Goal: Entertainment & Leisure: Consume media (video, audio)

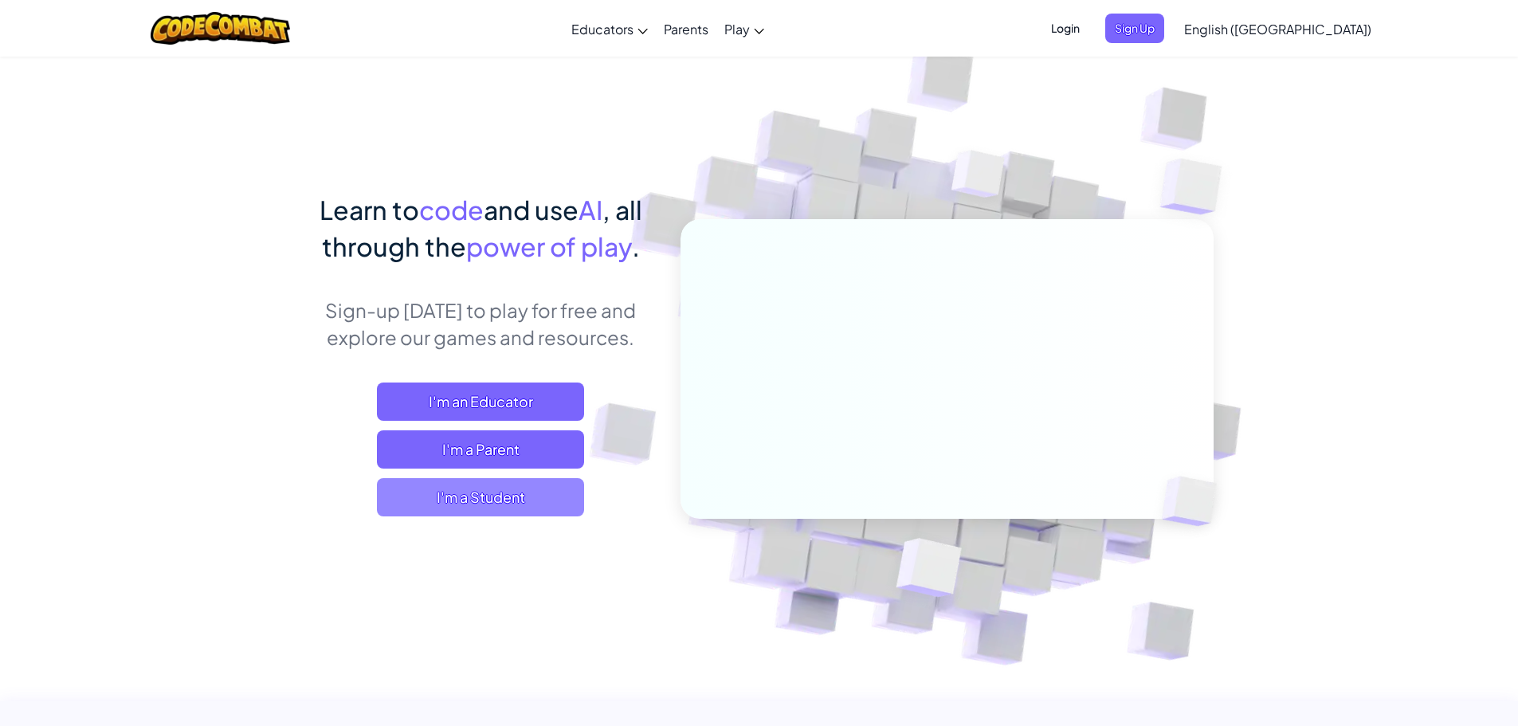
click at [498, 487] on span "I'm a Student" at bounding box center [480, 497] width 207 height 38
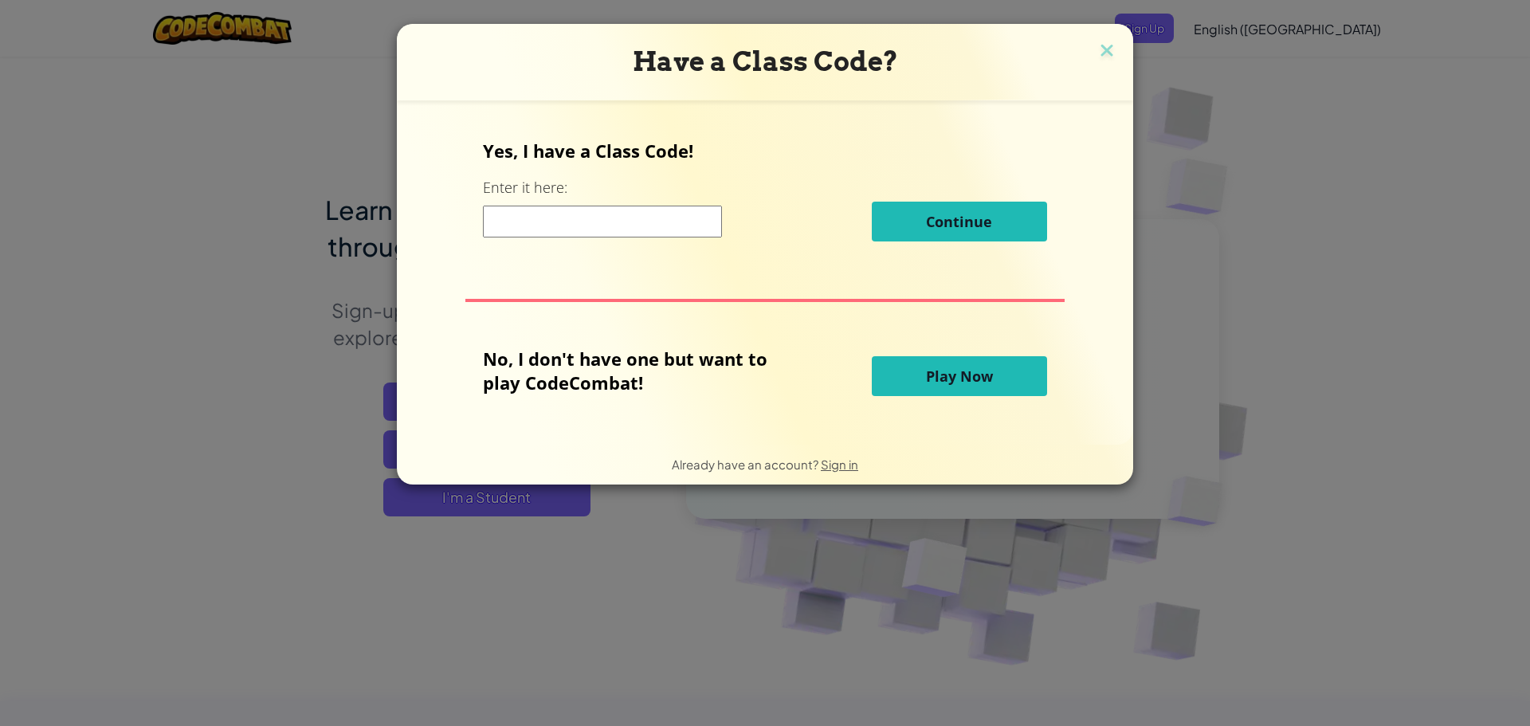
click at [961, 368] on span "Play Now" at bounding box center [959, 376] width 67 height 19
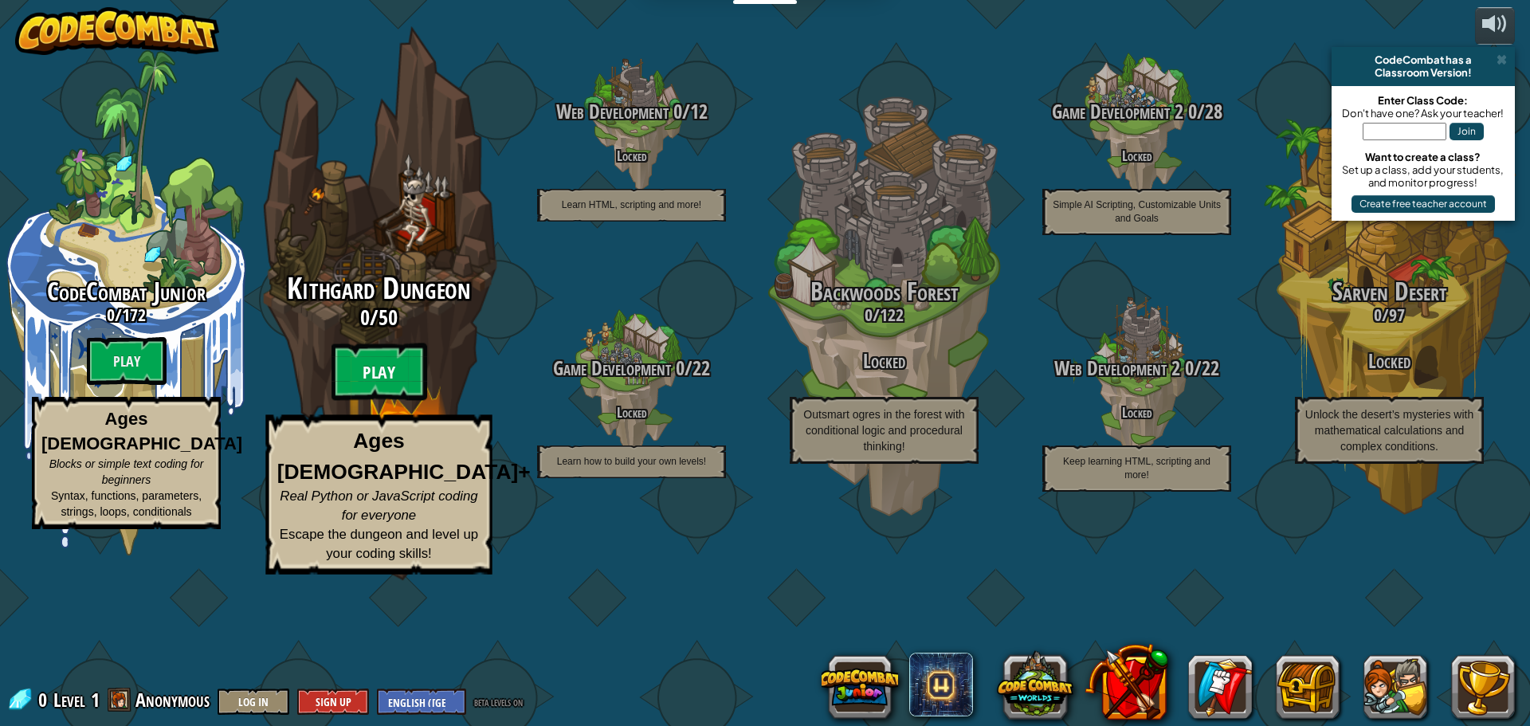
click at [386, 401] on btn "Play" at bounding box center [380, 372] width 96 height 57
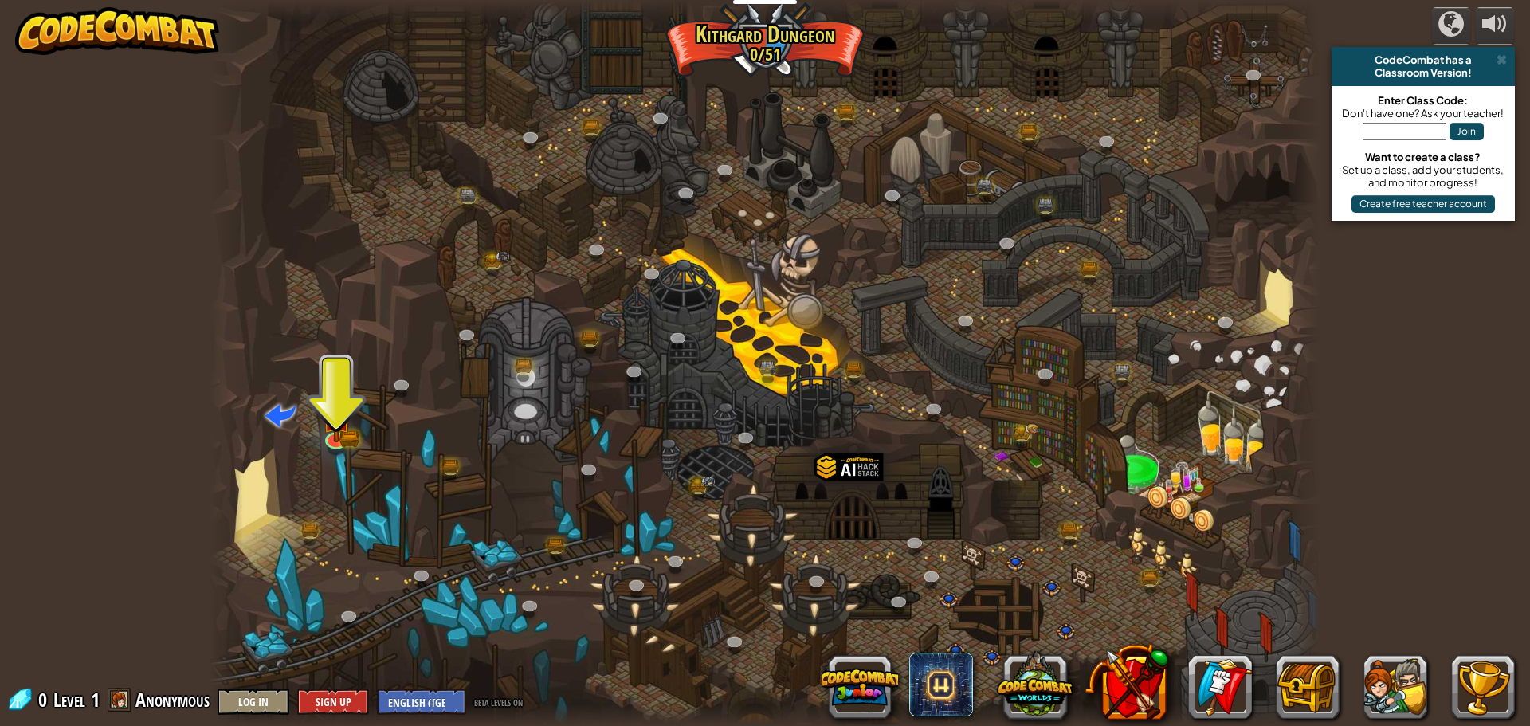
click at [1107, 617] on div at bounding box center [765, 363] width 1111 height 726
click at [335, 415] on img at bounding box center [337, 407] width 18 height 18
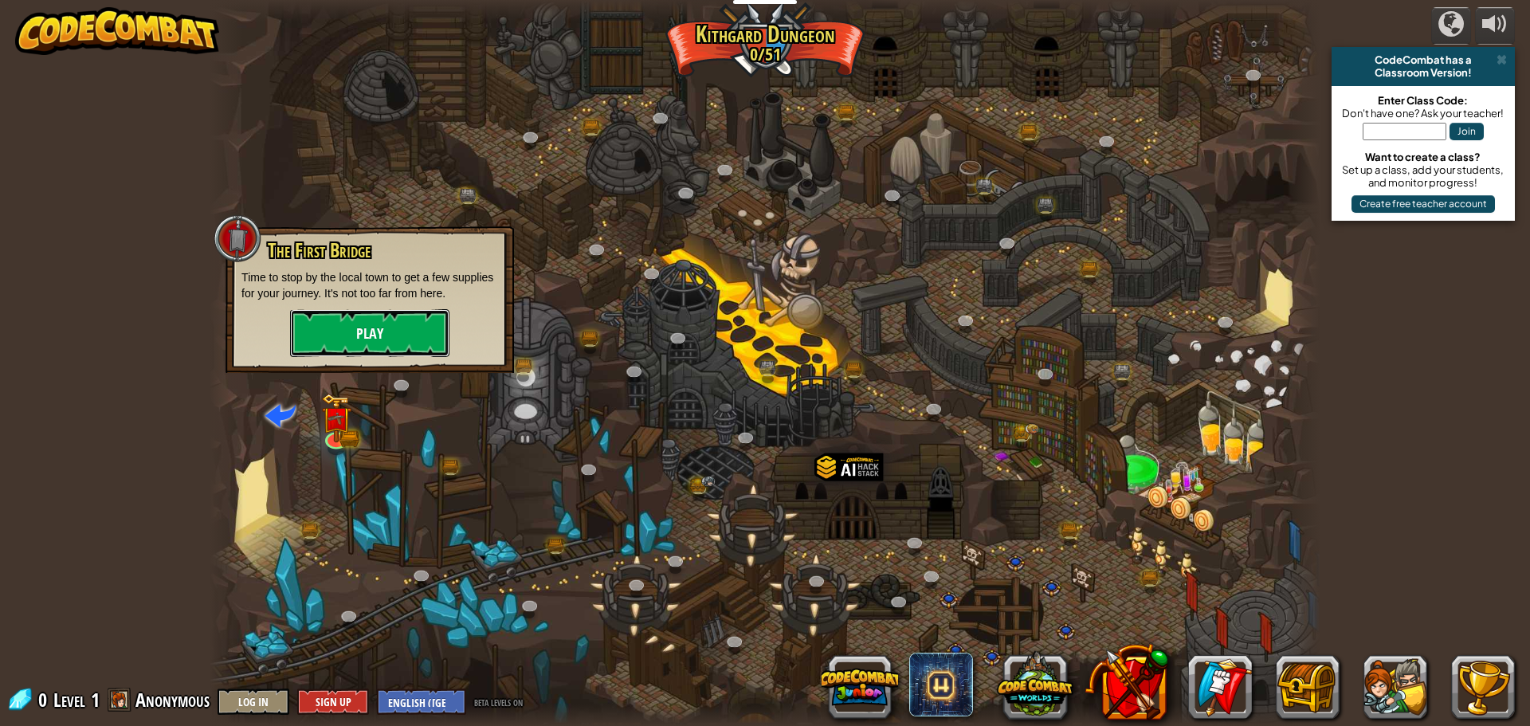
click at [333, 316] on button "Play" at bounding box center [369, 333] width 159 height 48
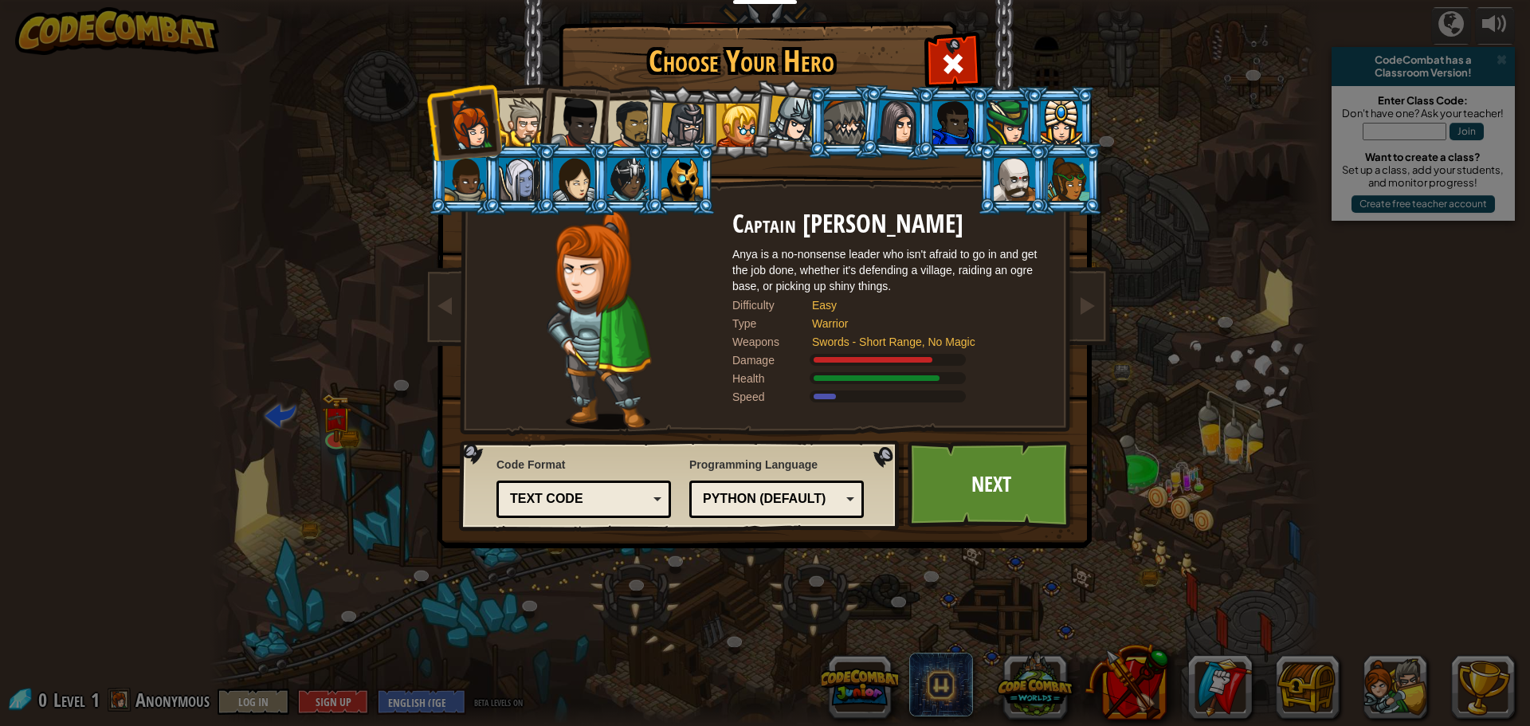
click at [542, 116] on li at bounding box center [572, 120] width 78 height 78
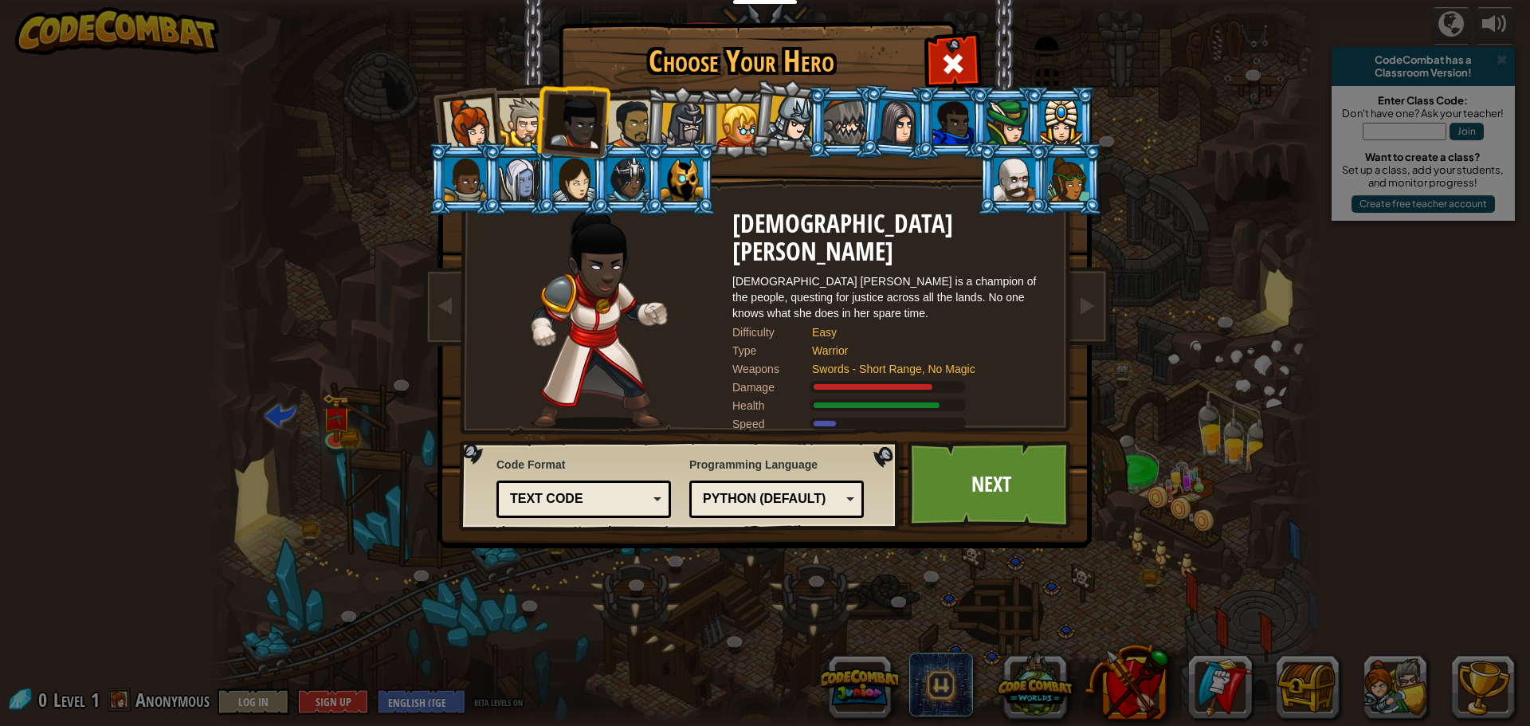
click at [524, 116] on div at bounding box center [523, 122] width 49 height 49
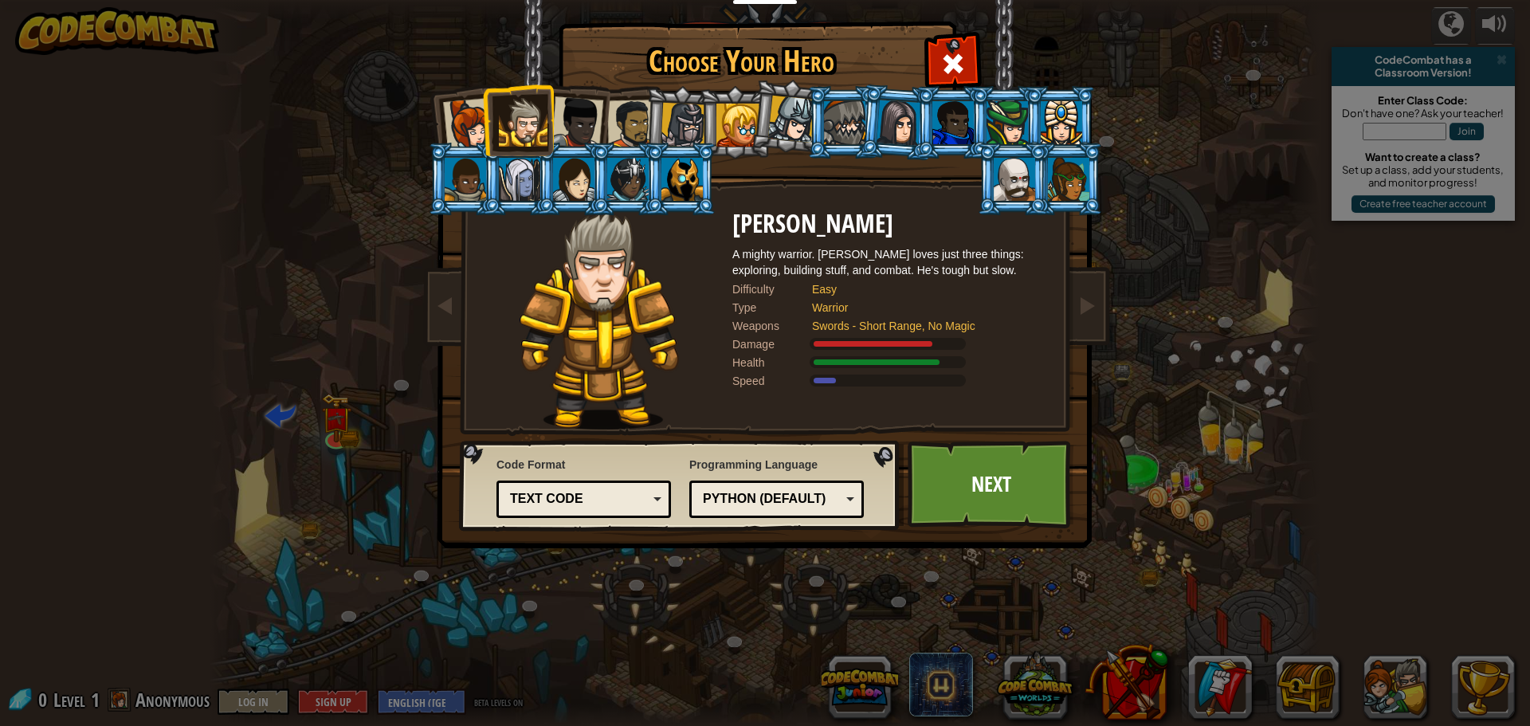
click at [569, 126] on div at bounding box center [577, 122] width 53 height 53
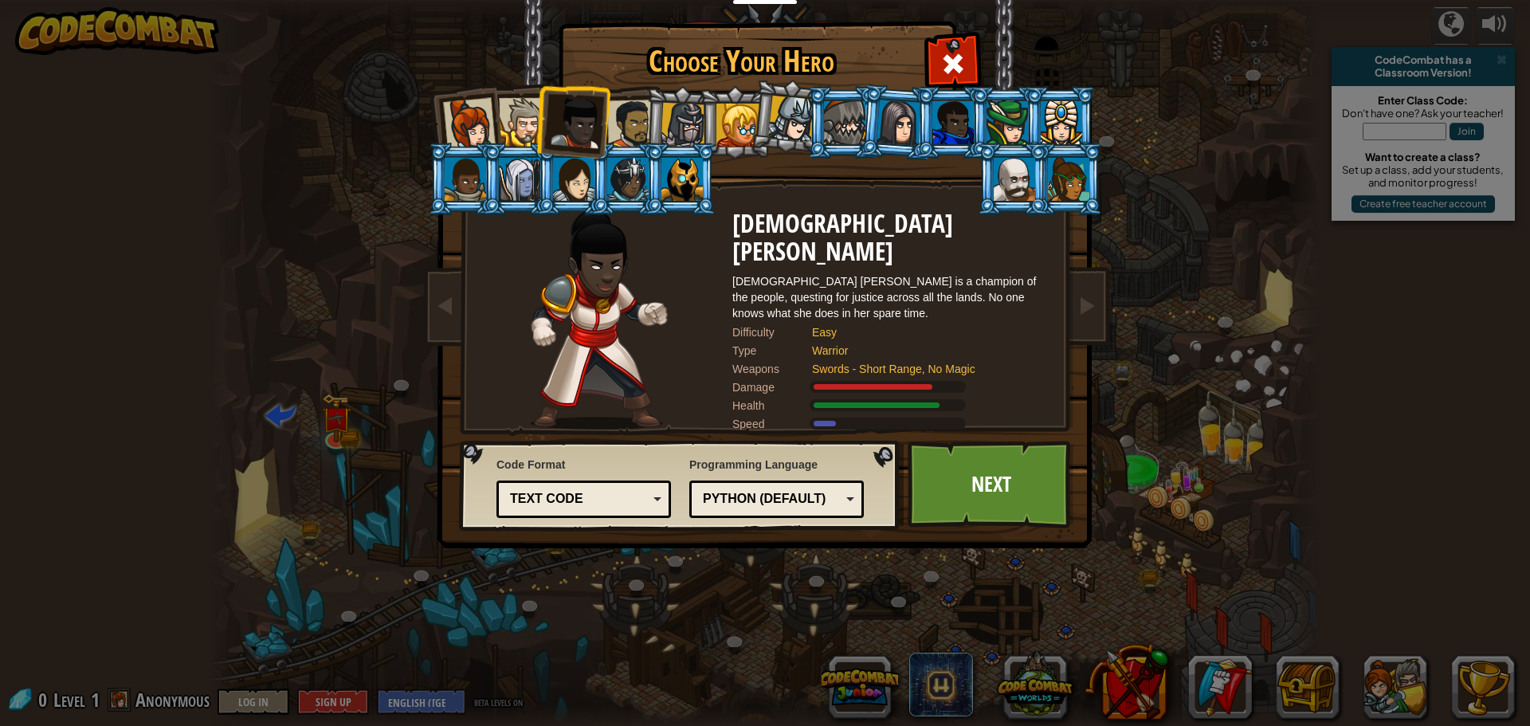
click at [615, 116] on div at bounding box center [631, 124] width 49 height 49
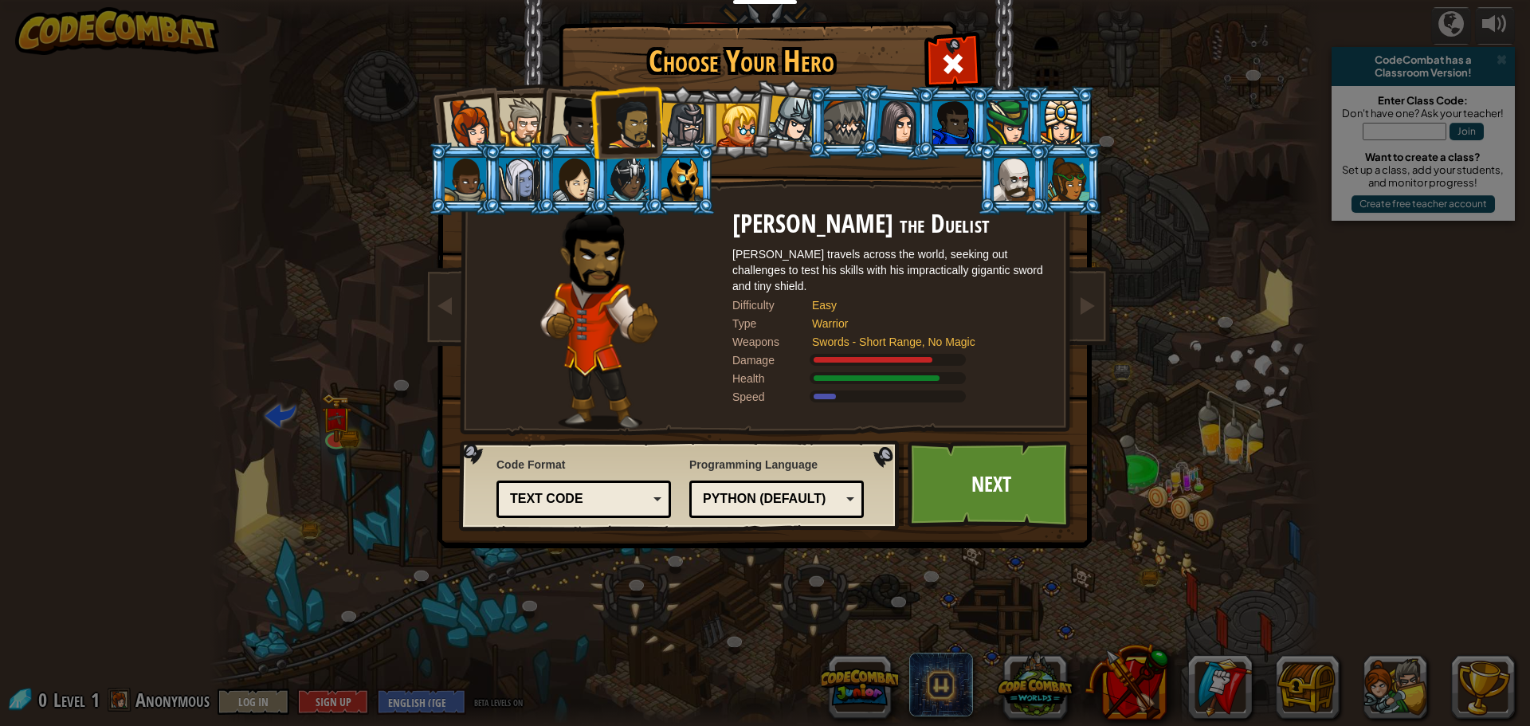
click at [672, 116] on div at bounding box center [683, 125] width 45 height 45
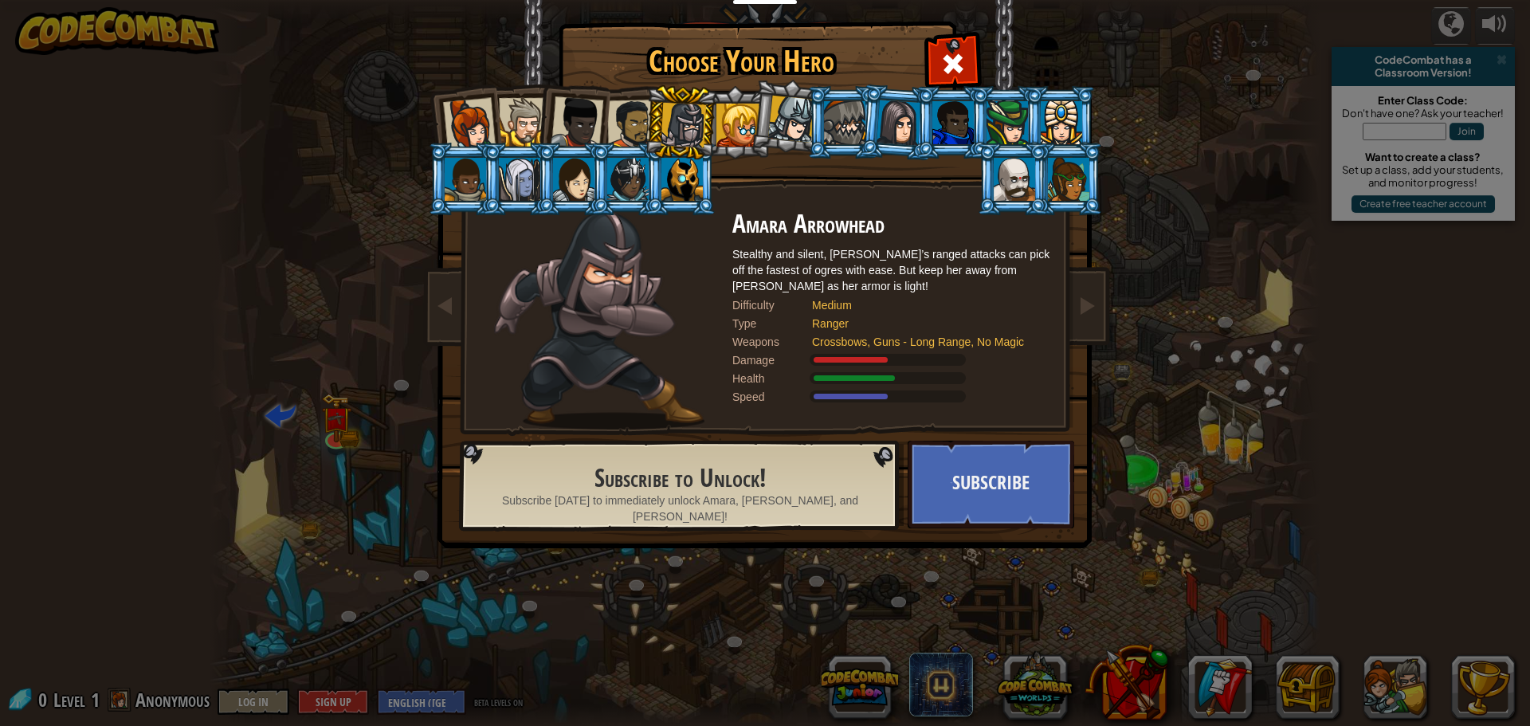
click at [746, 123] on div at bounding box center [738, 125] width 43 height 43
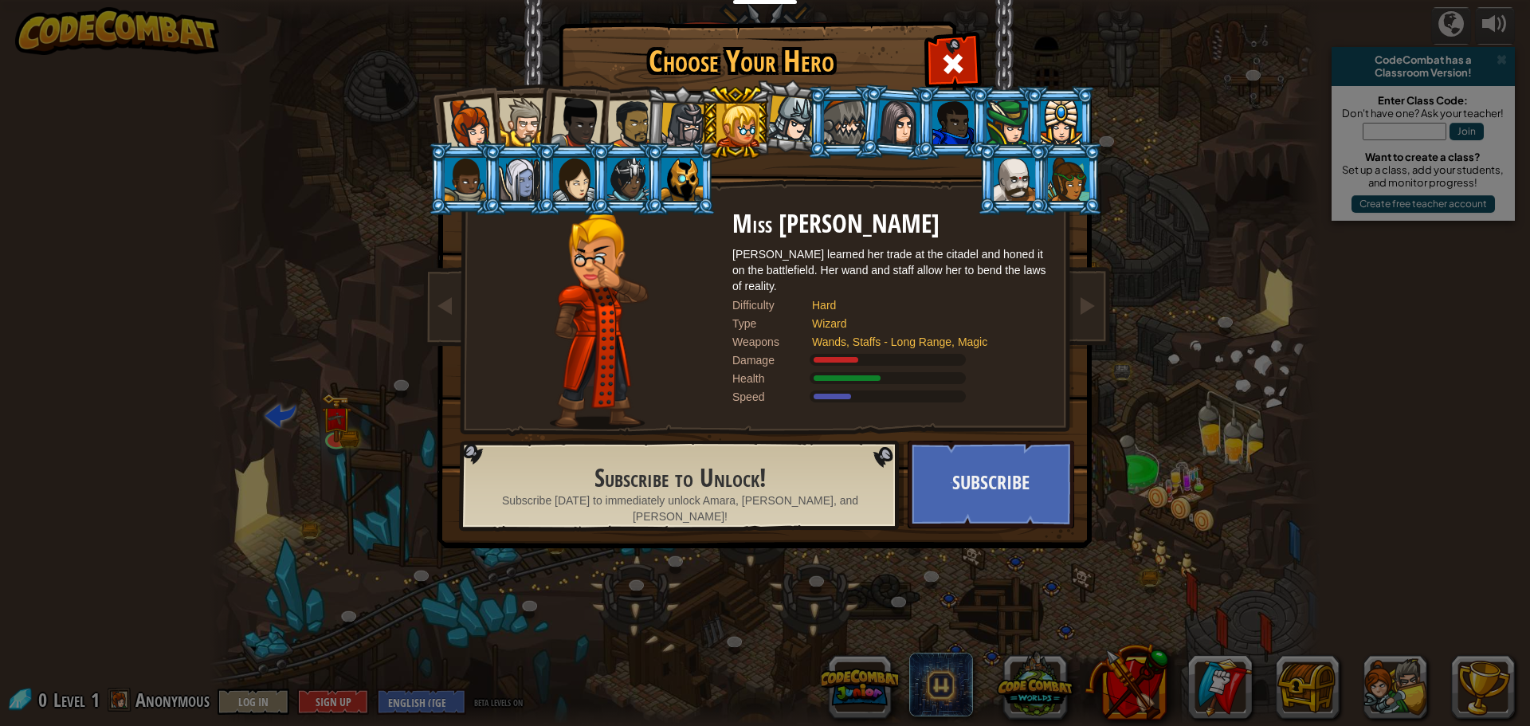
click at [815, 120] on li at bounding box center [843, 122] width 72 height 73
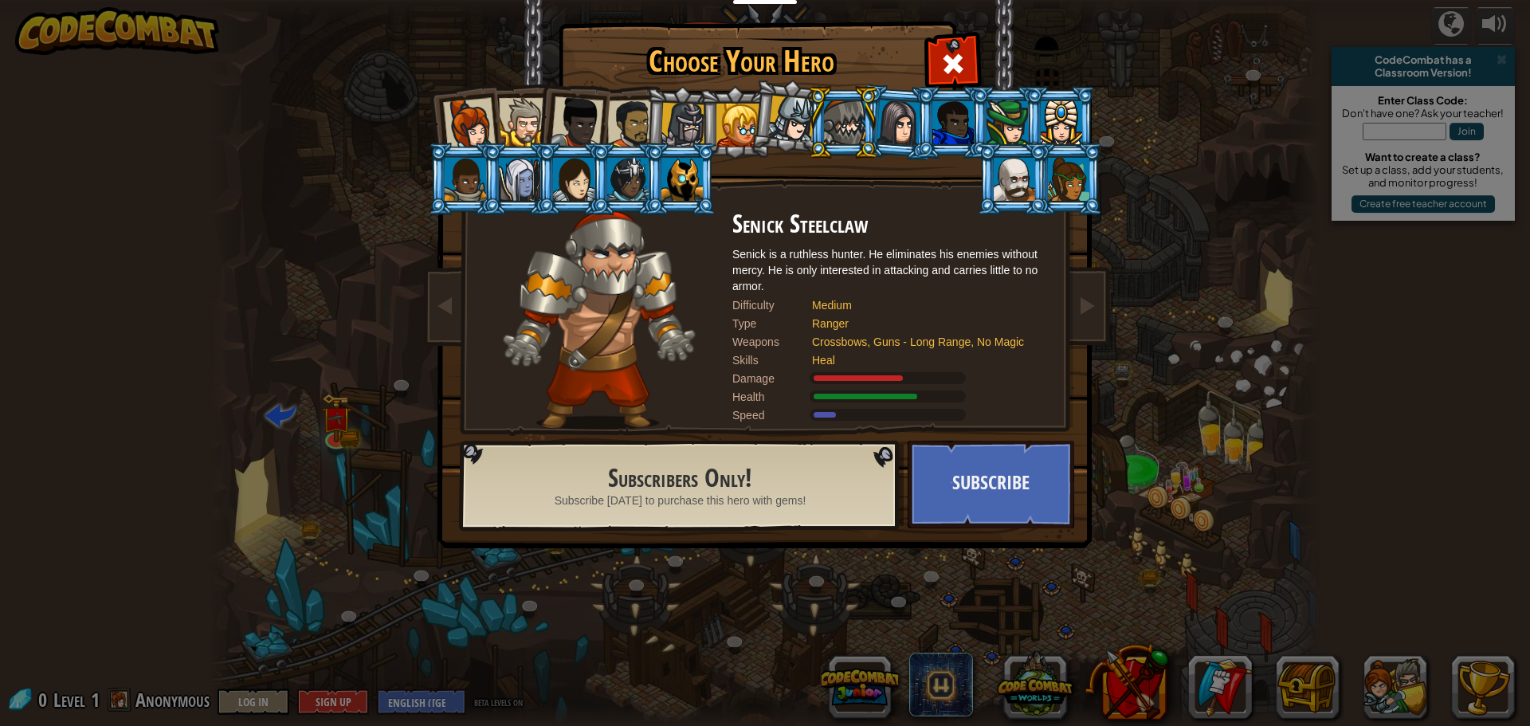
click at [842, 106] on div at bounding box center [844, 122] width 41 height 43
click at [858, 133] on div at bounding box center [844, 122] width 41 height 43
click at [895, 132] on div at bounding box center [899, 122] width 45 height 45
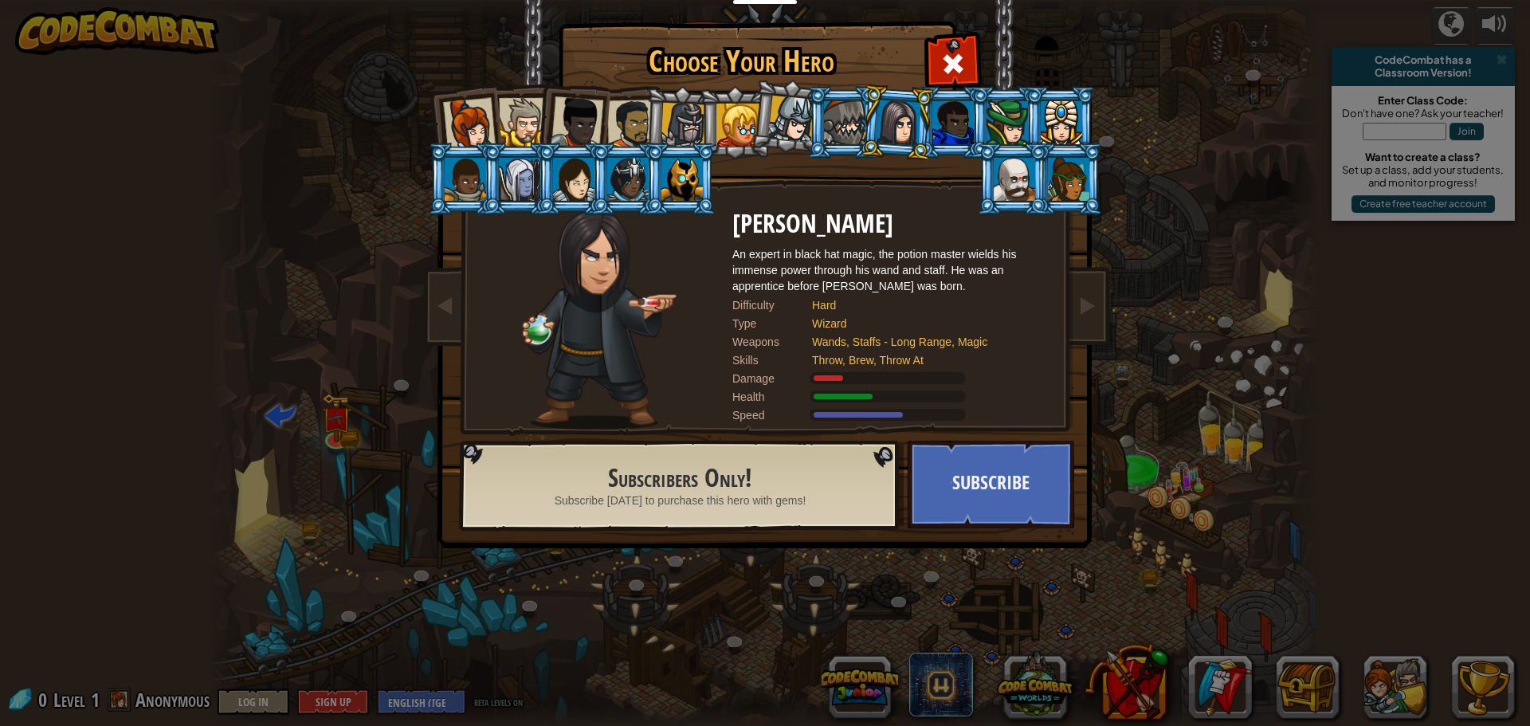
click at [860, 126] on div at bounding box center [844, 122] width 41 height 43
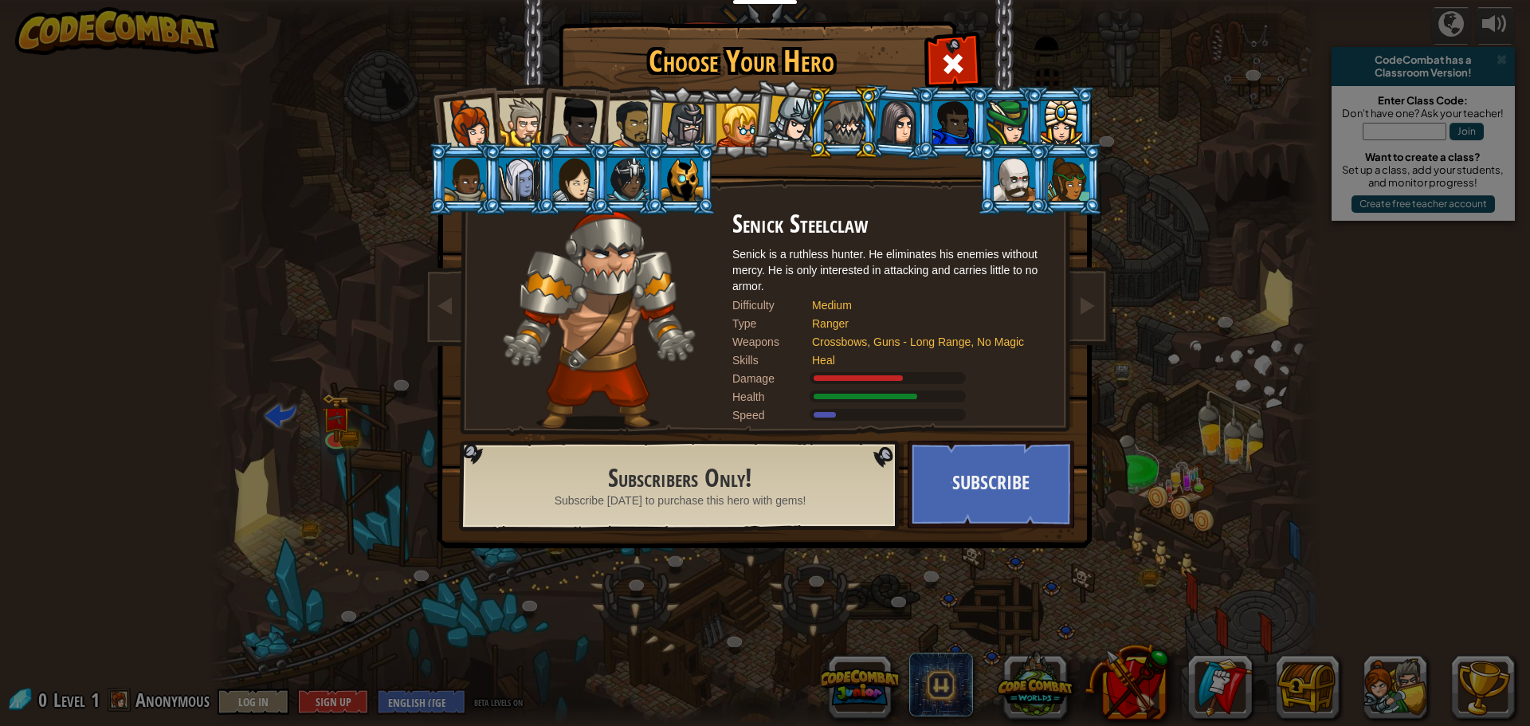
click at [891, 122] on div at bounding box center [899, 122] width 45 height 45
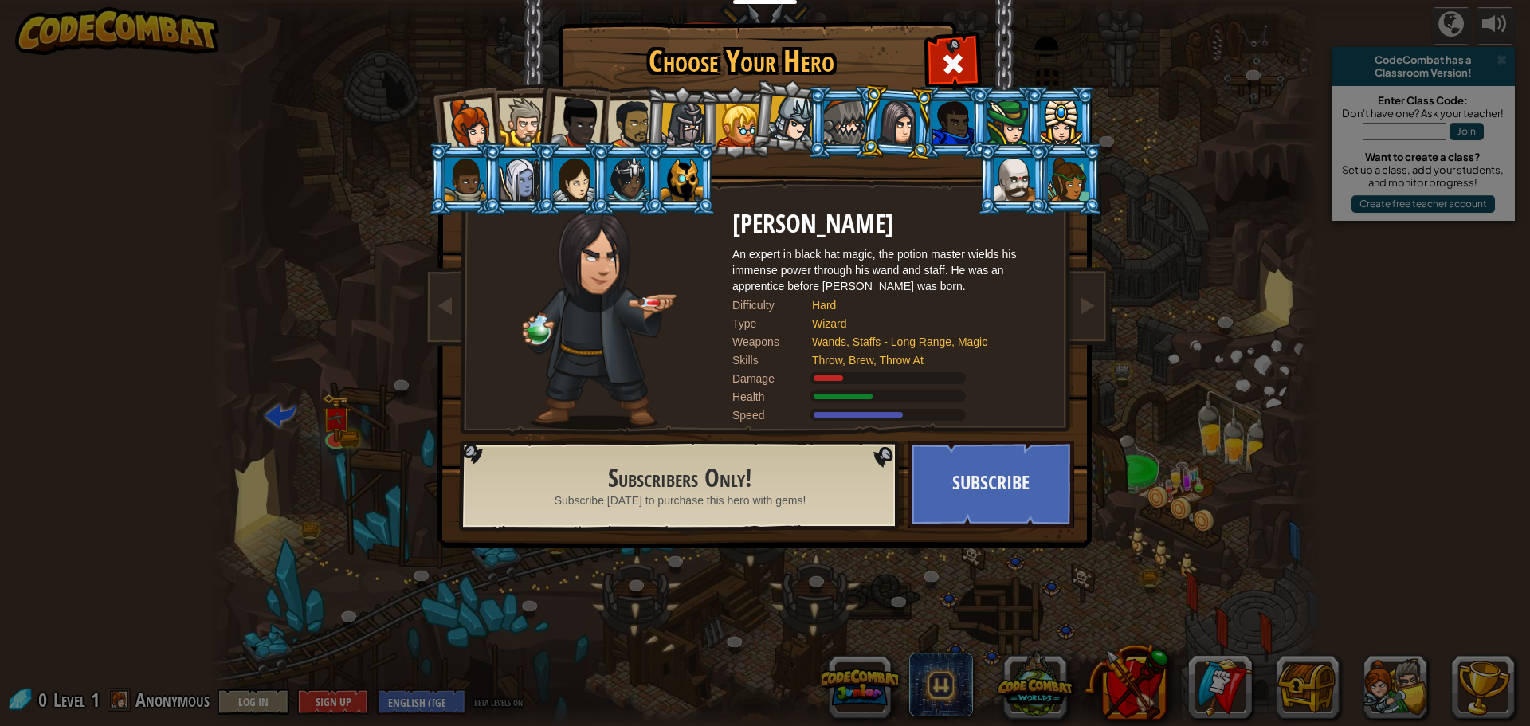
click at [774, 120] on div at bounding box center [791, 119] width 47 height 47
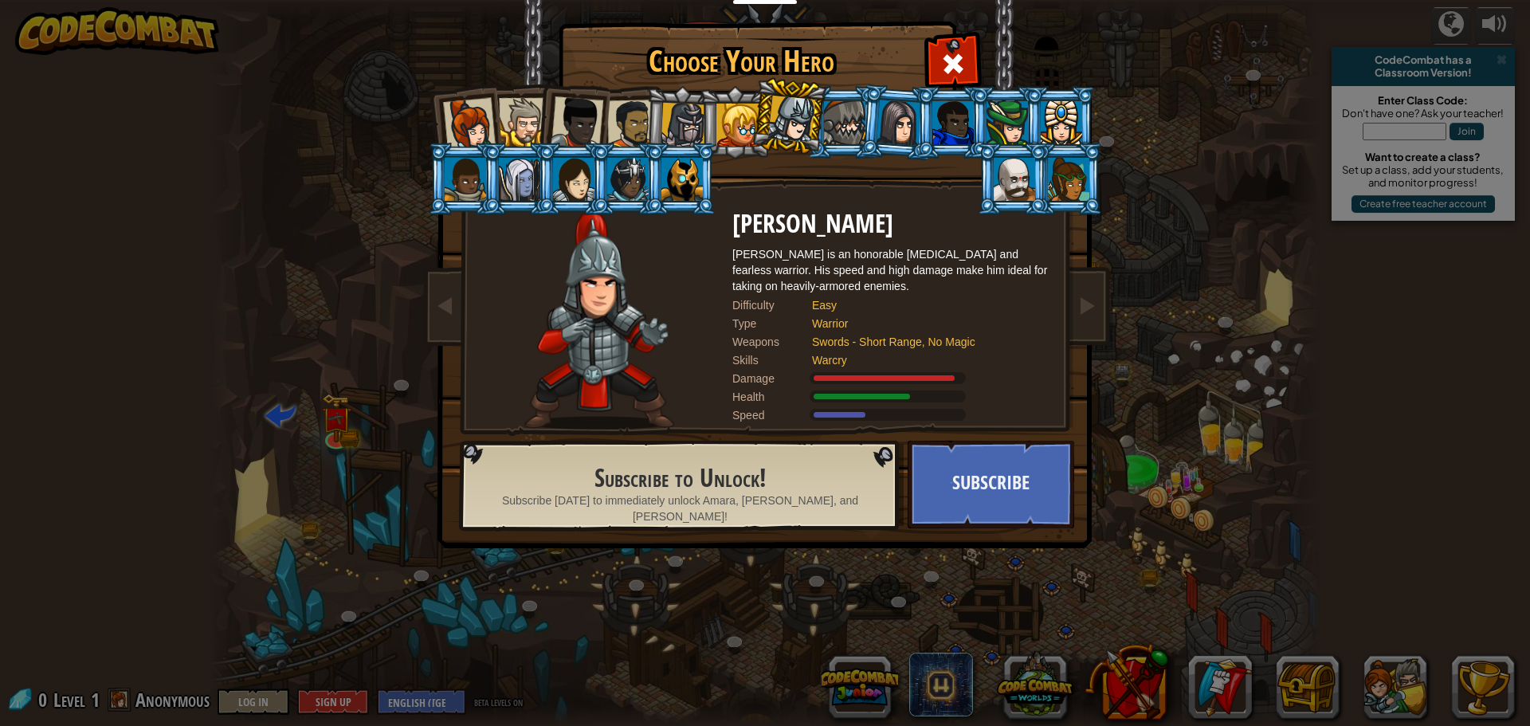
click at [732, 120] on div at bounding box center [738, 125] width 43 height 43
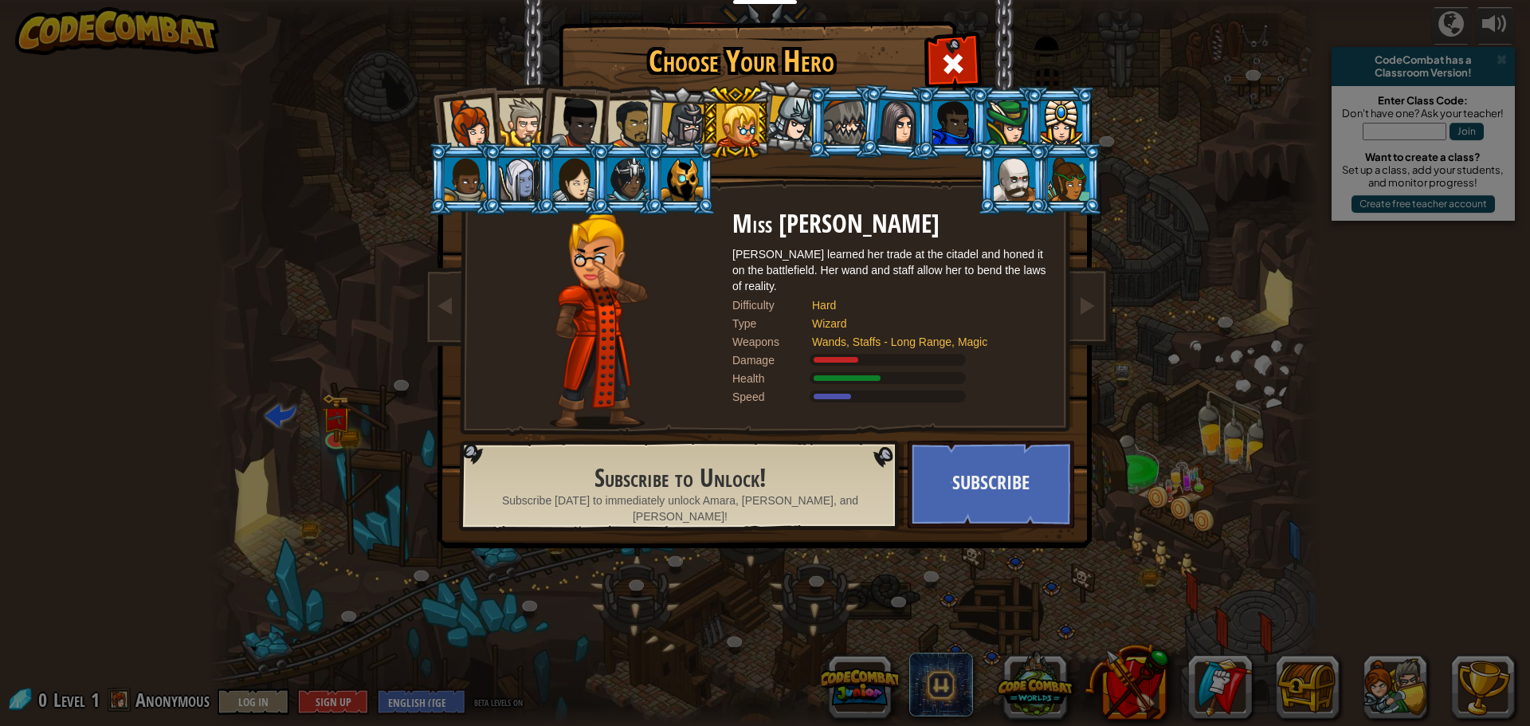
click at [691, 106] on div at bounding box center [683, 125] width 45 height 45
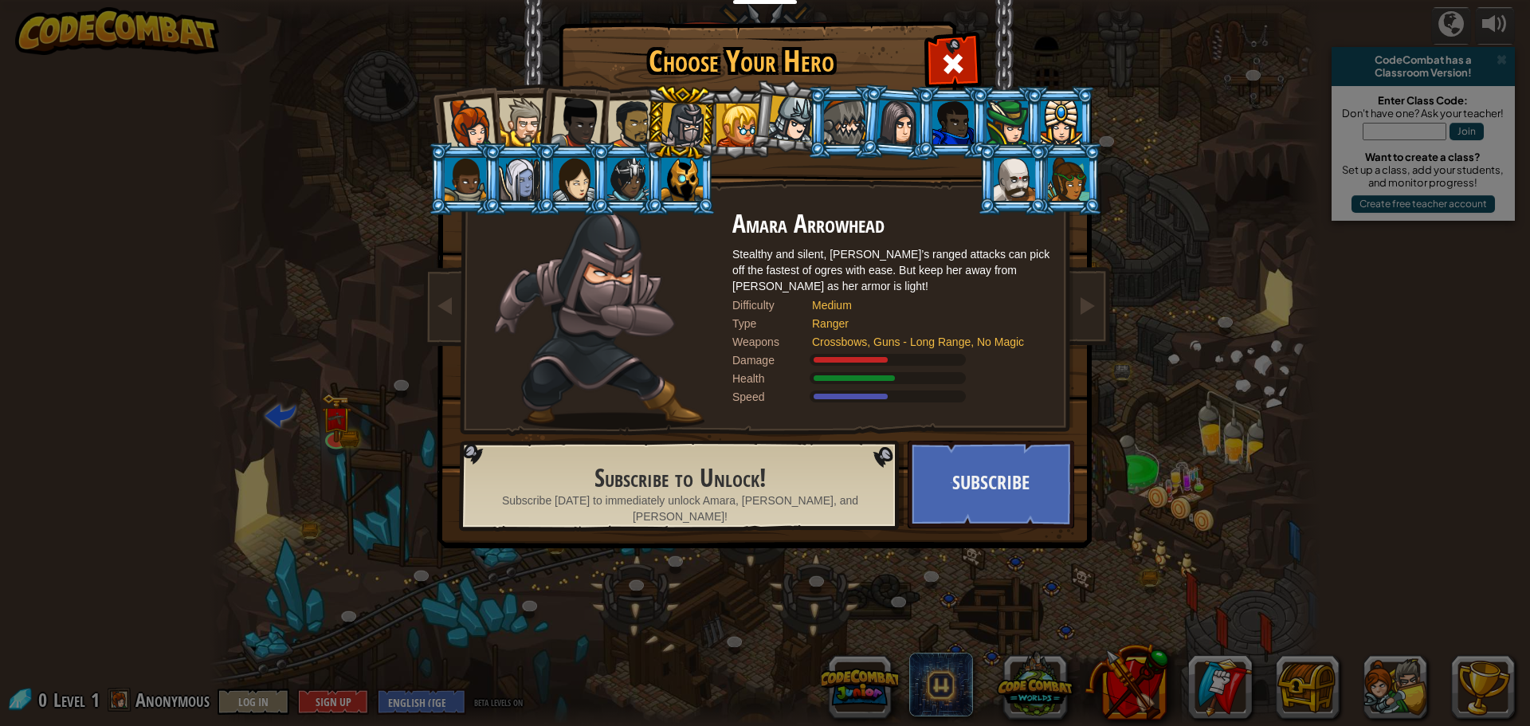
click at [583, 104] on div at bounding box center [577, 122] width 53 height 53
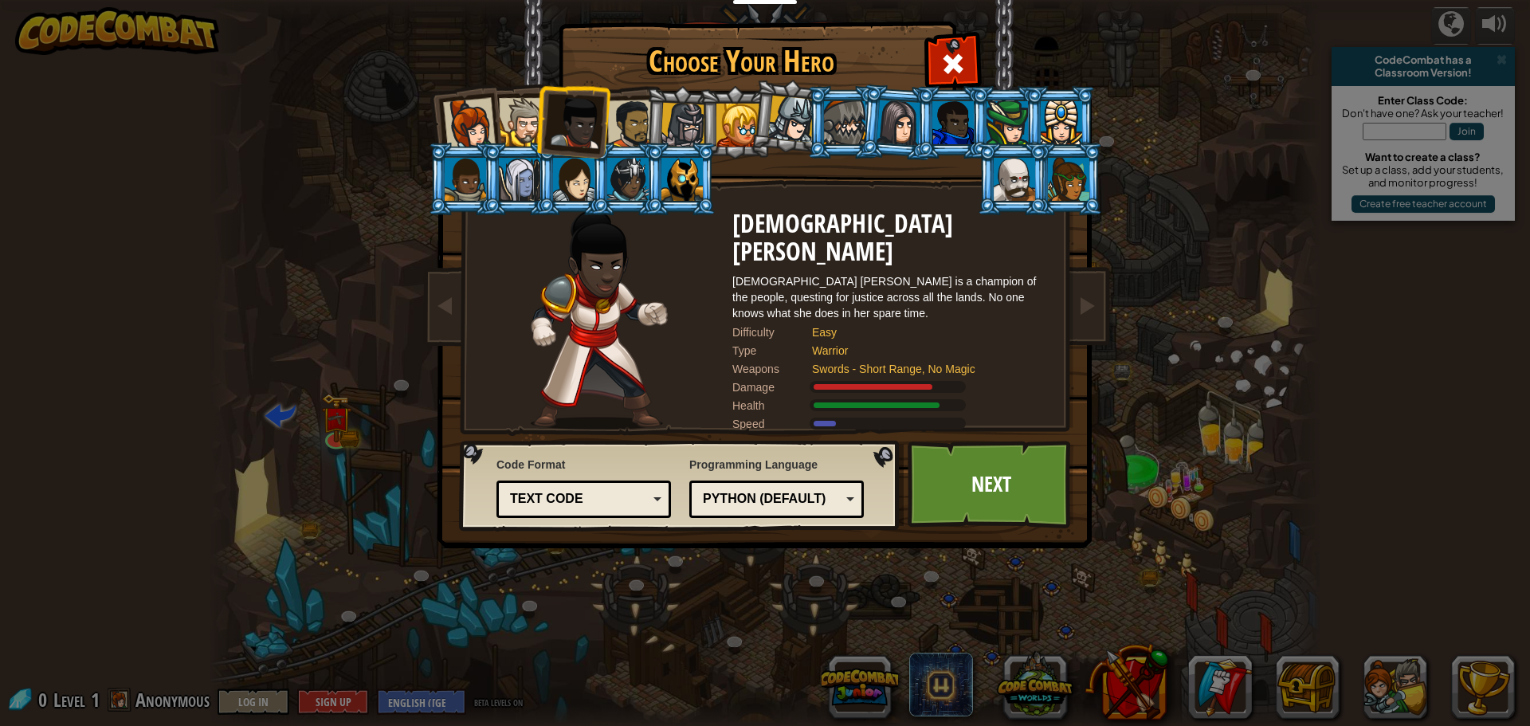
click at [625, 115] on div at bounding box center [631, 124] width 49 height 49
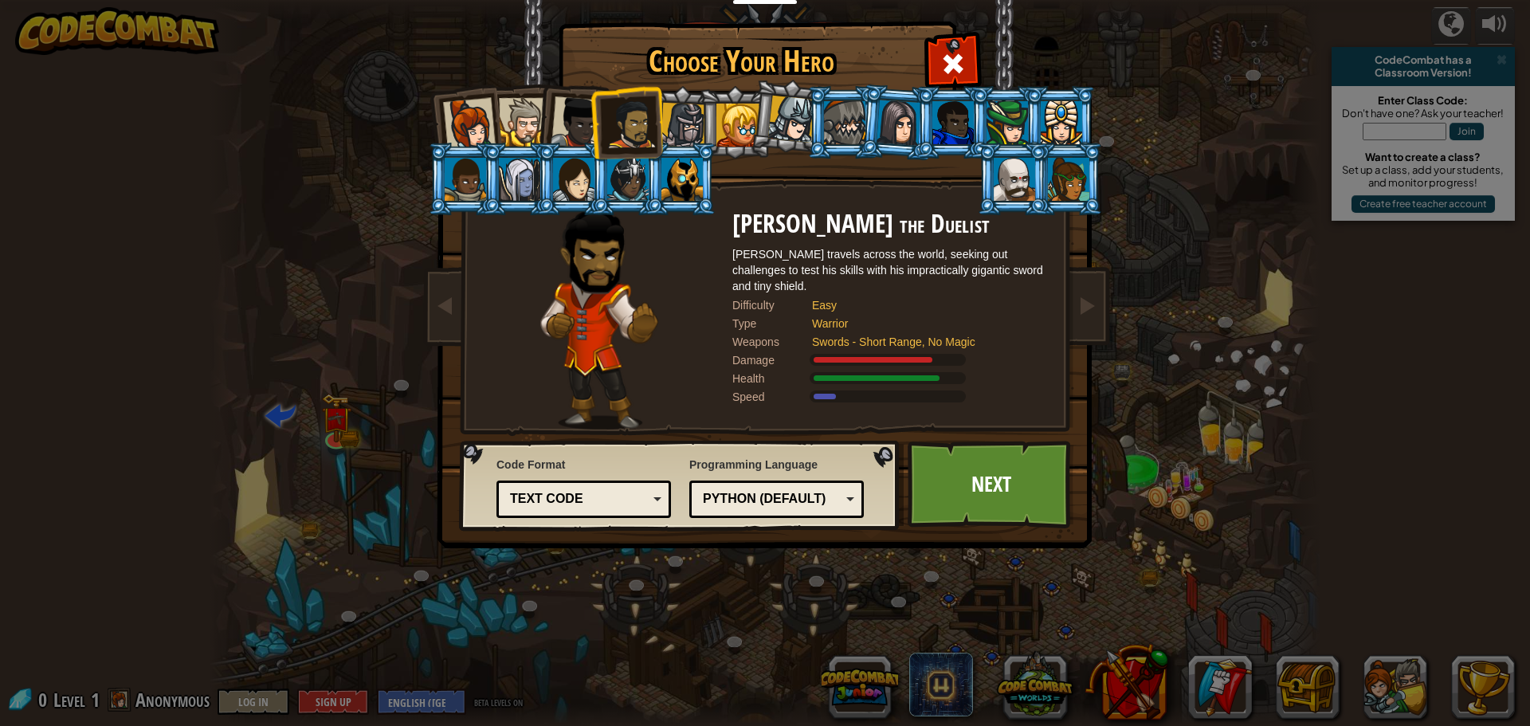
click at [516, 120] on div at bounding box center [523, 122] width 49 height 49
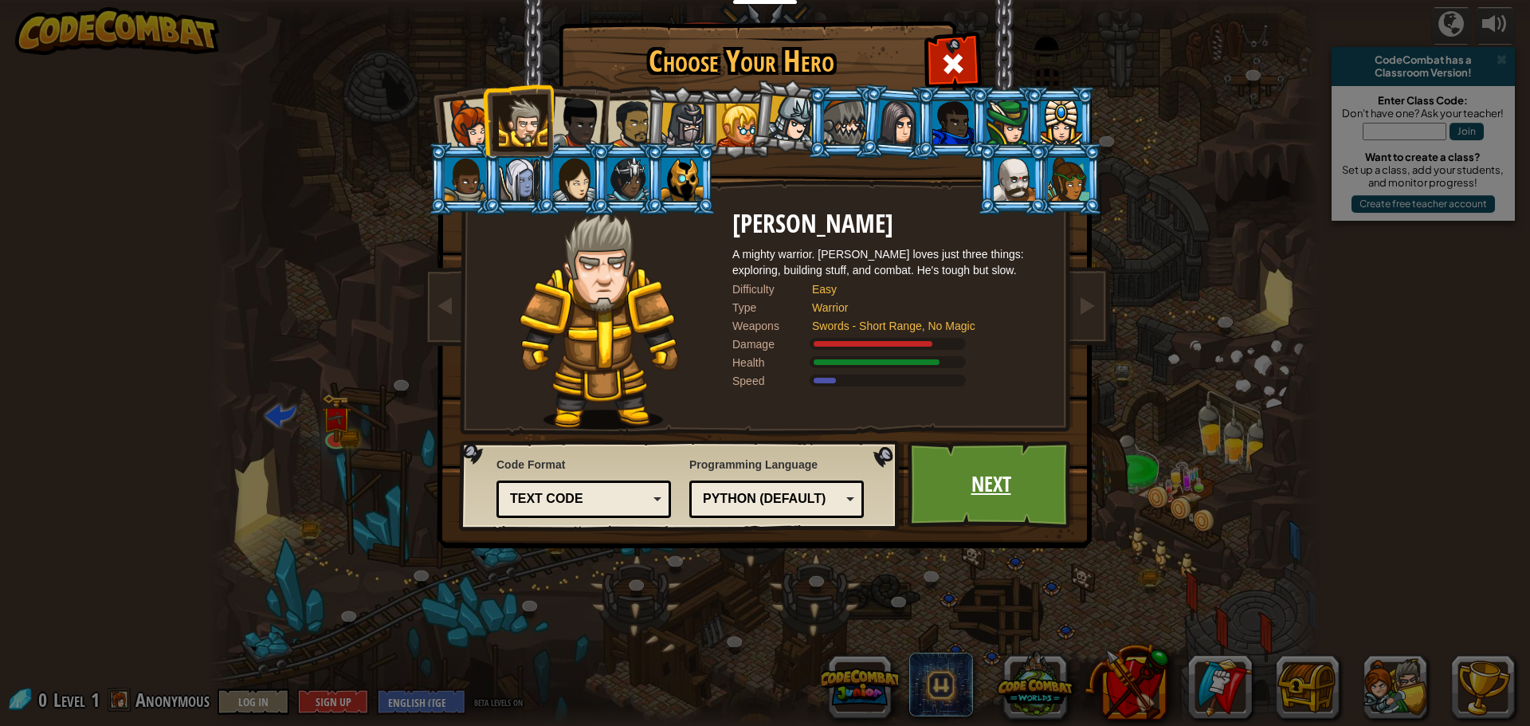
click at [1005, 504] on link "Next" at bounding box center [991, 485] width 167 height 88
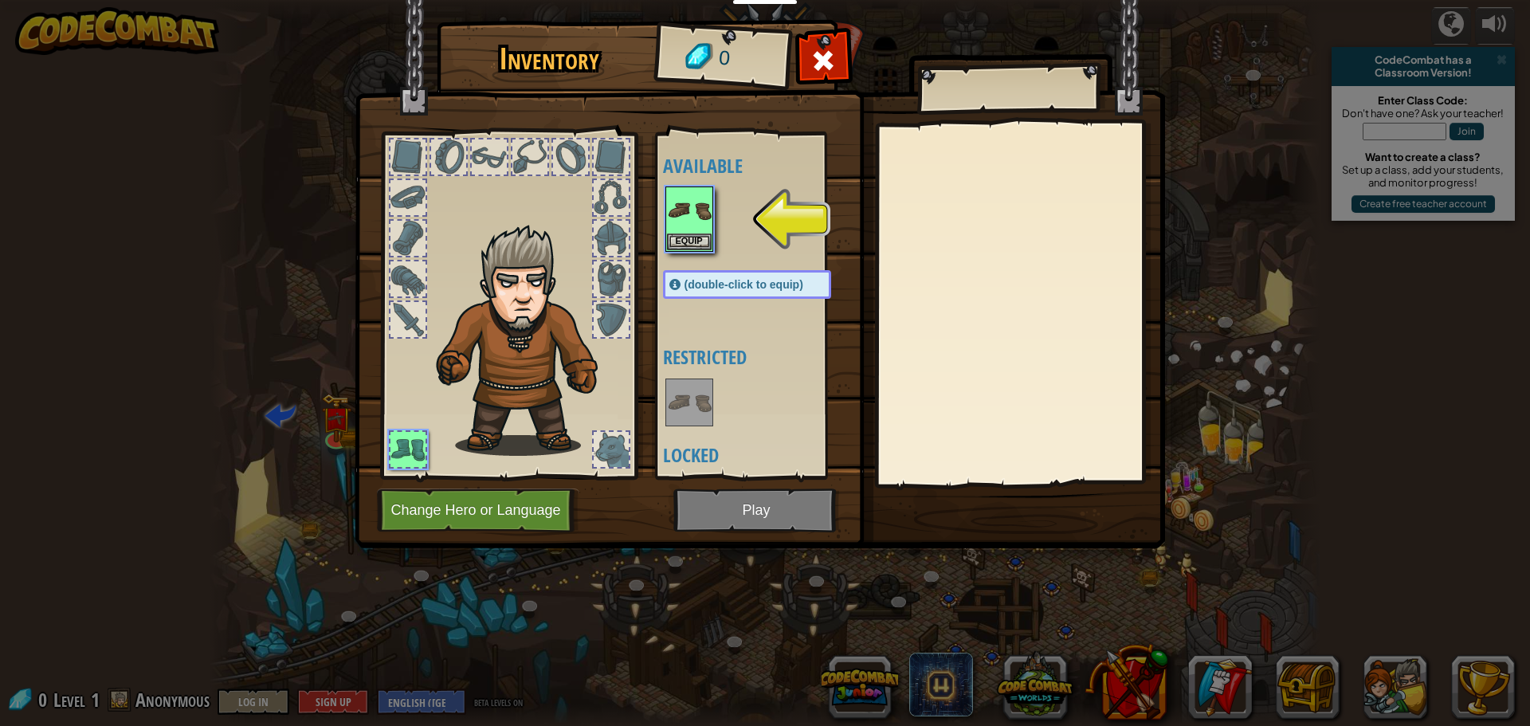
click at [715, 233] on div at bounding box center [763, 219] width 200 height 70
click at [704, 234] on button "Equip" at bounding box center [689, 241] width 45 height 17
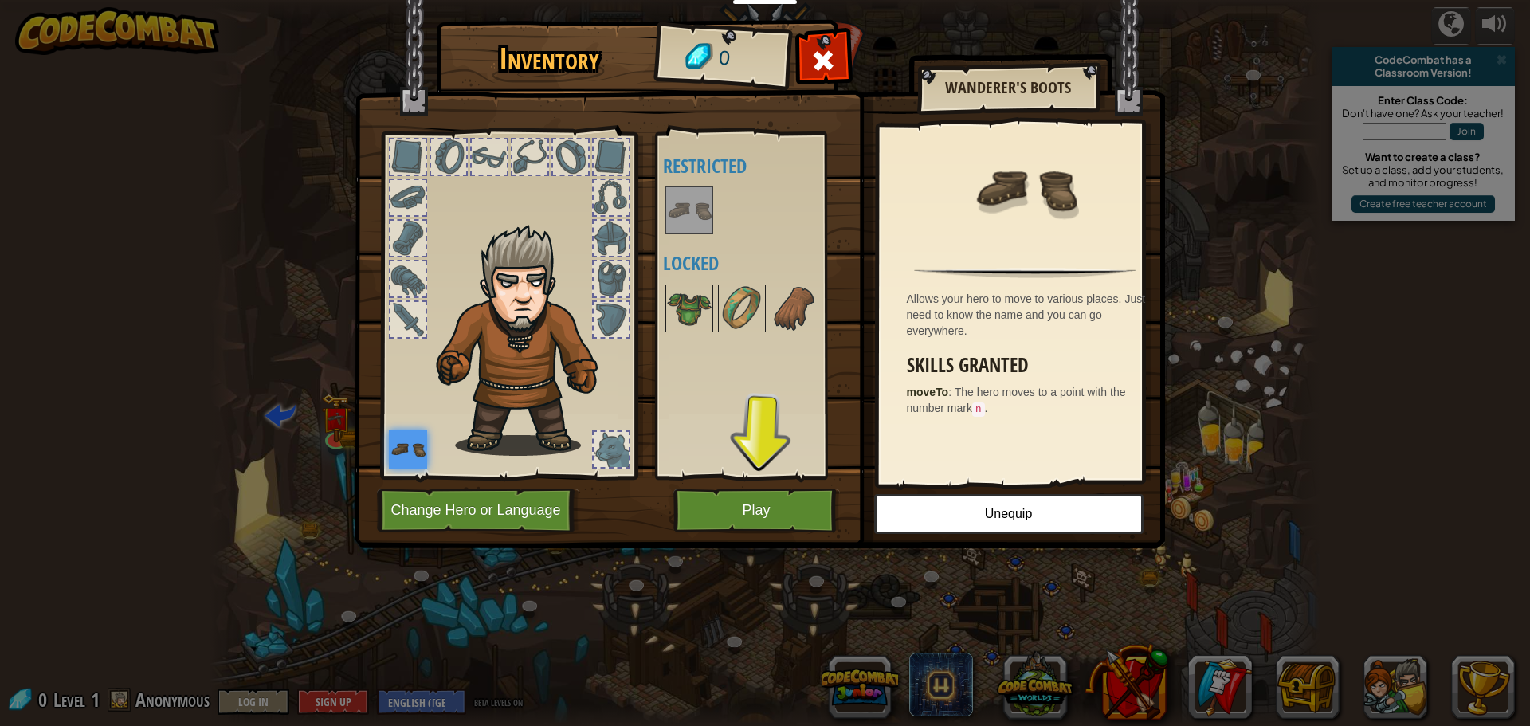
click at [409, 458] on img at bounding box center [408, 449] width 38 height 38
click at [718, 509] on button "Play" at bounding box center [757, 511] width 167 height 44
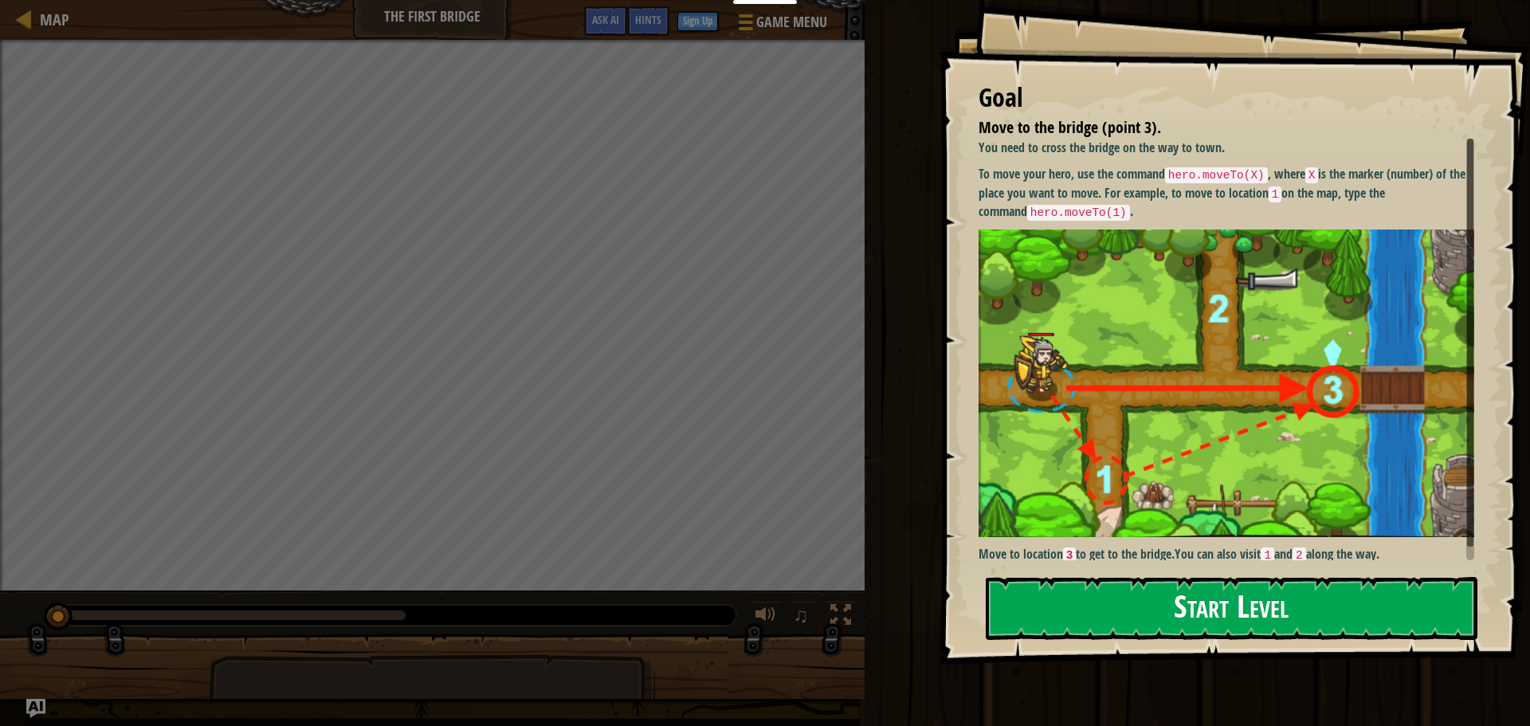
click at [1106, 608] on button "Start Level" at bounding box center [1232, 608] width 492 height 63
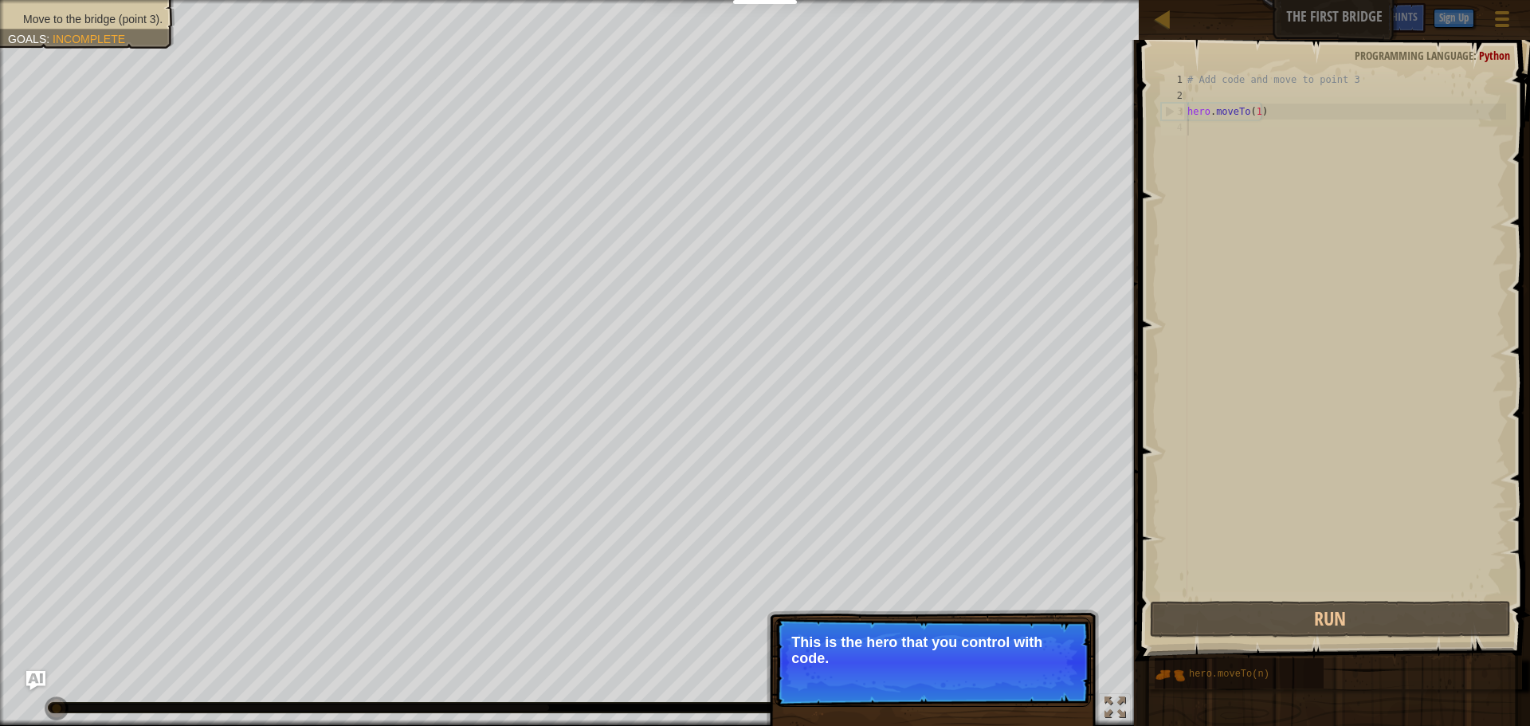
click at [931, 686] on p "Skip (esc) Continue This is the hero that you control with code." at bounding box center [933, 662] width 316 height 89
click at [1059, 676] on button "Continue" at bounding box center [1045, 680] width 66 height 21
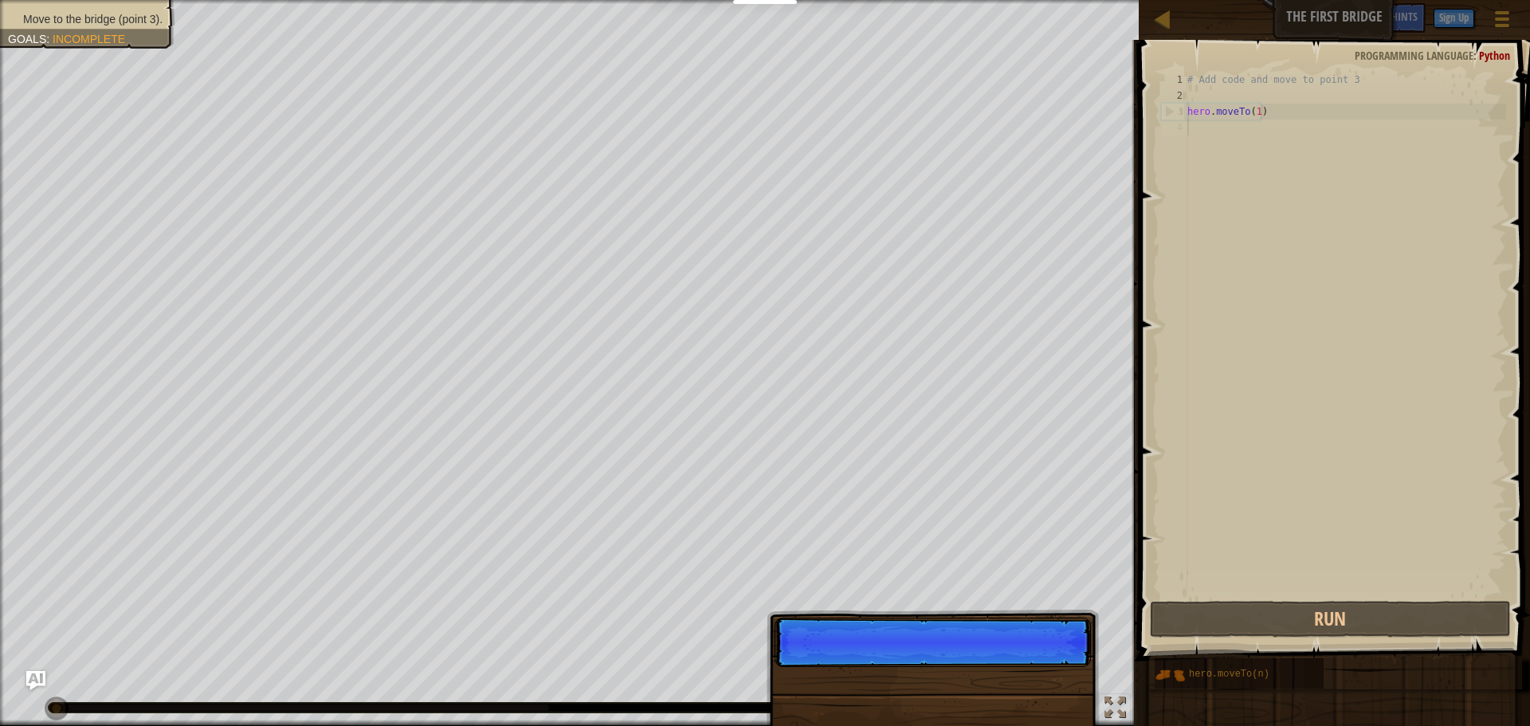
scroll to position [7, 0]
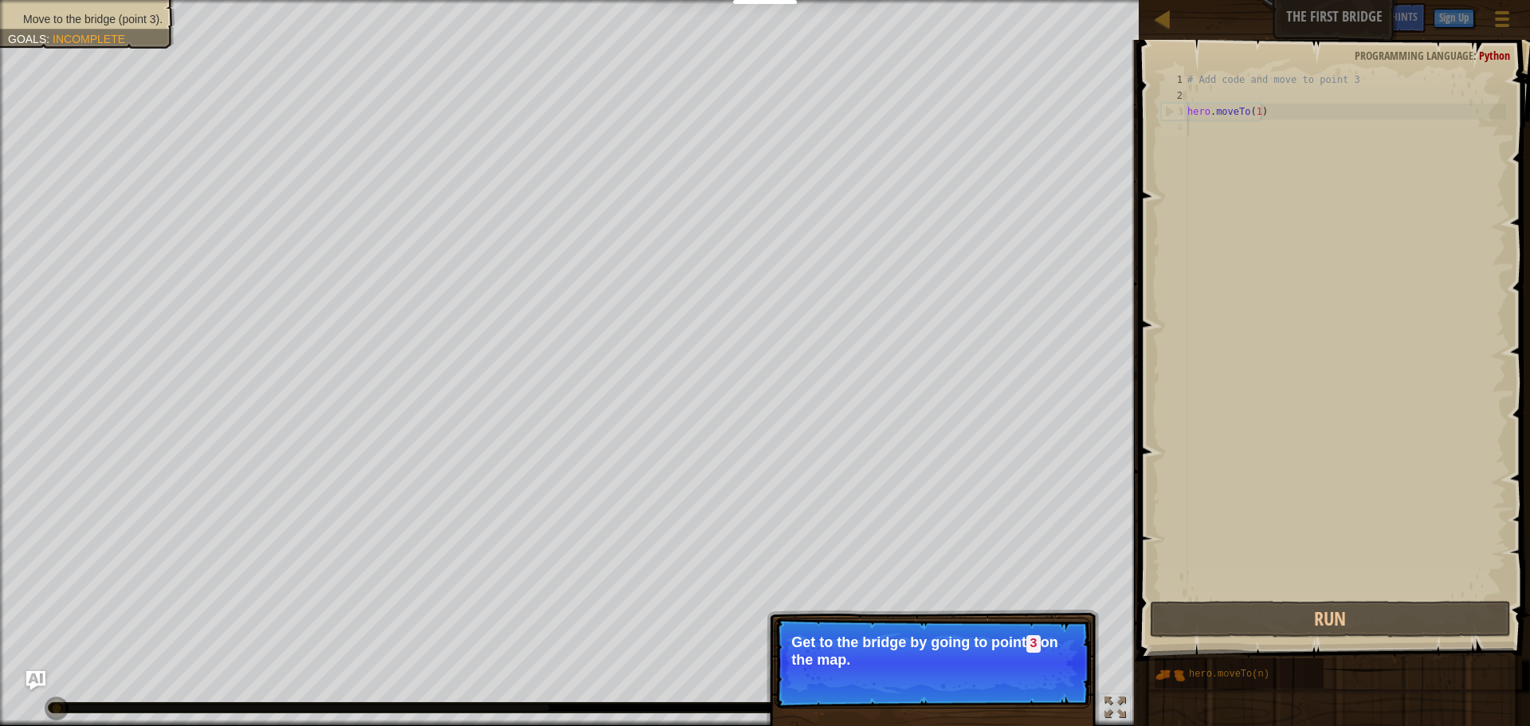
click at [1044, 683] on button "Continue" at bounding box center [1045, 681] width 66 height 21
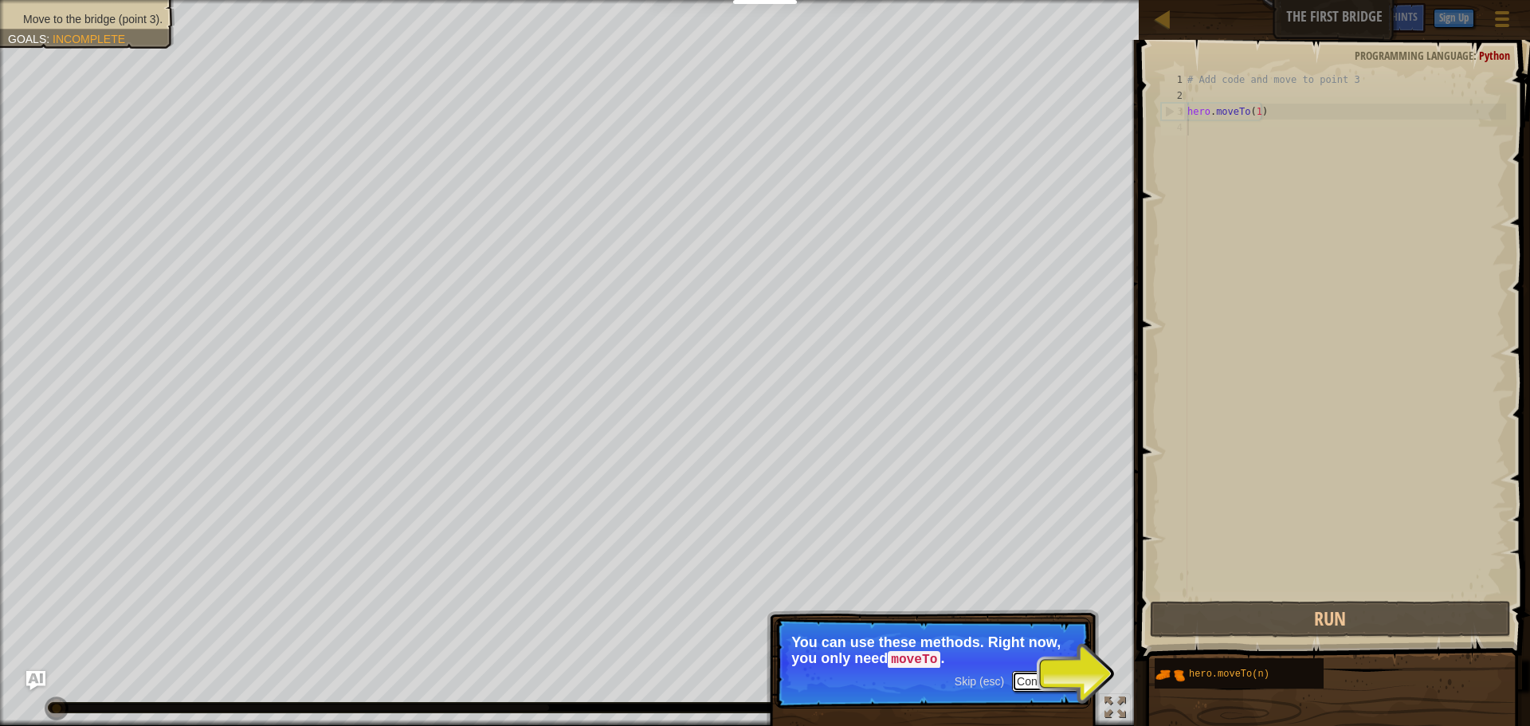
click at [1045, 678] on button "Continue" at bounding box center [1045, 681] width 66 height 21
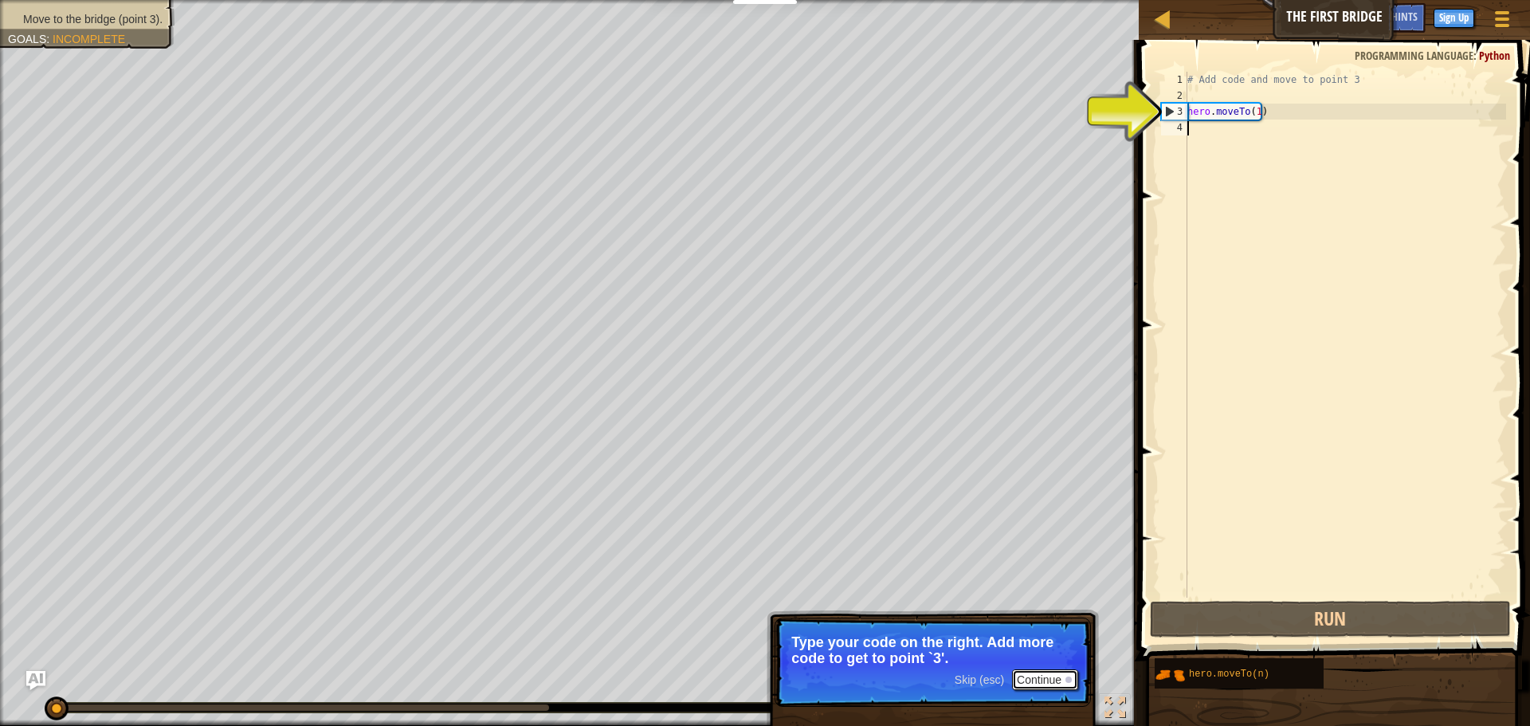
click at [1062, 682] on button "Continue" at bounding box center [1045, 680] width 66 height 21
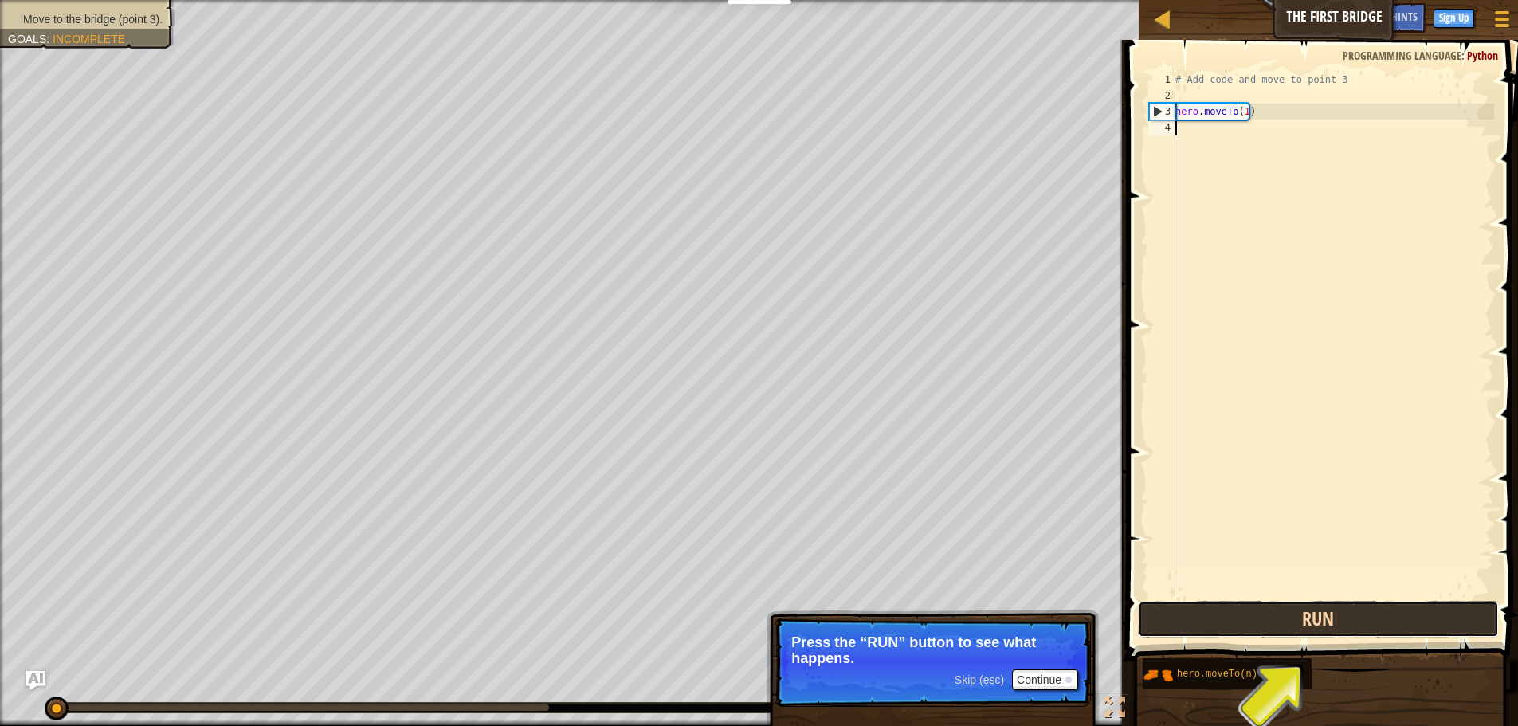
click at [1216, 619] on button "Run" at bounding box center [1318, 619] width 361 height 37
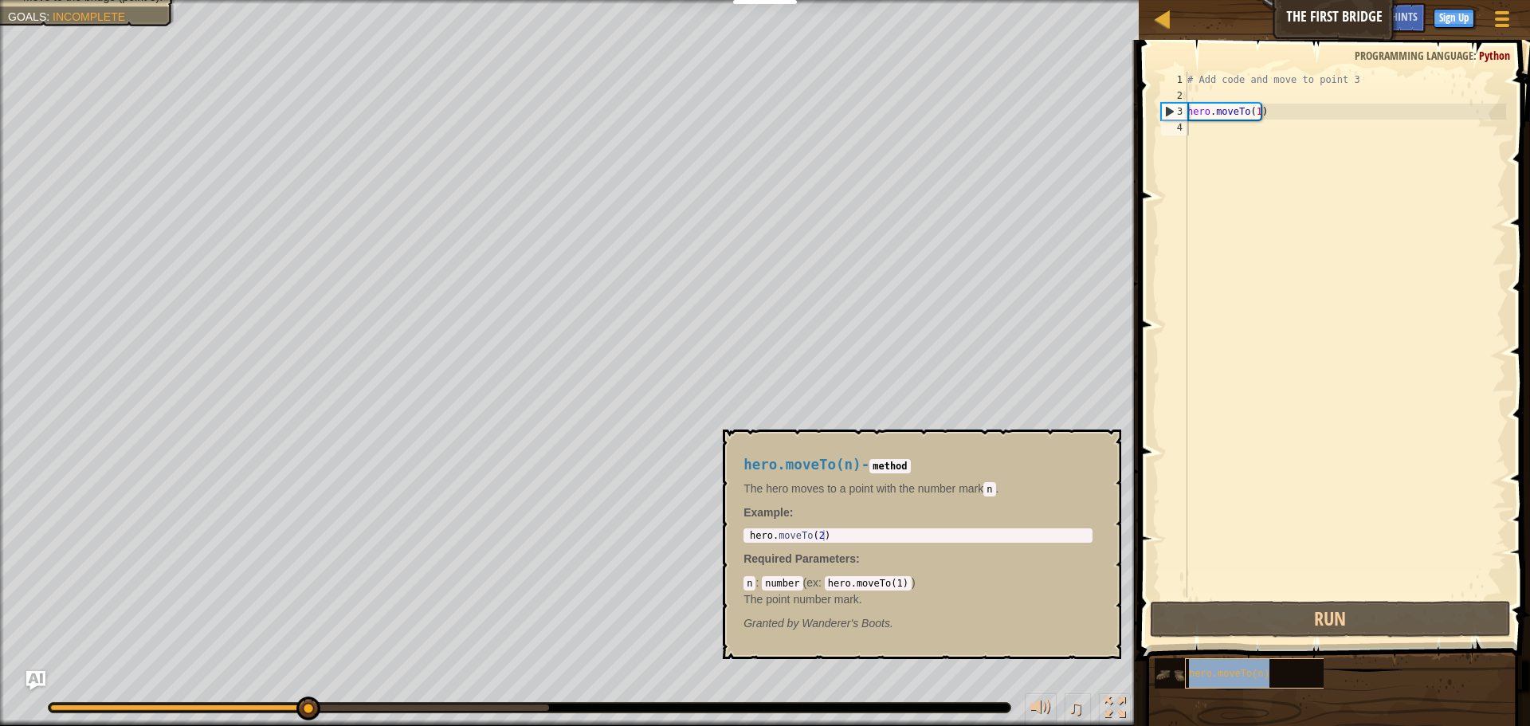
click at [1299, 670] on div "hero.moveTo(n)" at bounding box center [1261, 673] width 153 height 30
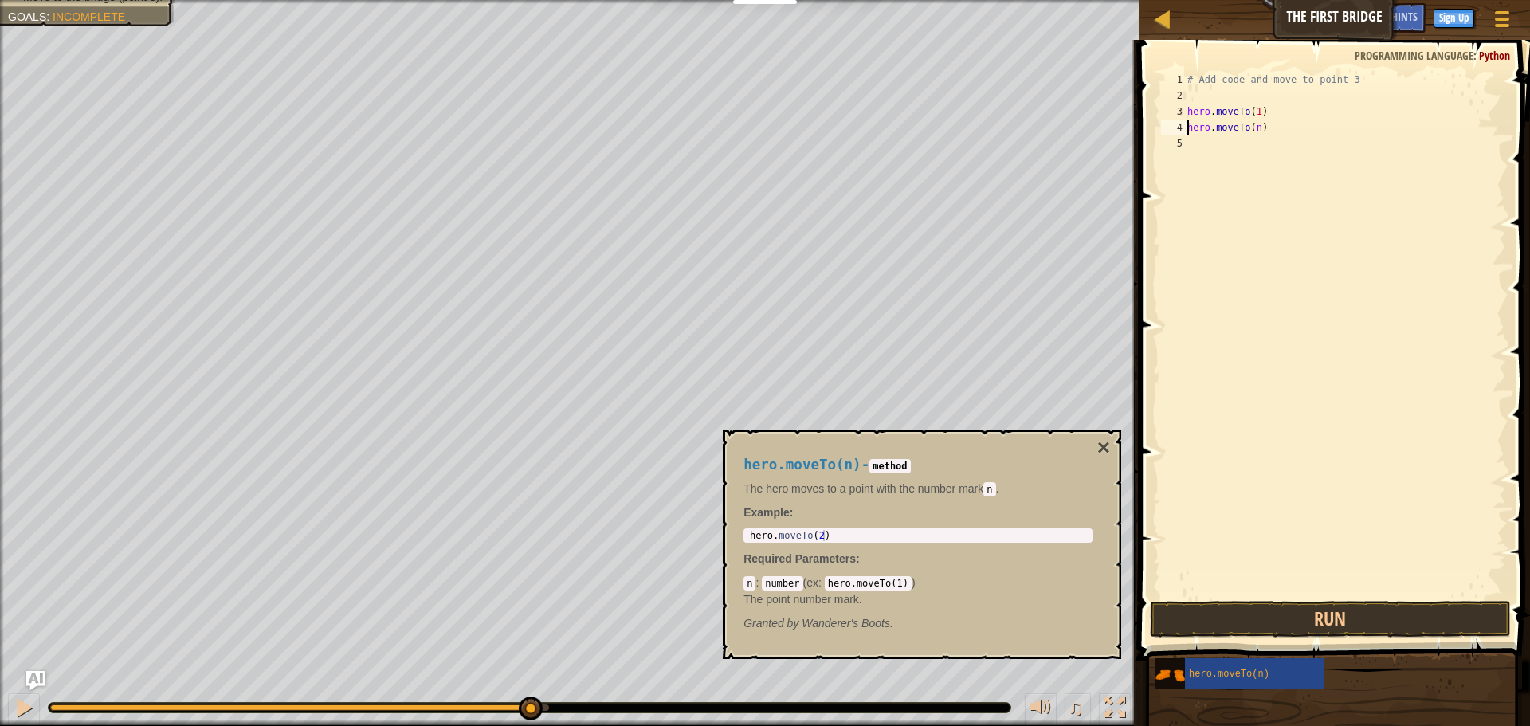
click at [1251, 122] on div "# Add code and move to point 3 hero . moveTo ( 1 ) hero . moveTo ( n )" at bounding box center [1346, 351] width 322 height 558
click at [1253, 132] on div "# Add code and move to point 3 hero . moveTo ( 1 ) hero . moveTo ( n )" at bounding box center [1346, 351] width 322 height 558
click at [1249, 126] on div "# Add code and move to point 3 hero . moveTo ( 1 ) hero . moveTo ( n )" at bounding box center [1346, 351] width 322 height 558
click at [1255, 126] on div "# Add code and move to point 3 hero . moveTo ( 1 ) hero . moveTo ( n )" at bounding box center [1346, 351] width 322 height 558
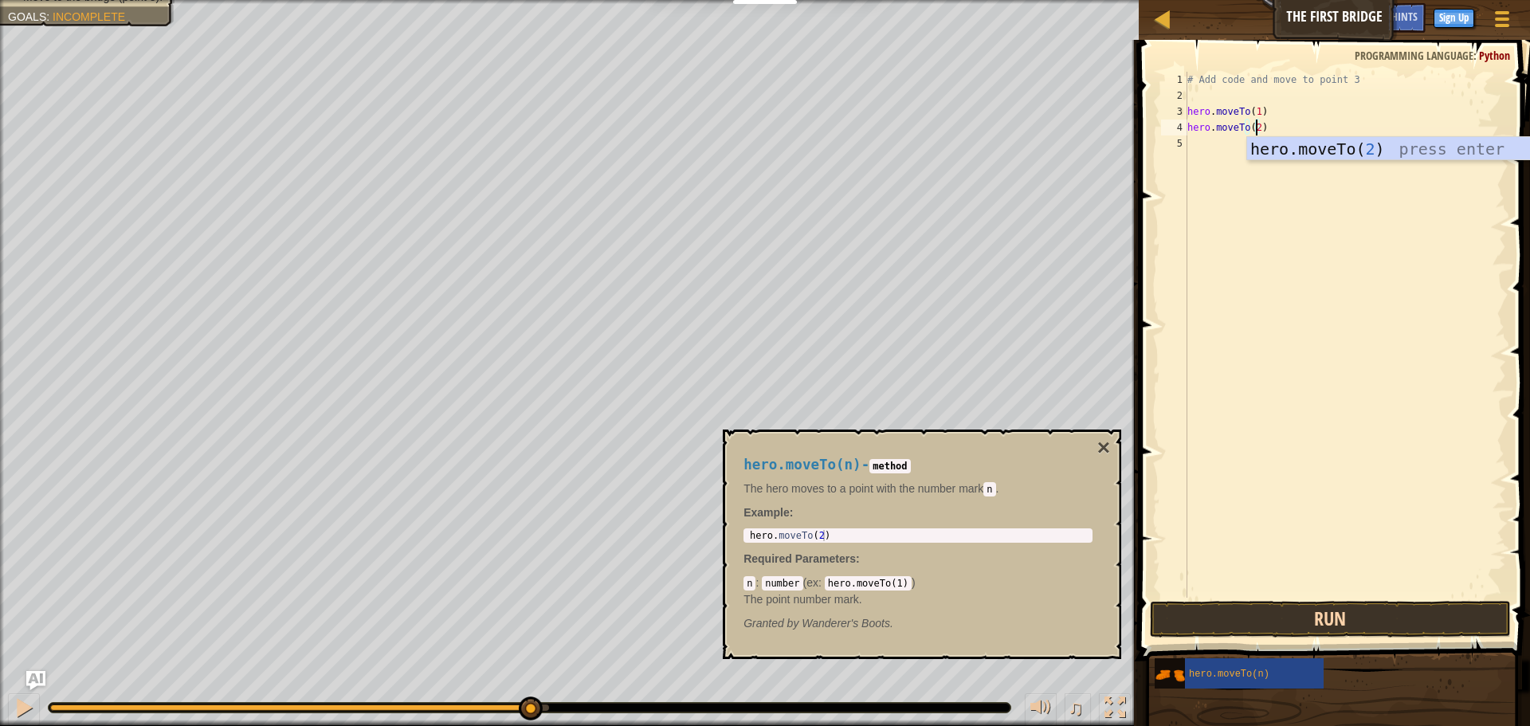
type textarea "hero.moveTo(2)"
click at [1326, 624] on button "Run" at bounding box center [1330, 619] width 361 height 37
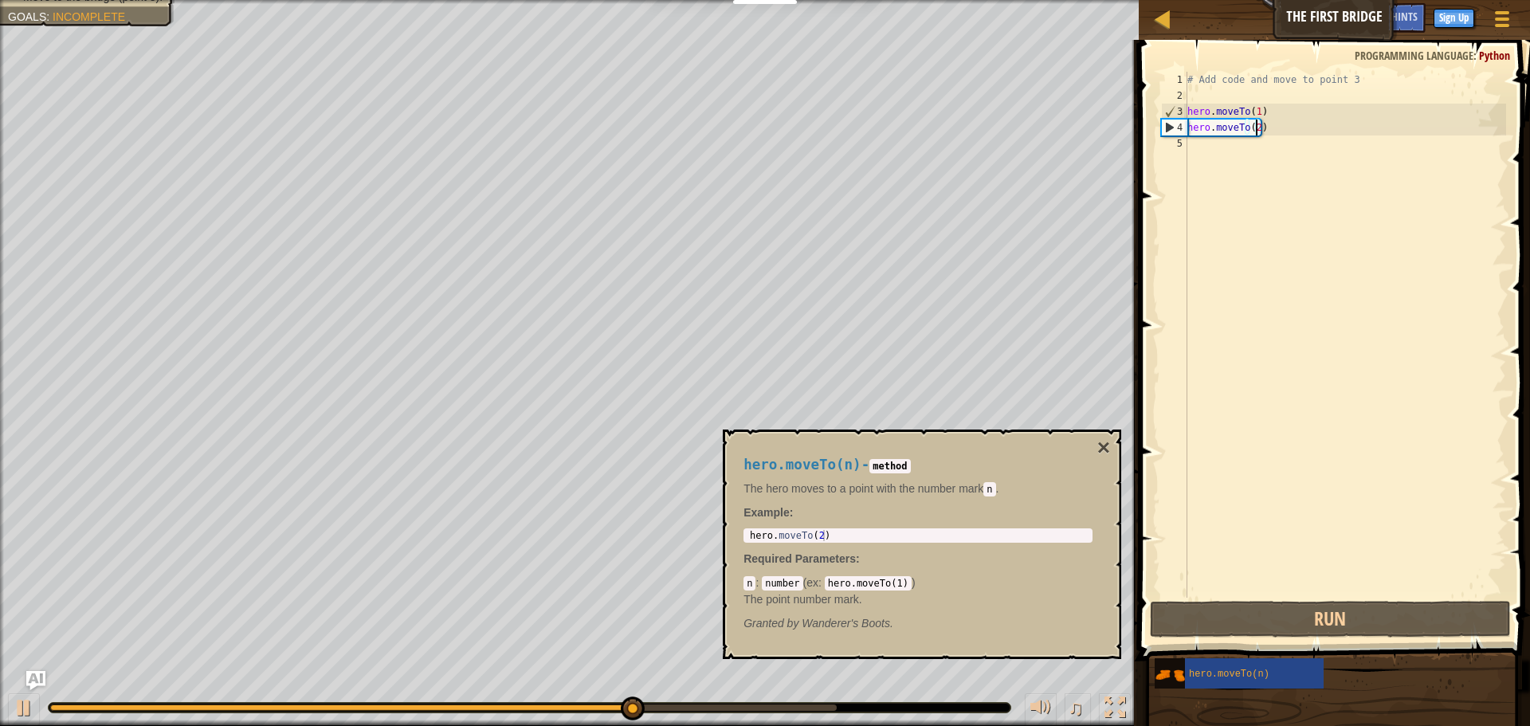
click at [1200, 146] on div "# Add code and move to point 3 hero . moveTo ( 1 ) hero . moveTo ( 2 )" at bounding box center [1346, 351] width 322 height 558
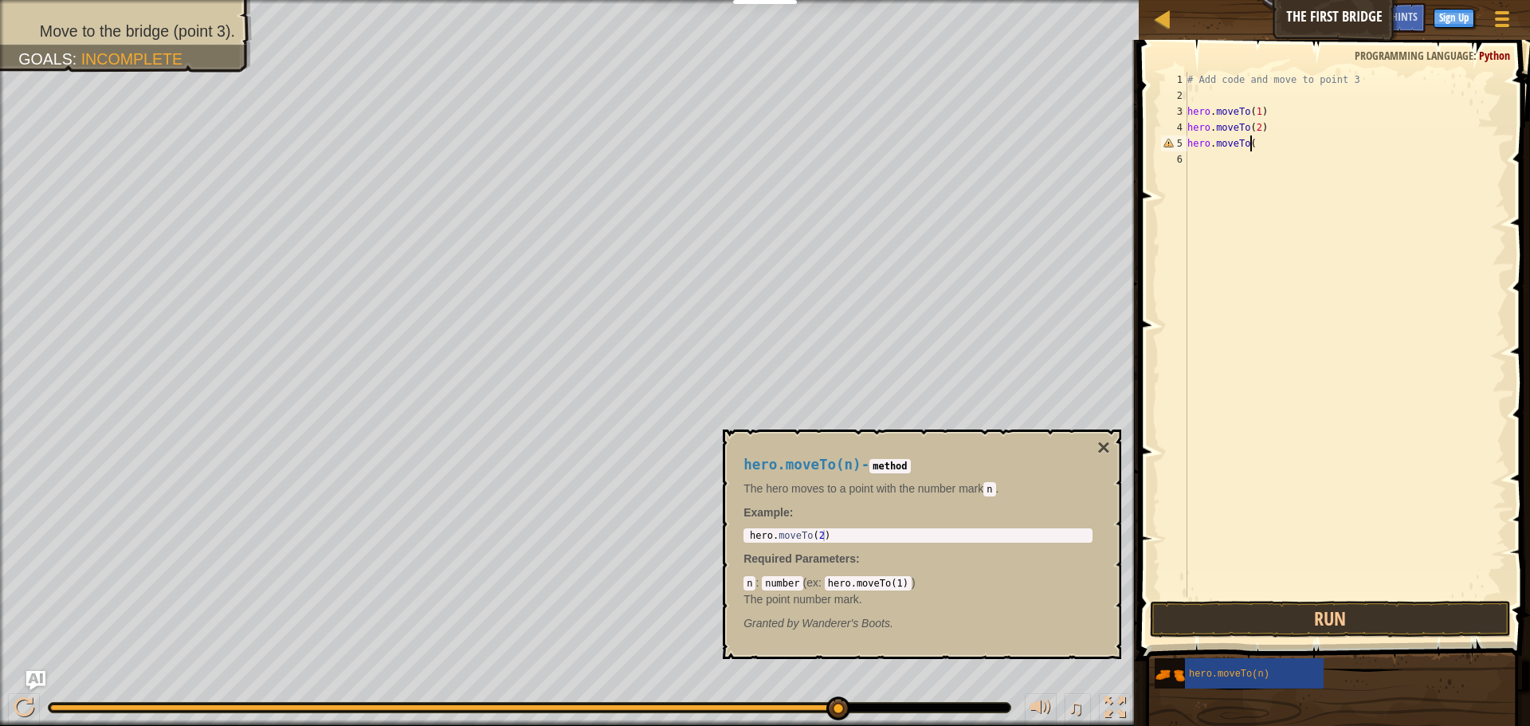
scroll to position [7, 5]
type textarea "hero.moveTo(3)"
click at [1326, 605] on button "Run" at bounding box center [1330, 619] width 361 height 37
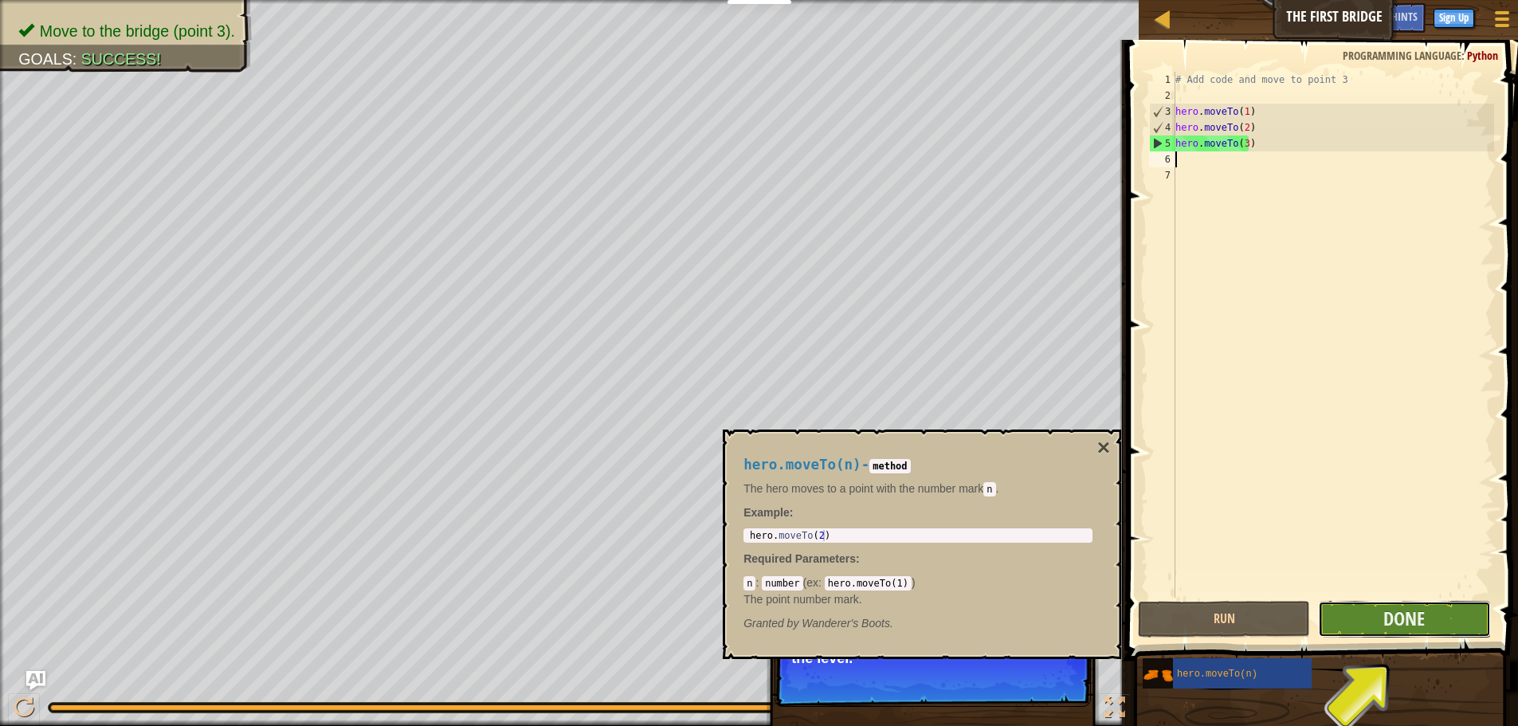
click at [1349, 621] on button "Done" at bounding box center [1404, 619] width 172 height 37
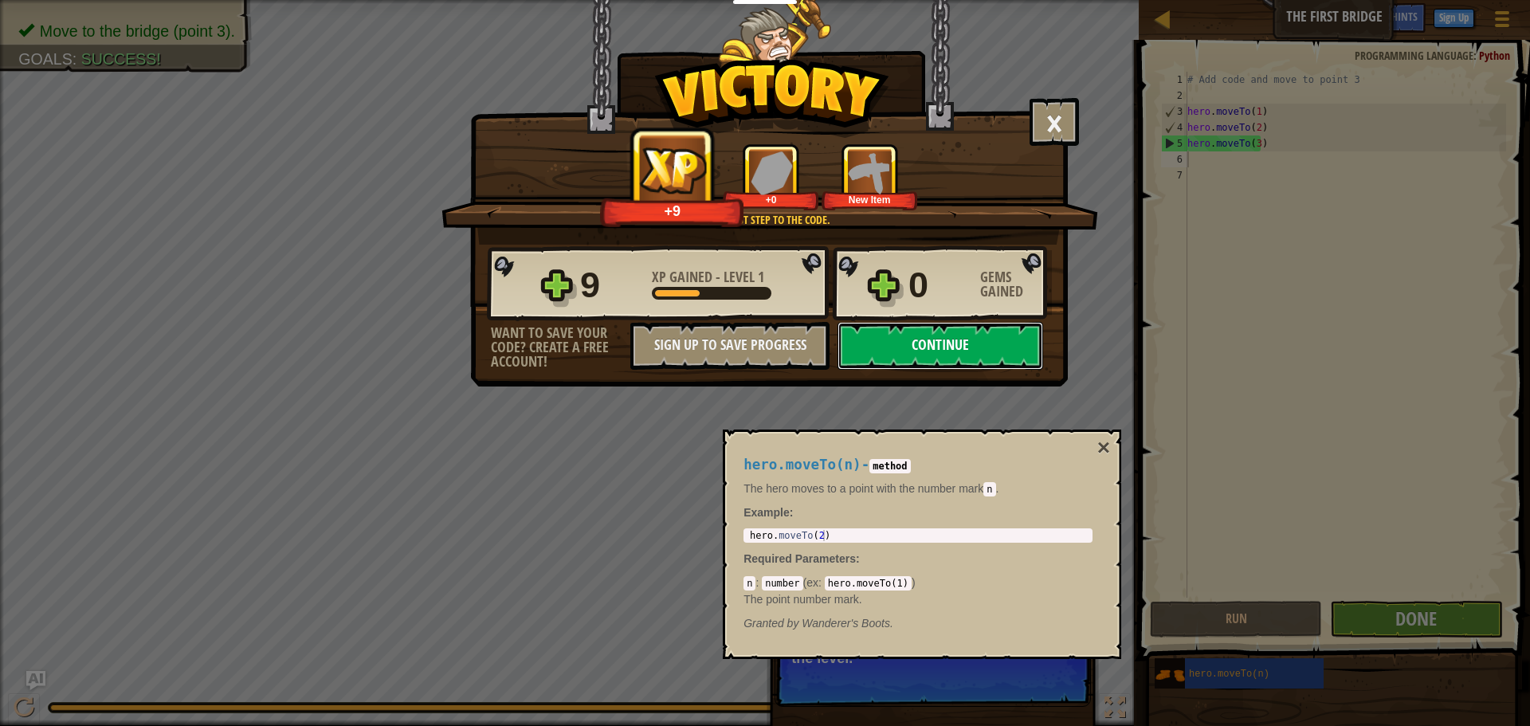
click at [938, 332] on button "Continue" at bounding box center [941, 346] width 206 height 48
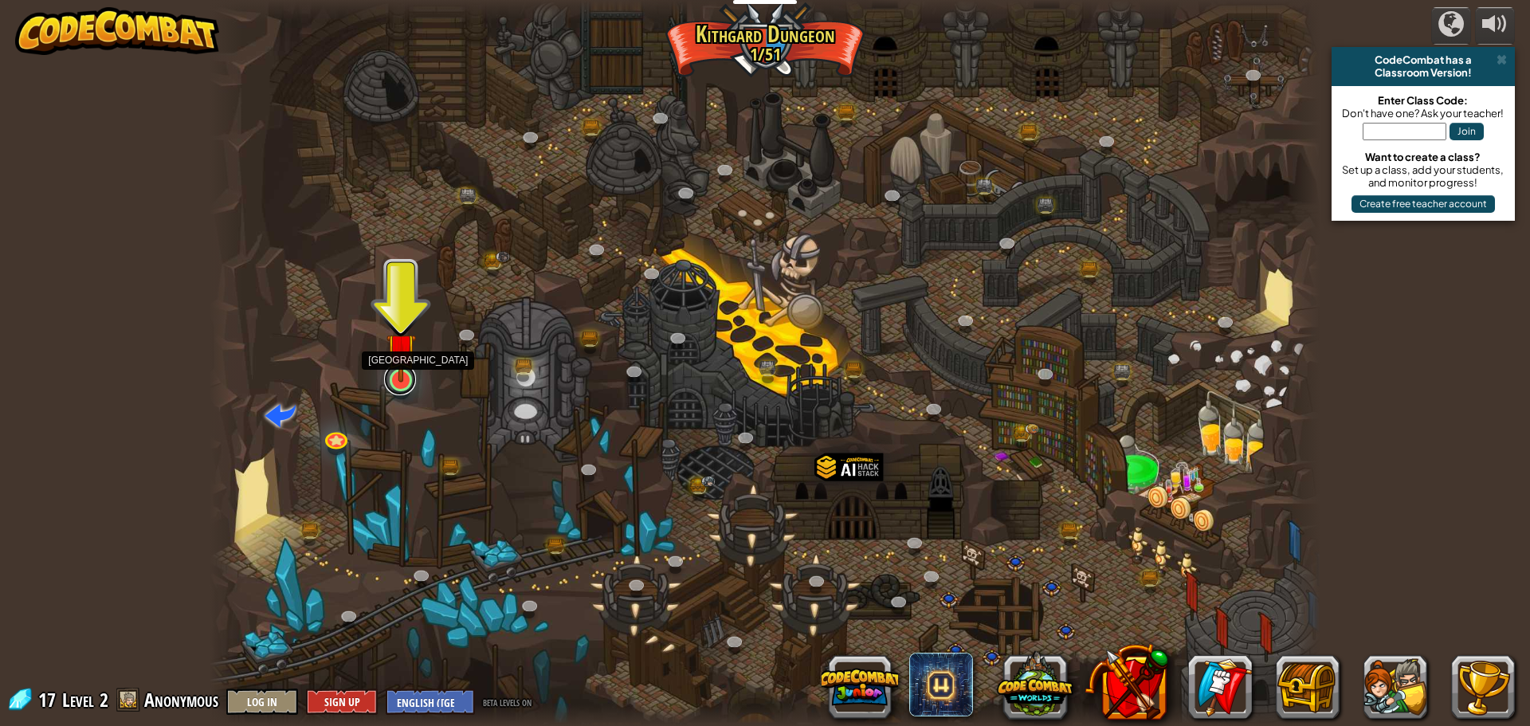
click at [399, 389] on link at bounding box center [400, 379] width 32 height 32
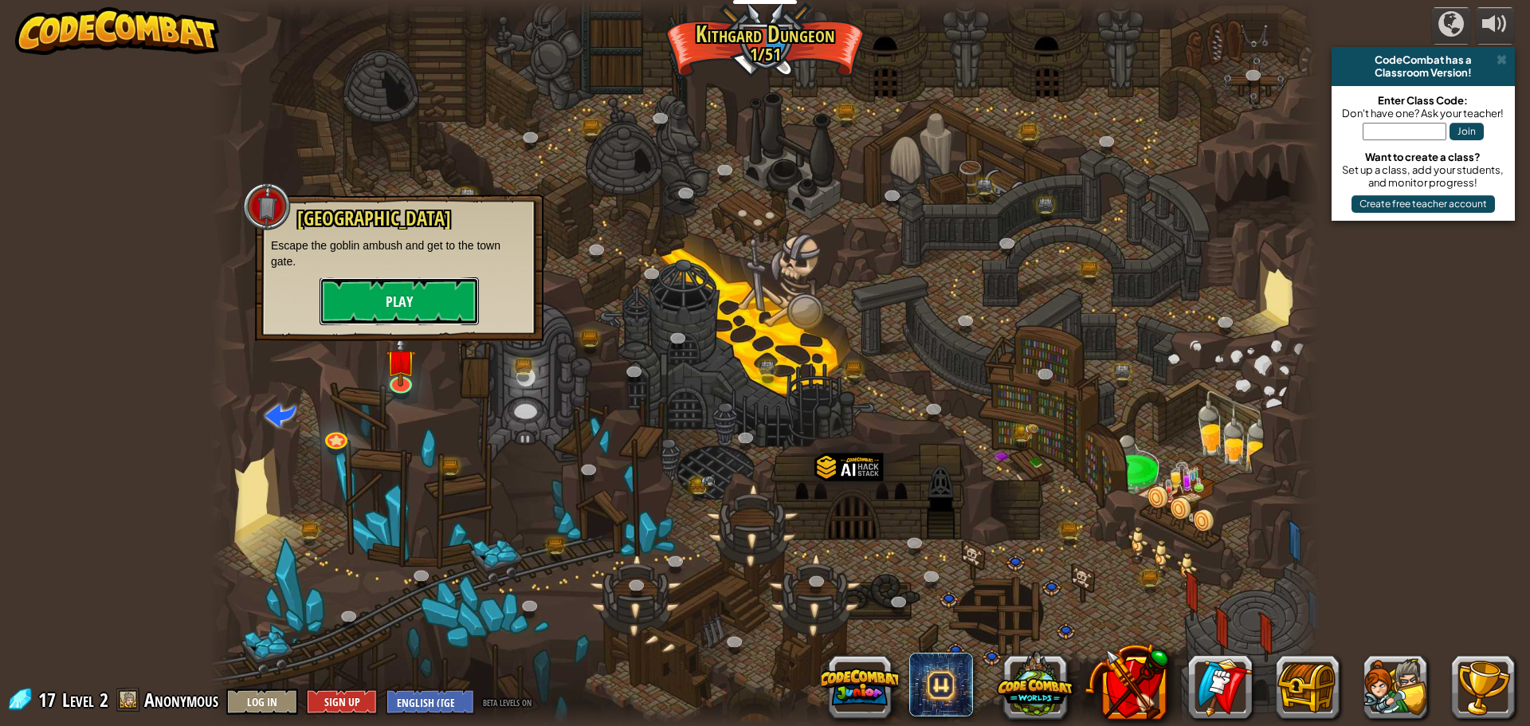
click at [413, 289] on button "Play" at bounding box center [399, 301] width 159 height 48
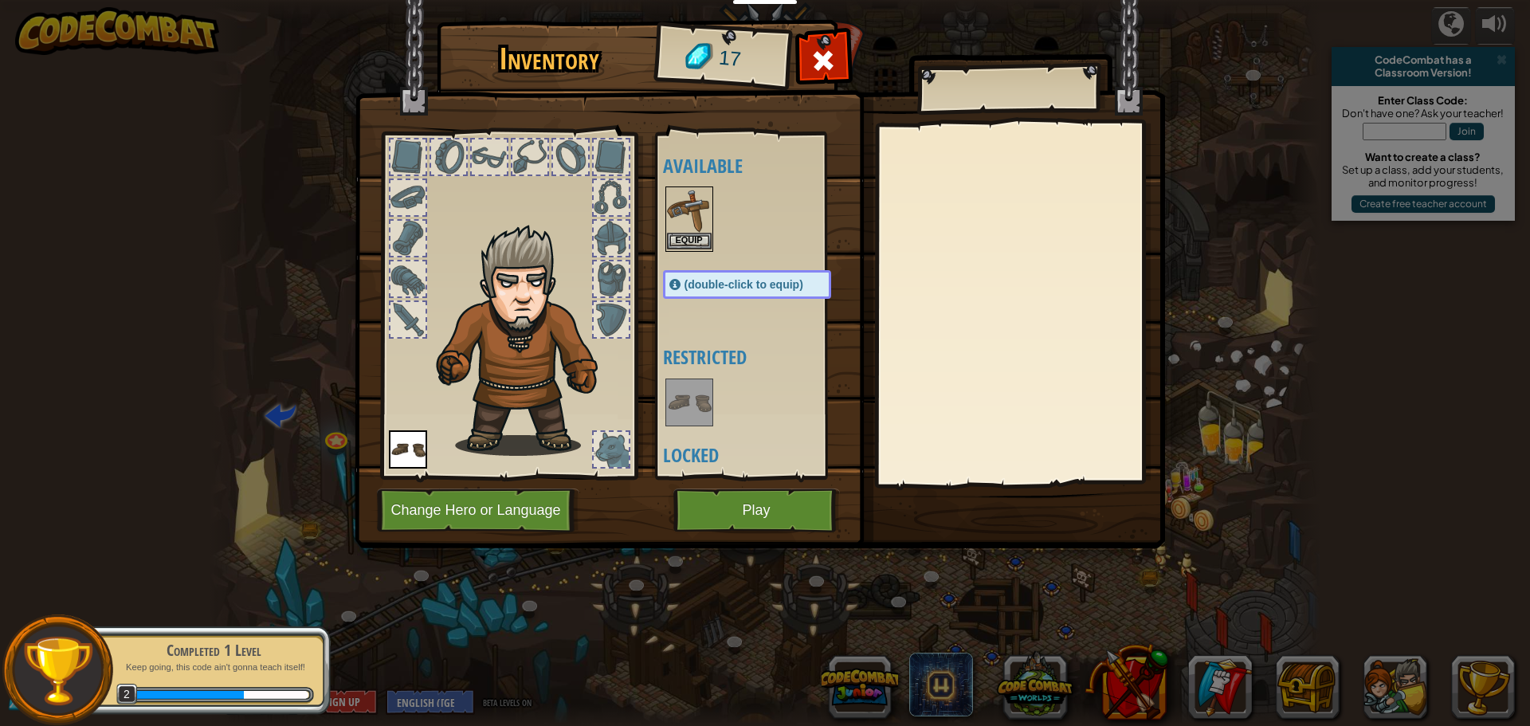
click at [674, 205] on img at bounding box center [689, 210] width 45 height 45
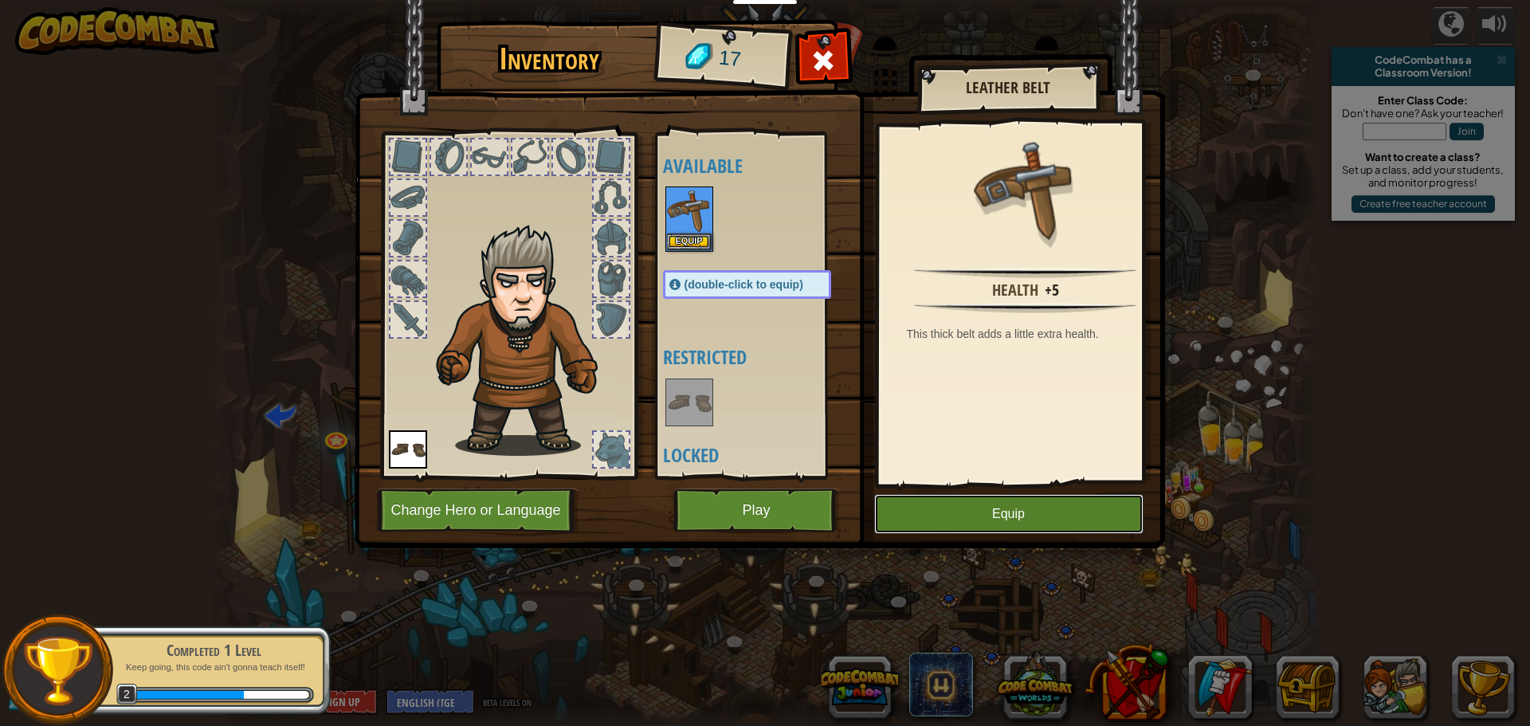
click at [974, 515] on button "Equip" at bounding box center [1008, 514] width 269 height 40
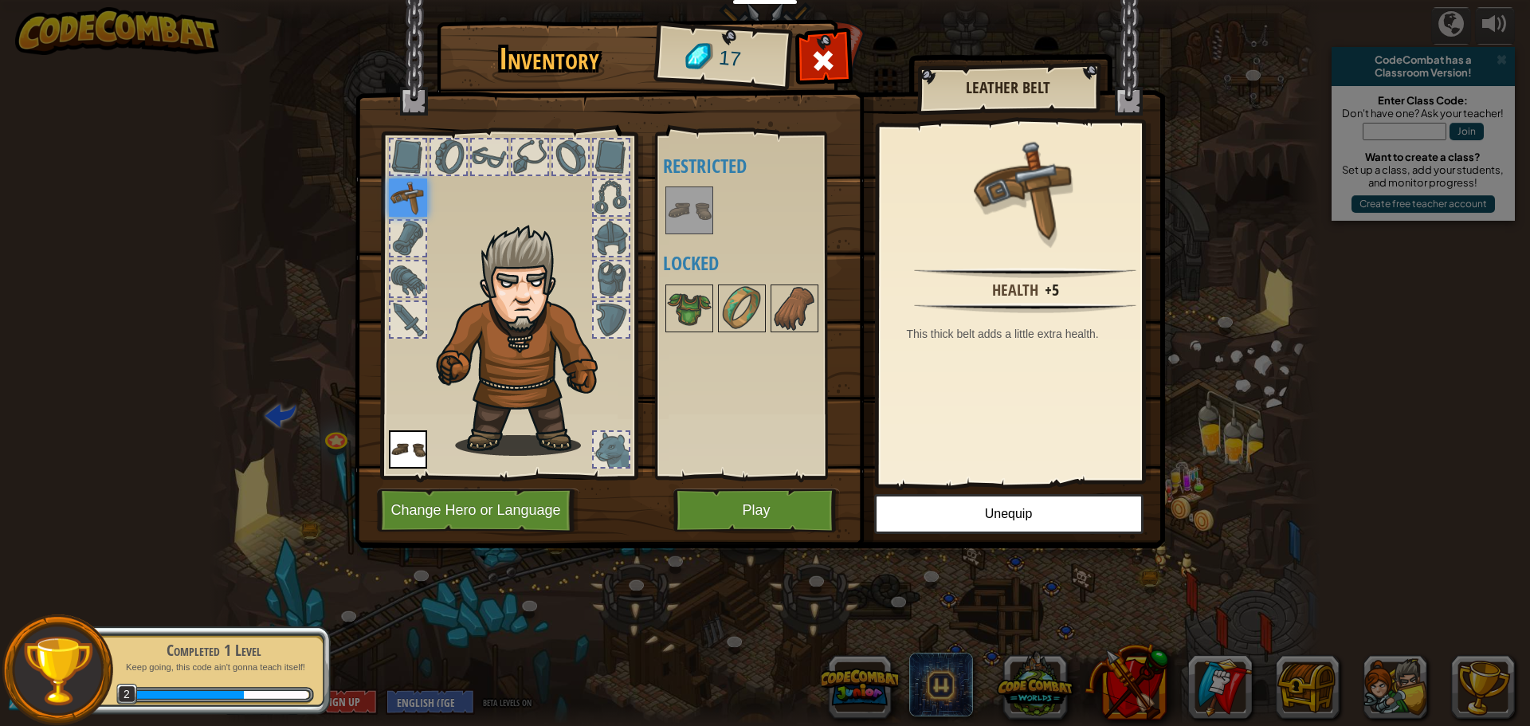
drag, startPoint x: 429, startPoint y: 433, endPoint x: 410, endPoint y: 442, distance: 21.4
click at [410, 442] on div at bounding box center [508, 301] width 263 height 359
click at [410, 442] on img at bounding box center [408, 449] width 38 height 38
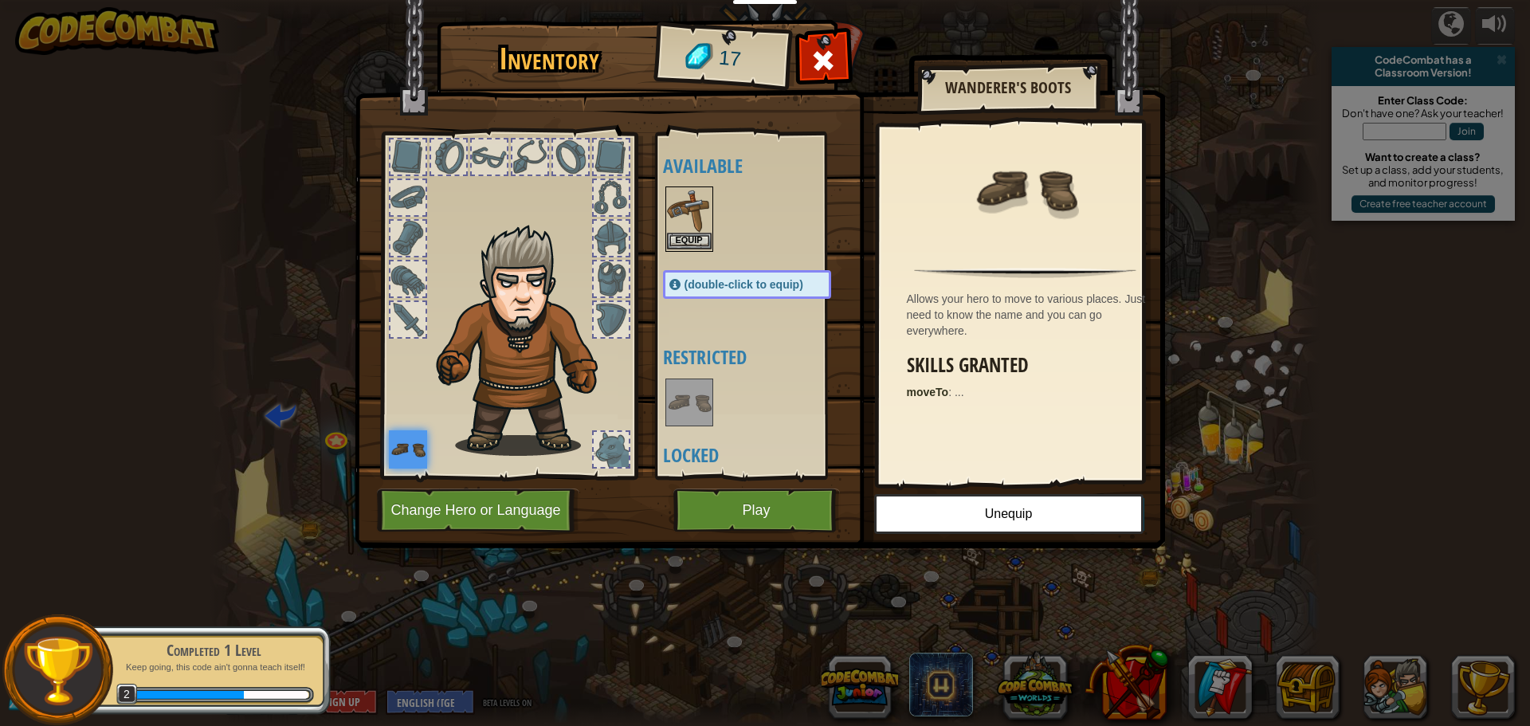
click at [688, 209] on img at bounding box center [689, 210] width 45 height 45
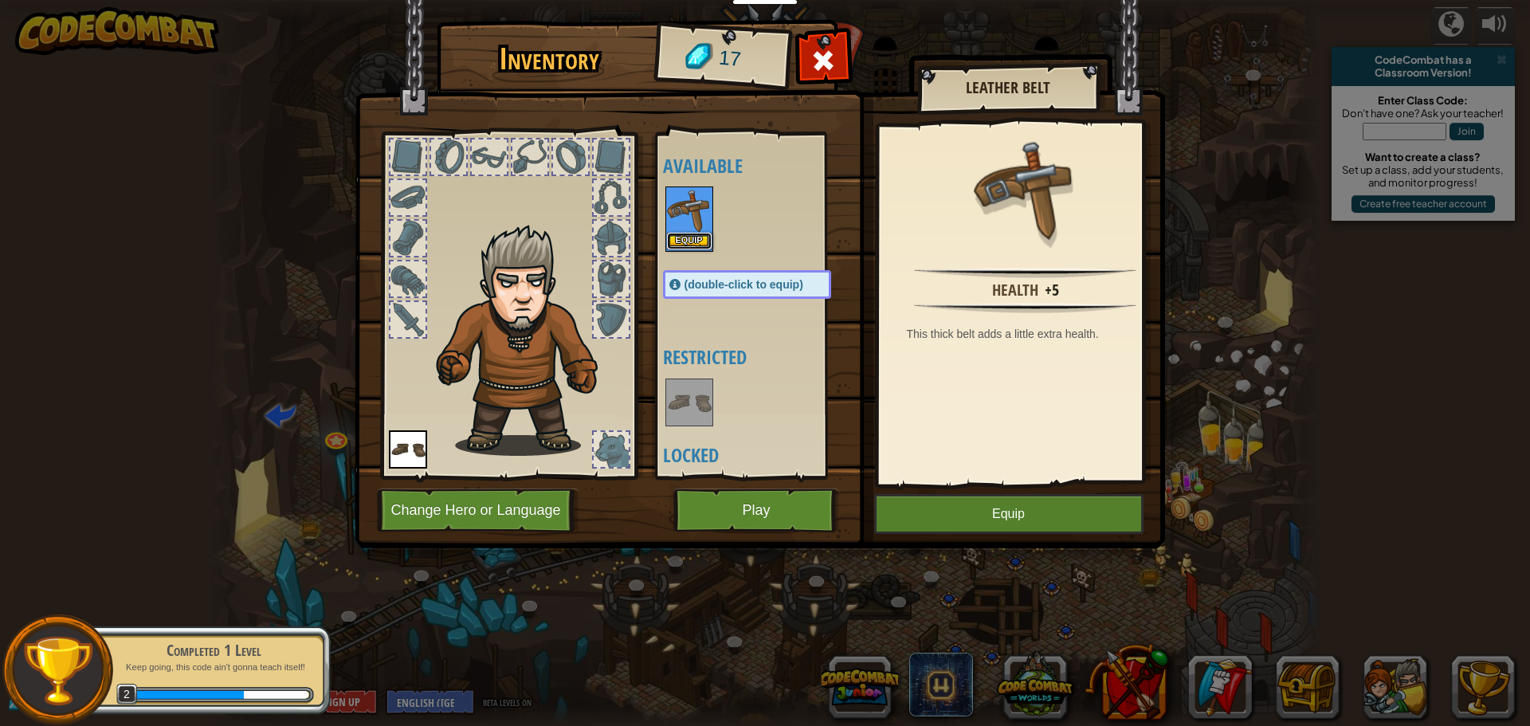
click at [683, 241] on button "Equip" at bounding box center [689, 241] width 45 height 17
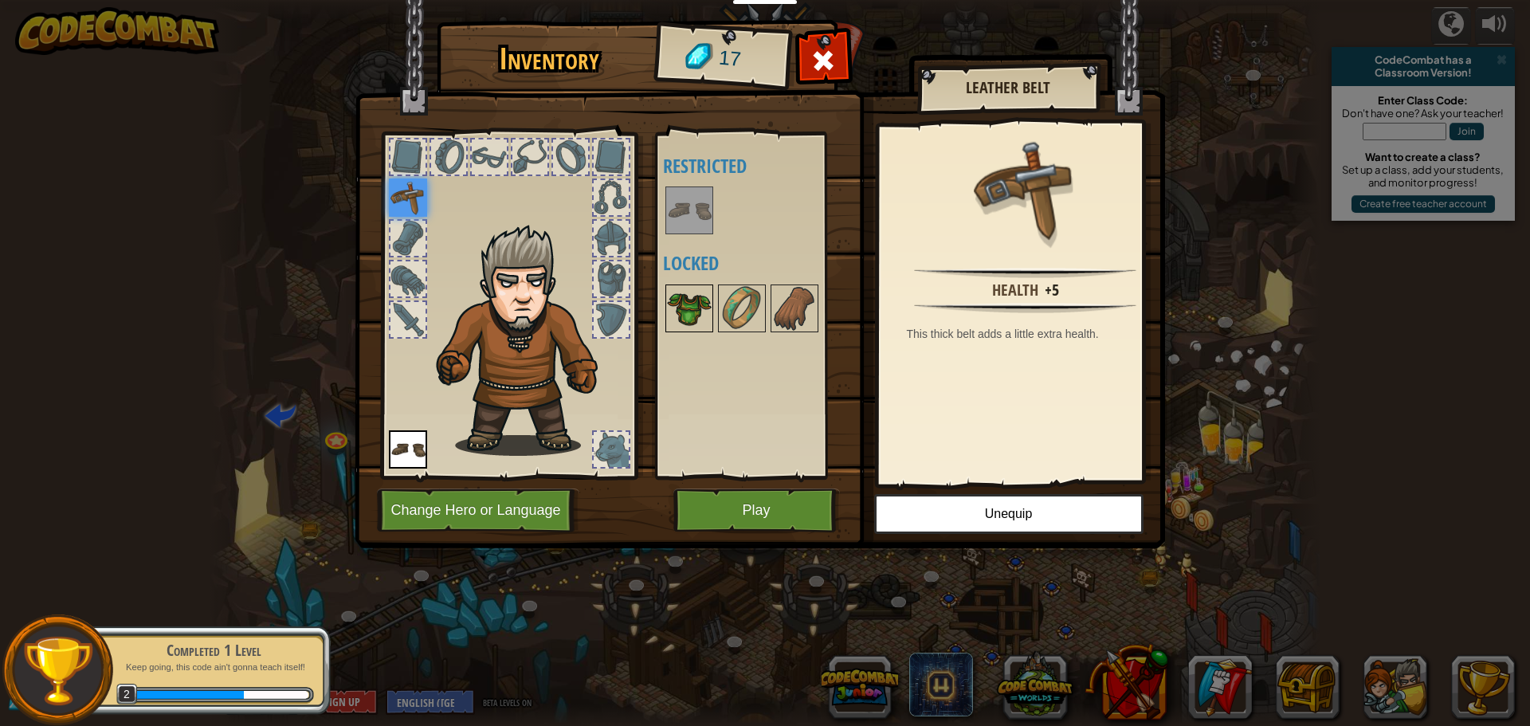
click at [703, 308] on img at bounding box center [689, 308] width 45 height 45
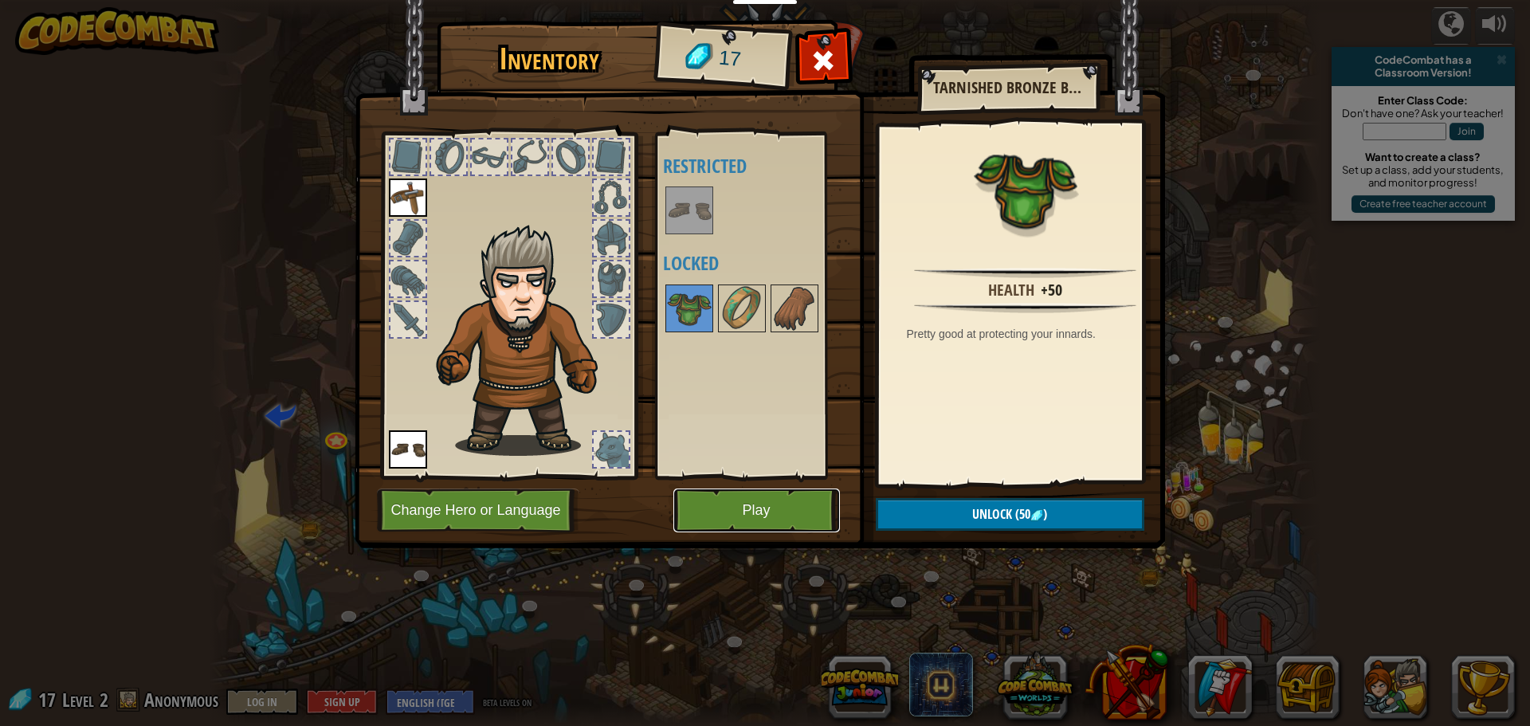
click at [741, 522] on button "Play" at bounding box center [757, 511] width 167 height 44
click at [737, 509] on button "Play" at bounding box center [757, 511] width 167 height 44
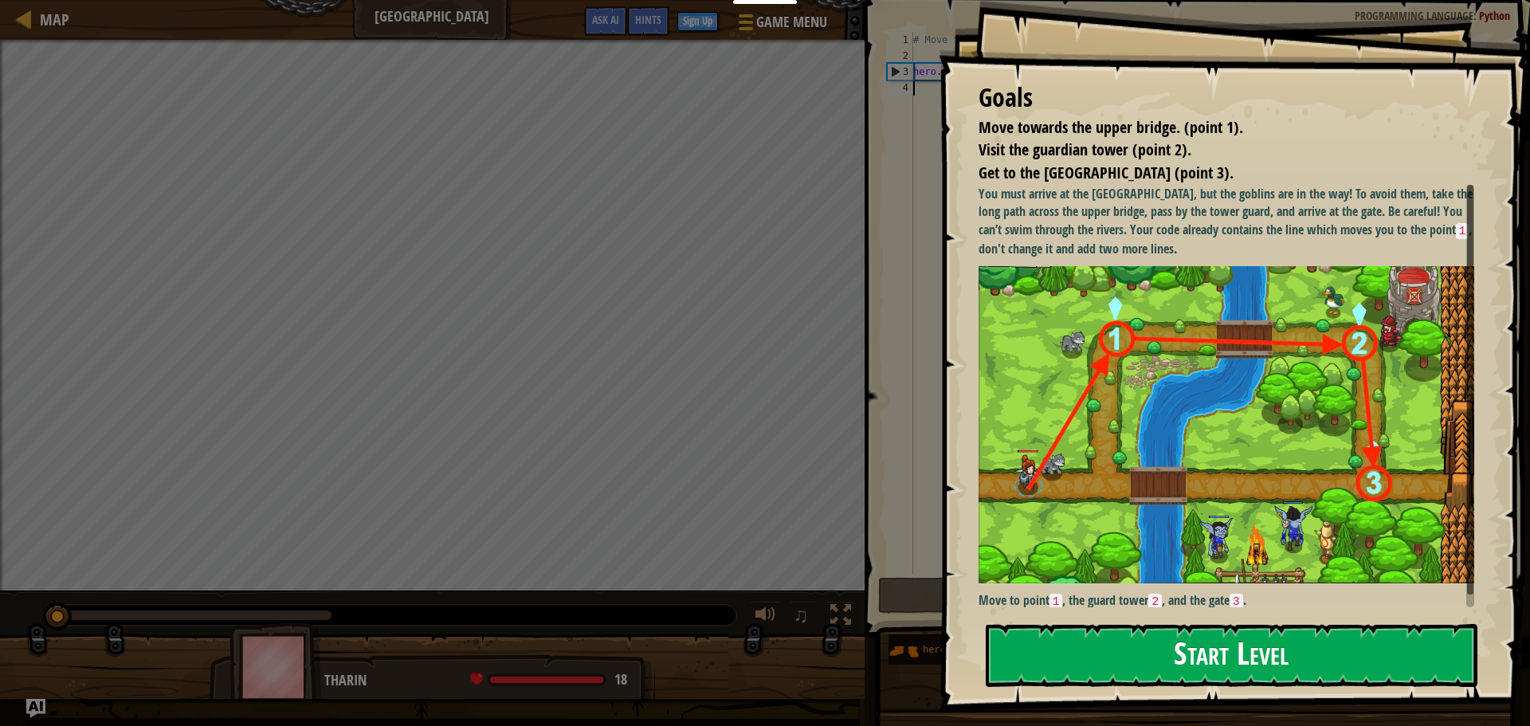
click at [1063, 646] on button "Start Level" at bounding box center [1232, 655] width 492 height 63
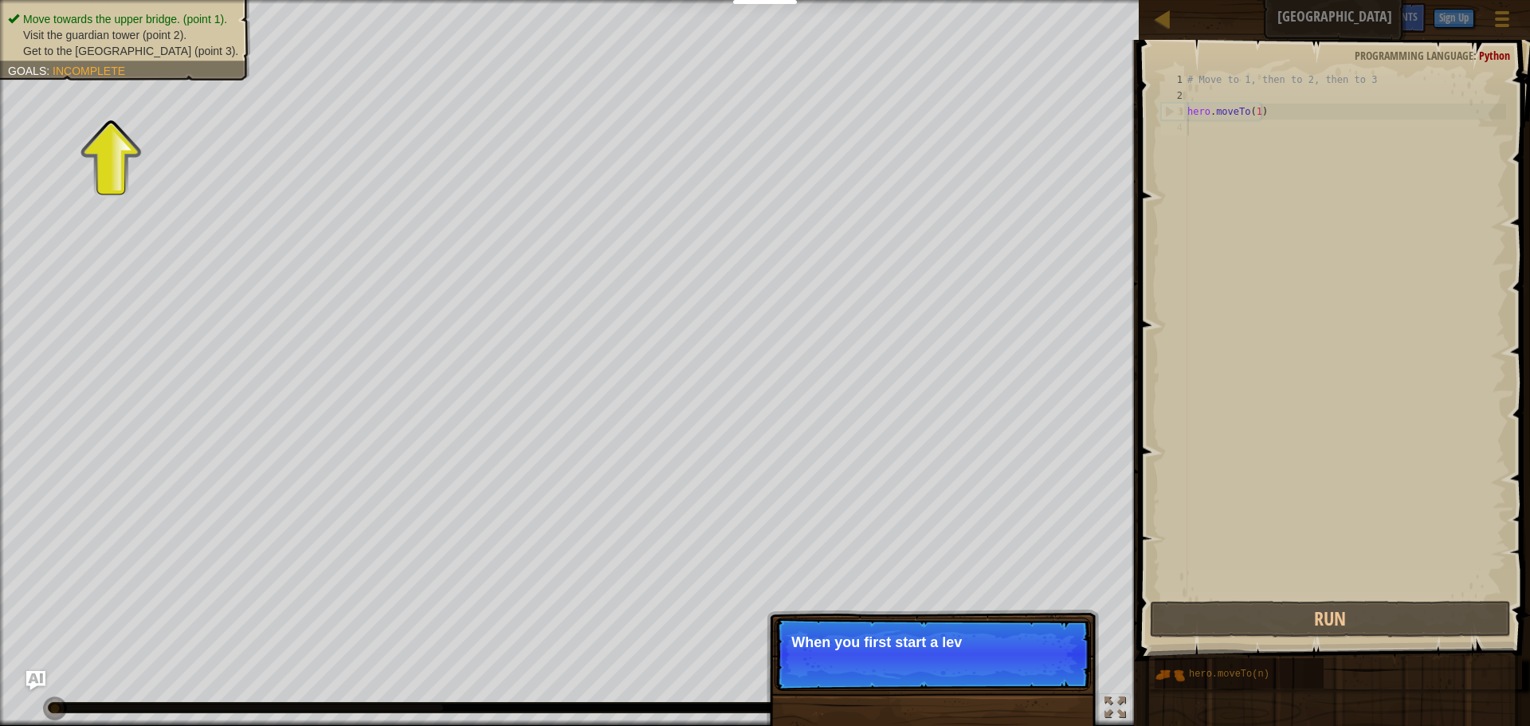
click at [1012, 657] on p "Skip (esc) Continue When you first start a lev" at bounding box center [933, 654] width 316 height 73
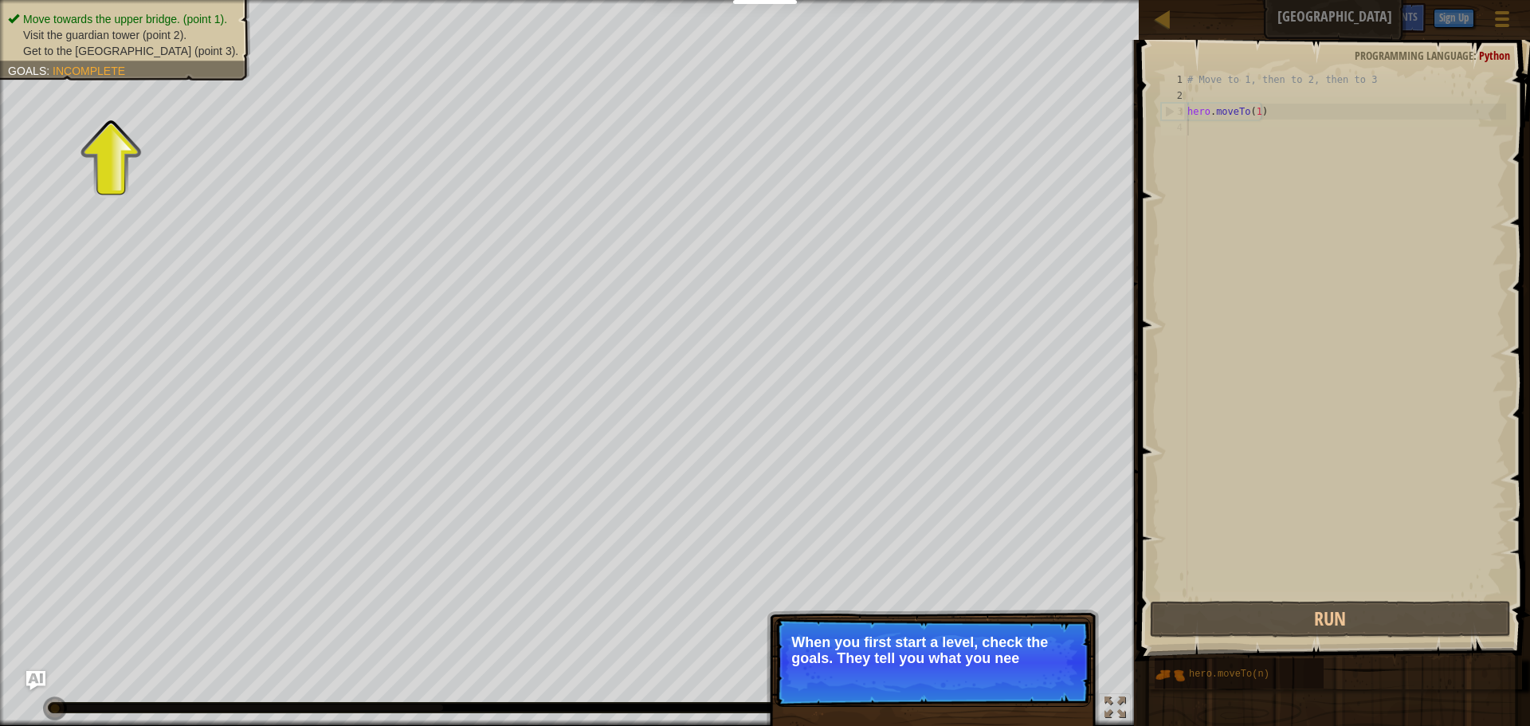
click at [1012, 679] on p "Skip (esc) Continue When you first start a level, check the goals. They tell yo…" at bounding box center [933, 662] width 316 height 89
click at [1059, 675] on button "Continue" at bounding box center [1045, 680] width 66 height 21
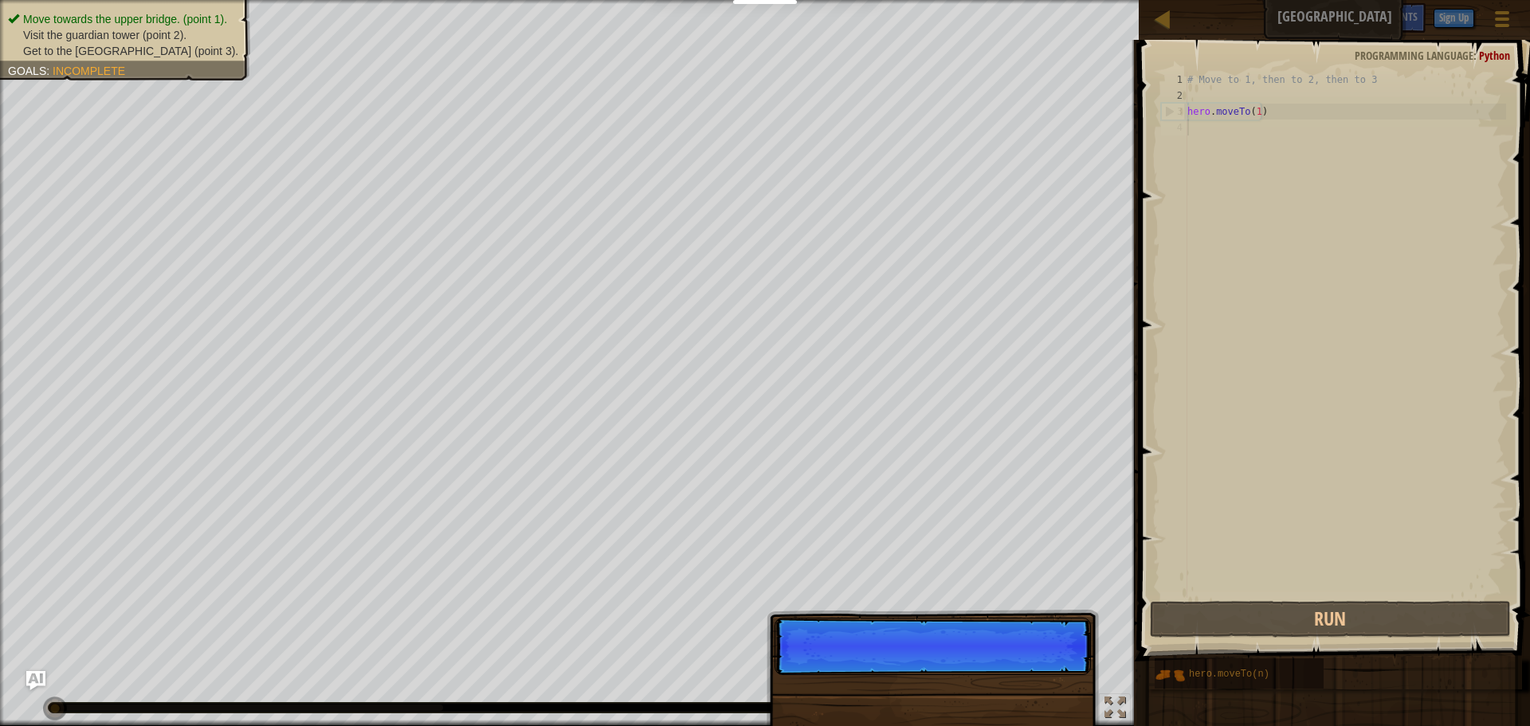
scroll to position [7, 0]
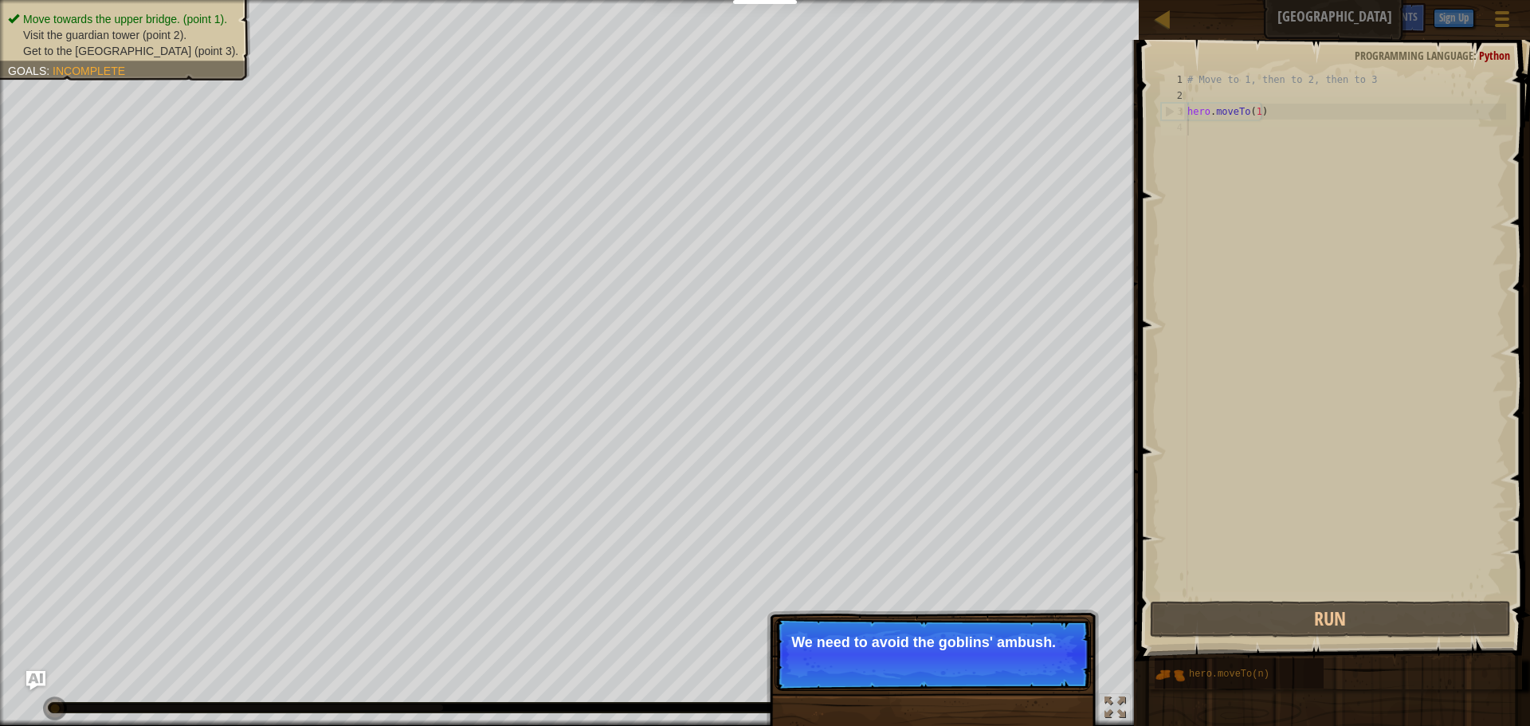
click at [1059, 675] on p "Skip (esc) Continue We need to avoid the goblins' ambush." at bounding box center [933, 654] width 316 height 73
click at [1055, 655] on button "Continue" at bounding box center [1045, 664] width 66 height 21
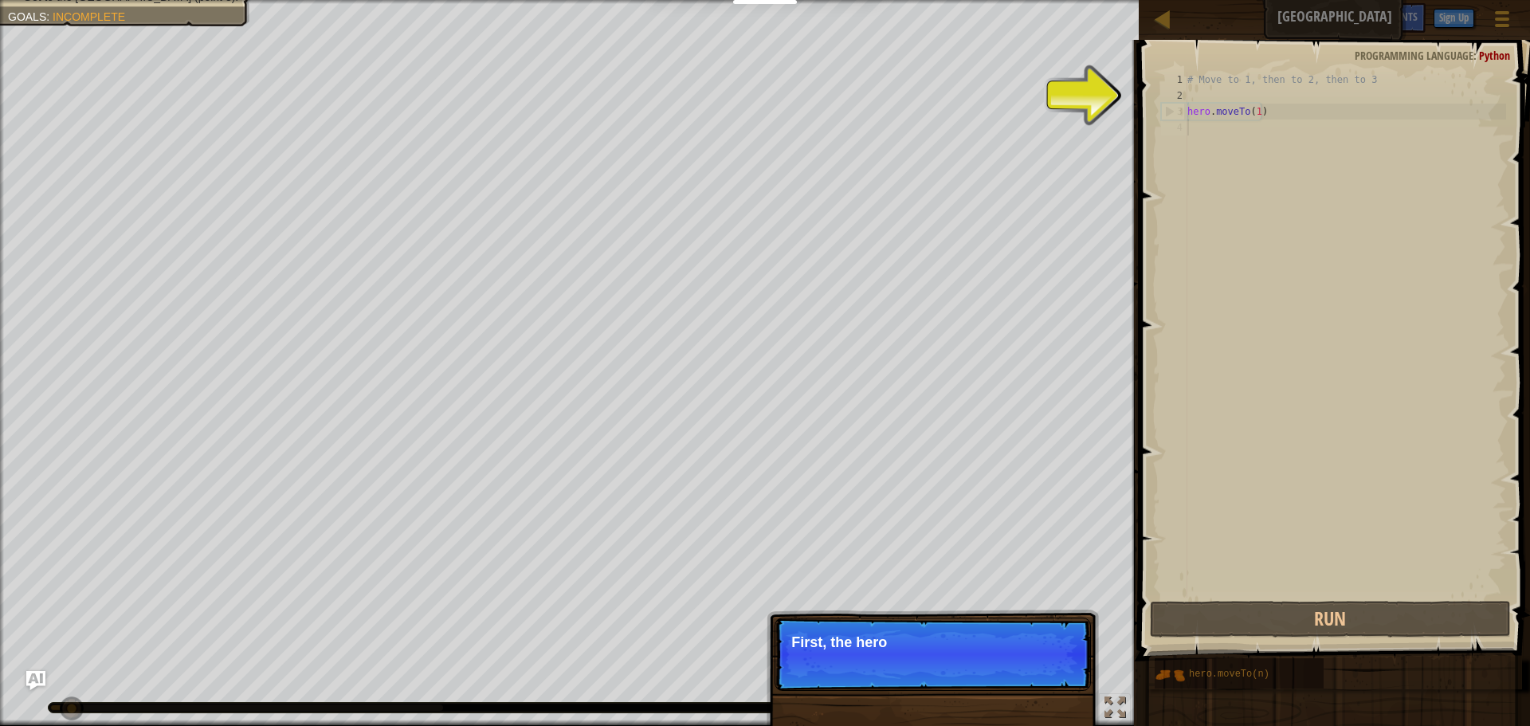
click at [1051, 664] on p "Skip (esc) Continue First, the hero" at bounding box center [933, 654] width 316 height 73
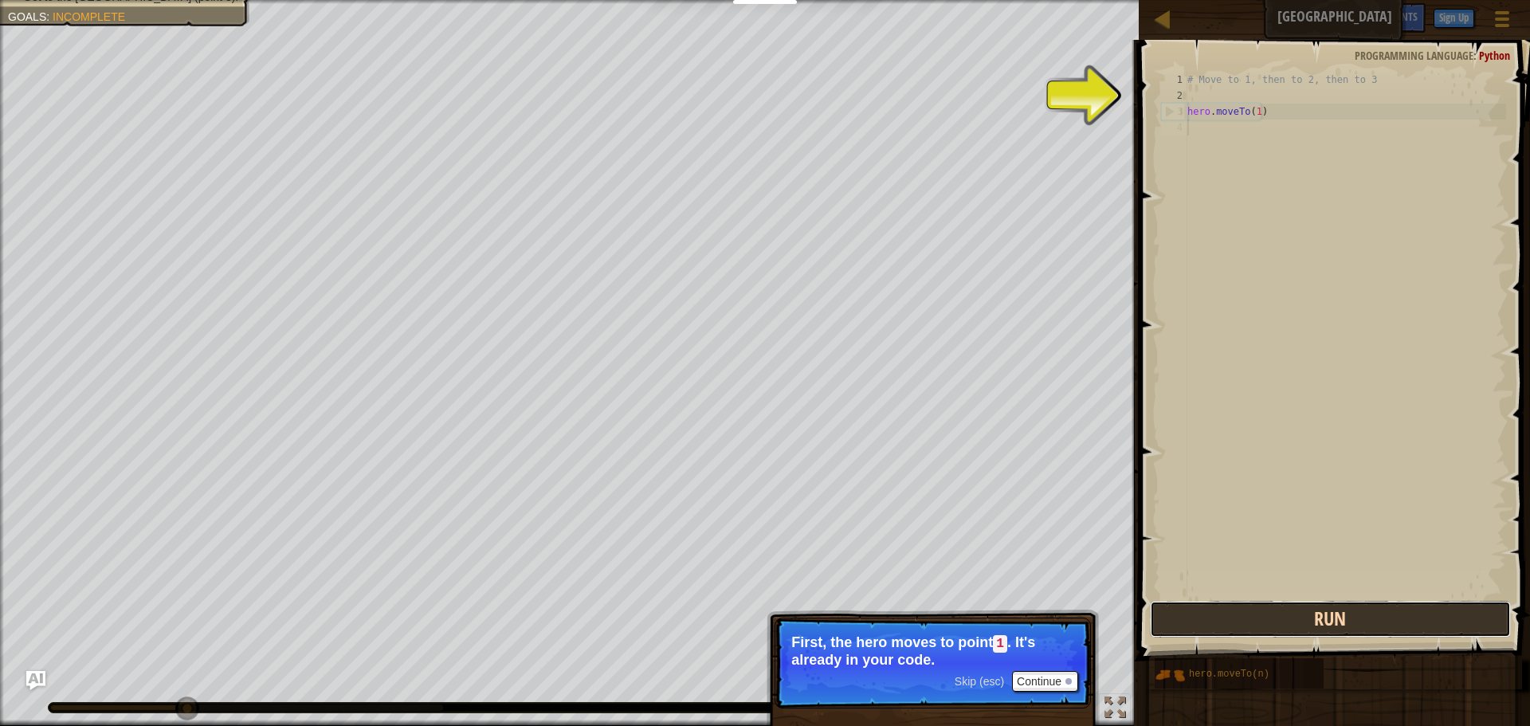
click at [1158, 624] on button "Run" at bounding box center [1330, 619] width 361 height 37
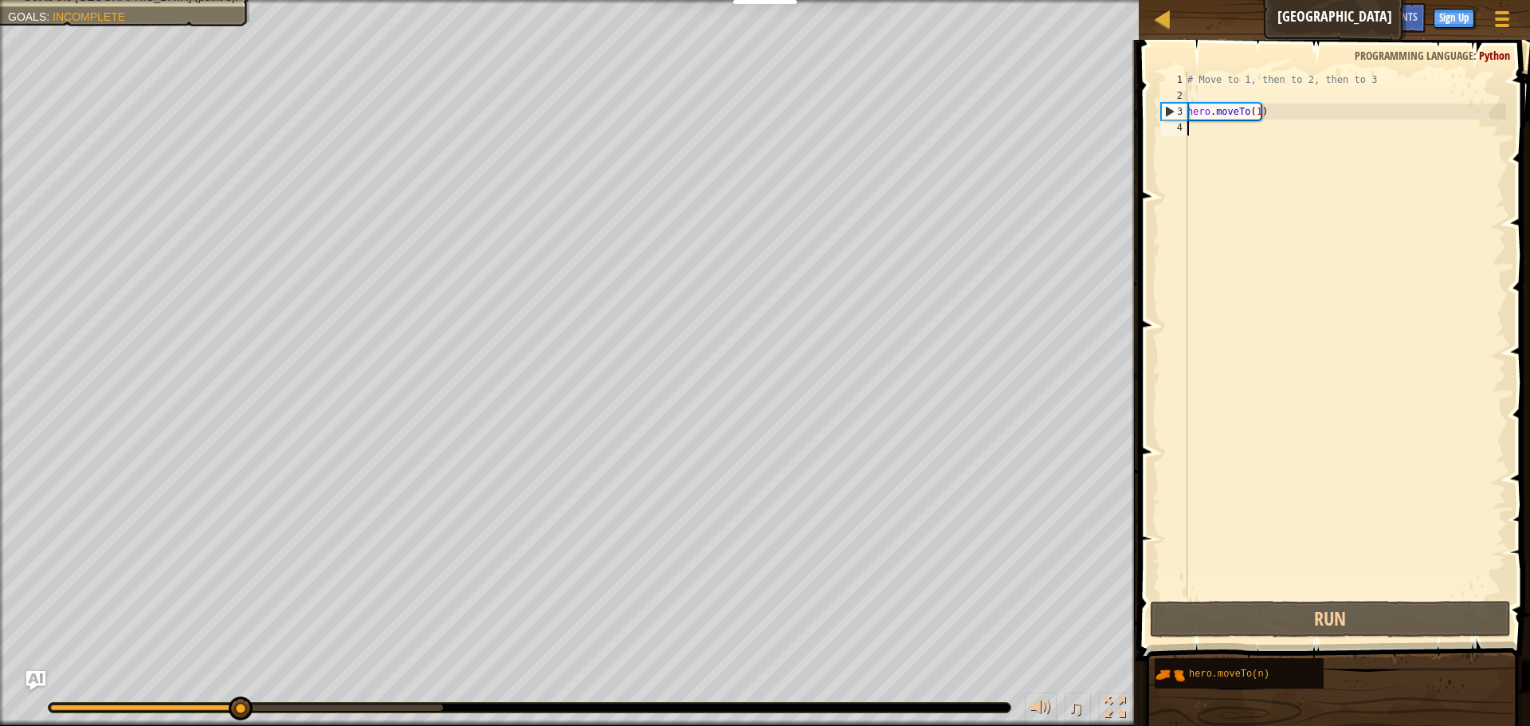
click at [1271, 125] on div "# Move to 1, then to 2, then to 3 hero . moveTo ( 1 )" at bounding box center [1346, 351] width 322 height 558
click at [1268, 138] on div "# Move to 1, then to 2, then to 3 hero . moveTo ( 1 )" at bounding box center [1346, 351] width 322 height 558
click at [1263, 136] on div "# Move to 1, then to 2, then to 3 hero . moveTo ( 1 )" at bounding box center [1346, 351] width 322 height 558
click at [1278, 110] on div "# Move to 1, then to 2, then to 3 hero . moveTo ( 1 )" at bounding box center [1346, 351] width 322 height 558
type textarea "hero.moveTo(1)"
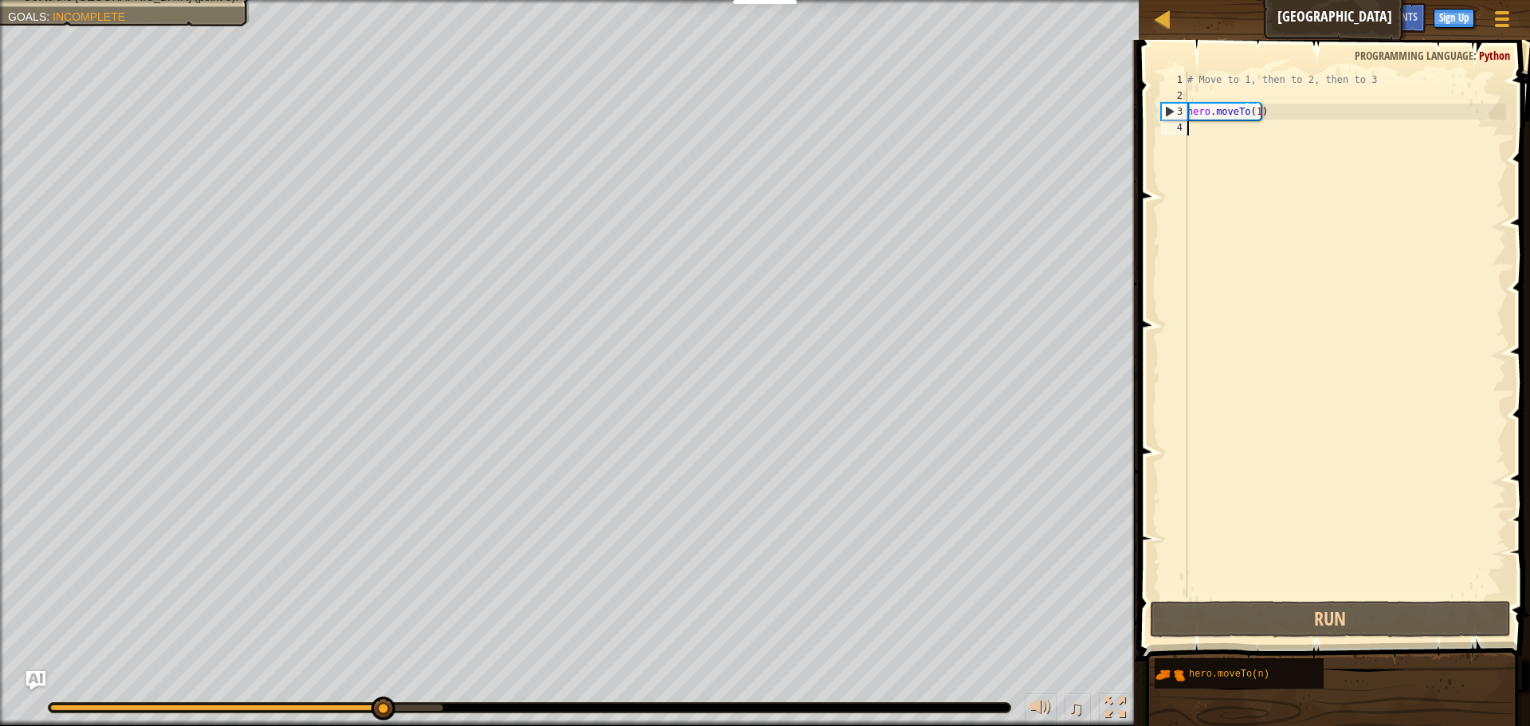
click at [1275, 144] on div "# Move to 1, then to 2, then to 3 hero . moveTo ( 1 )" at bounding box center [1346, 351] width 322 height 558
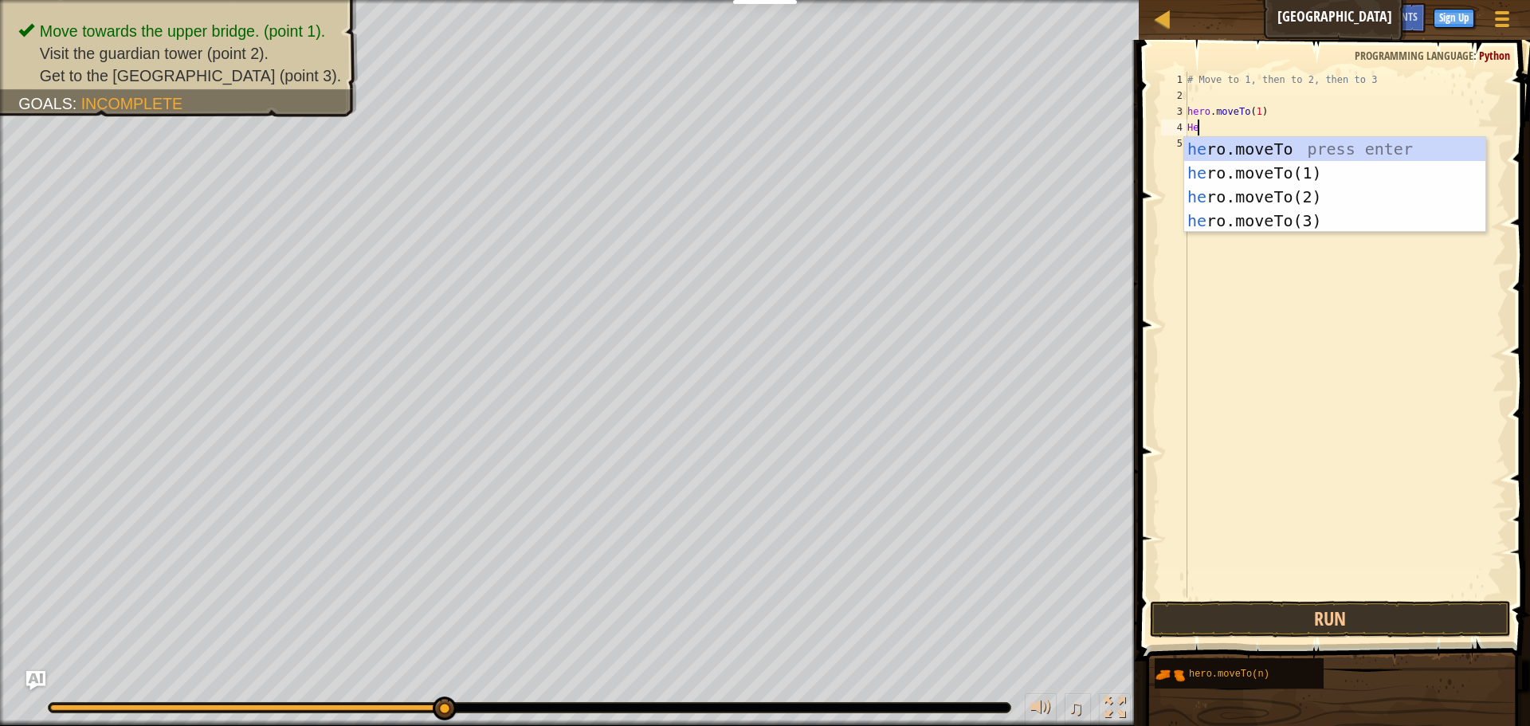
click at [1273, 145] on div "he ro.moveTo press enter he ro.moveTo(1) press enter he ro.moveTo(2) press ente…" at bounding box center [1335, 208] width 301 height 143
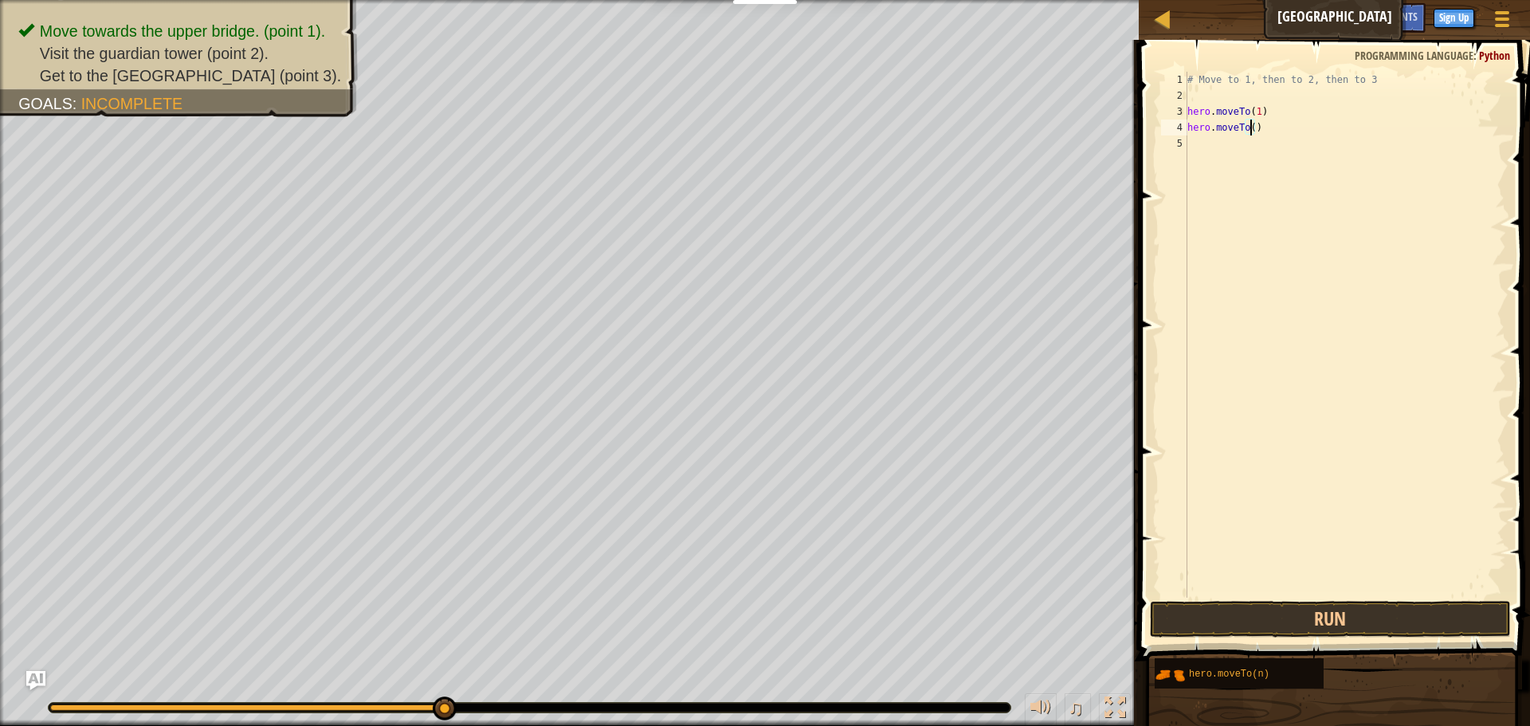
type textarea "hero.moveTo(2)"
click at [1273, 137] on div "# Move to 1, then to 2, then to 3 hero . moveTo ( 1 ) hero . moveTo ( 2 )" at bounding box center [1346, 351] width 322 height 558
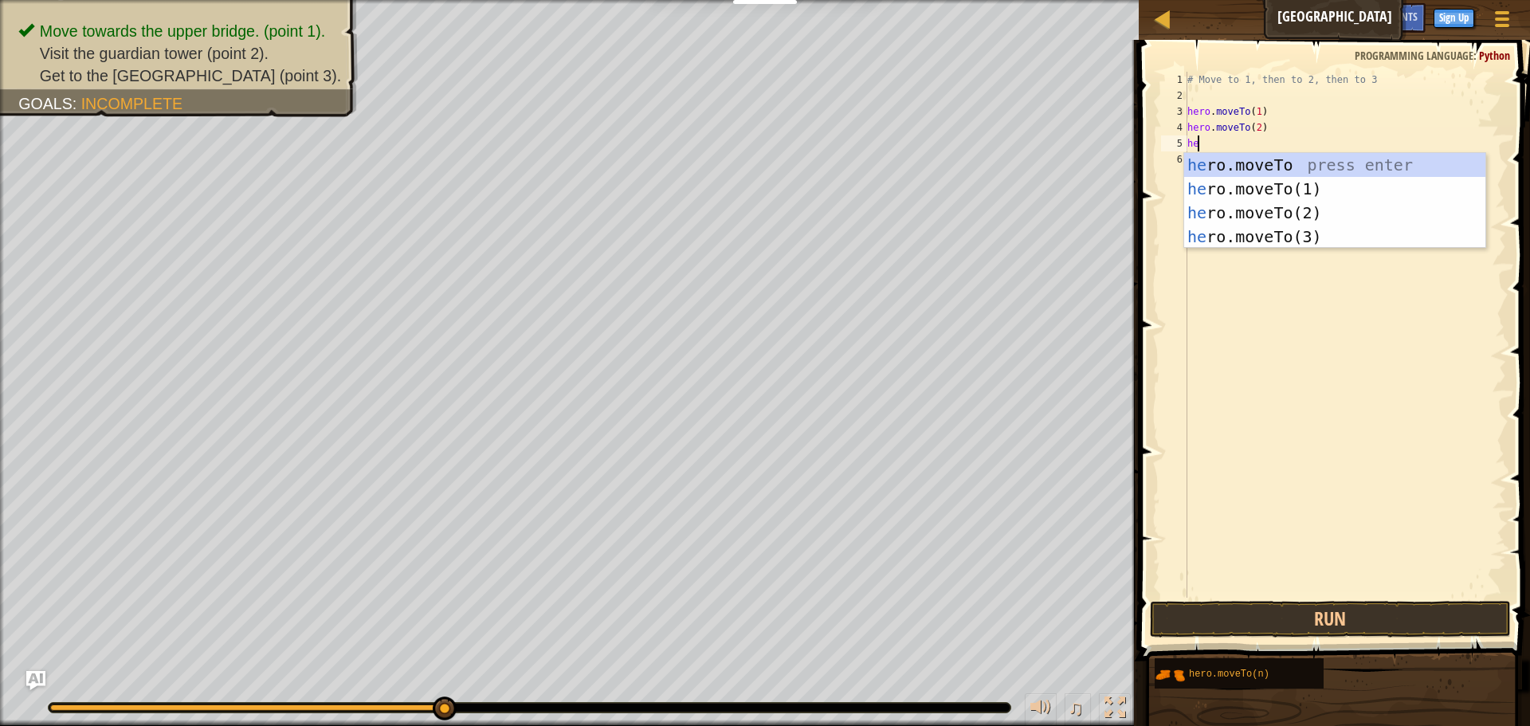
scroll to position [7, 1]
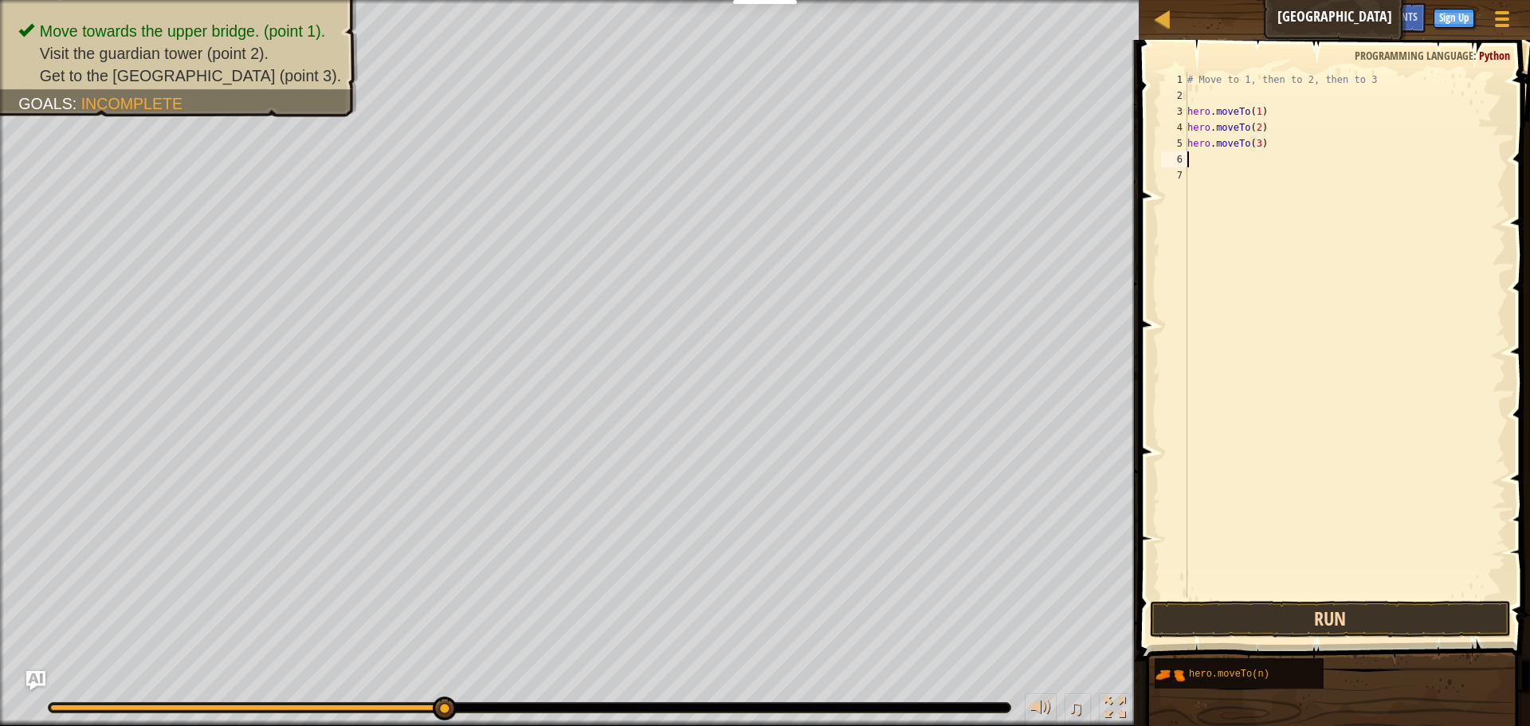
type textarea "hero.moveTo(3)"
click at [1337, 615] on button "Run" at bounding box center [1330, 619] width 361 height 37
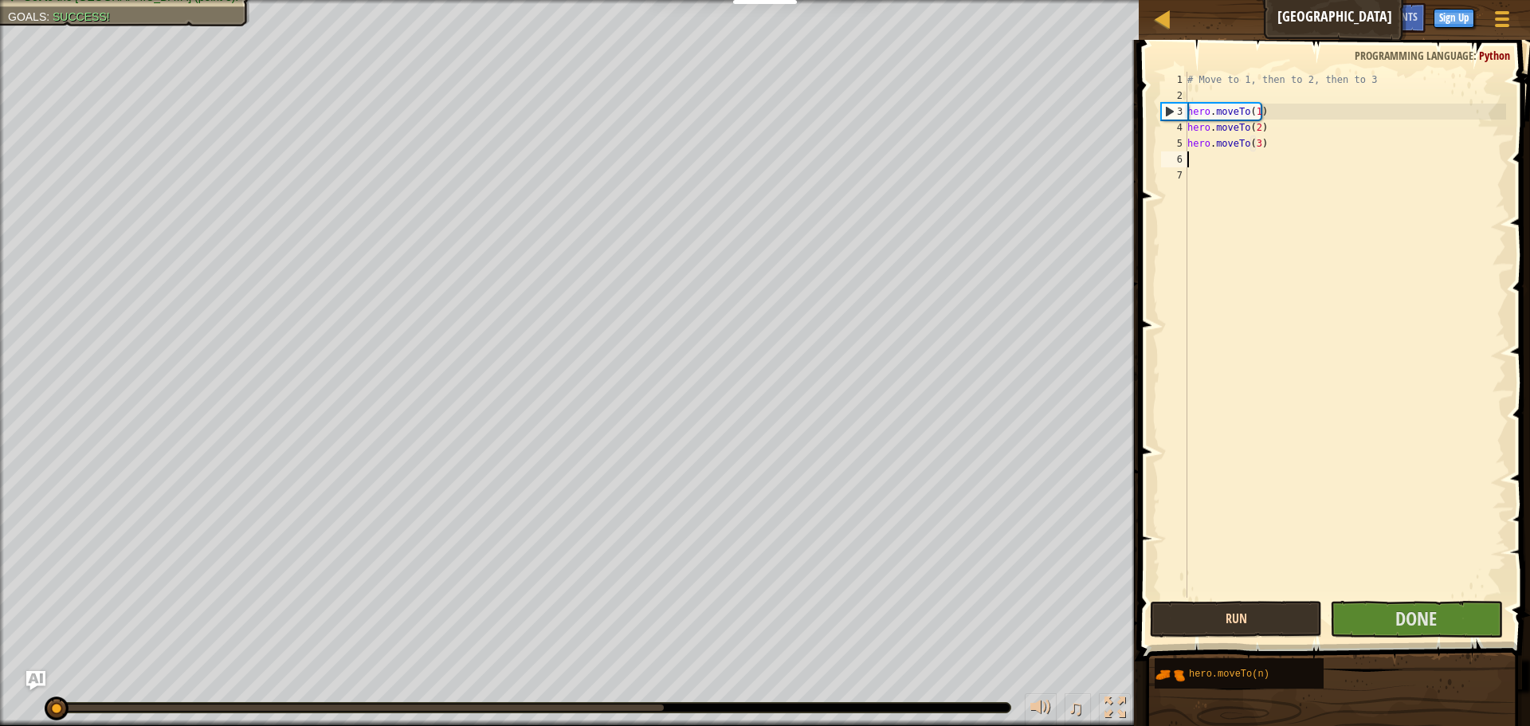
scroll to position [7, 0]
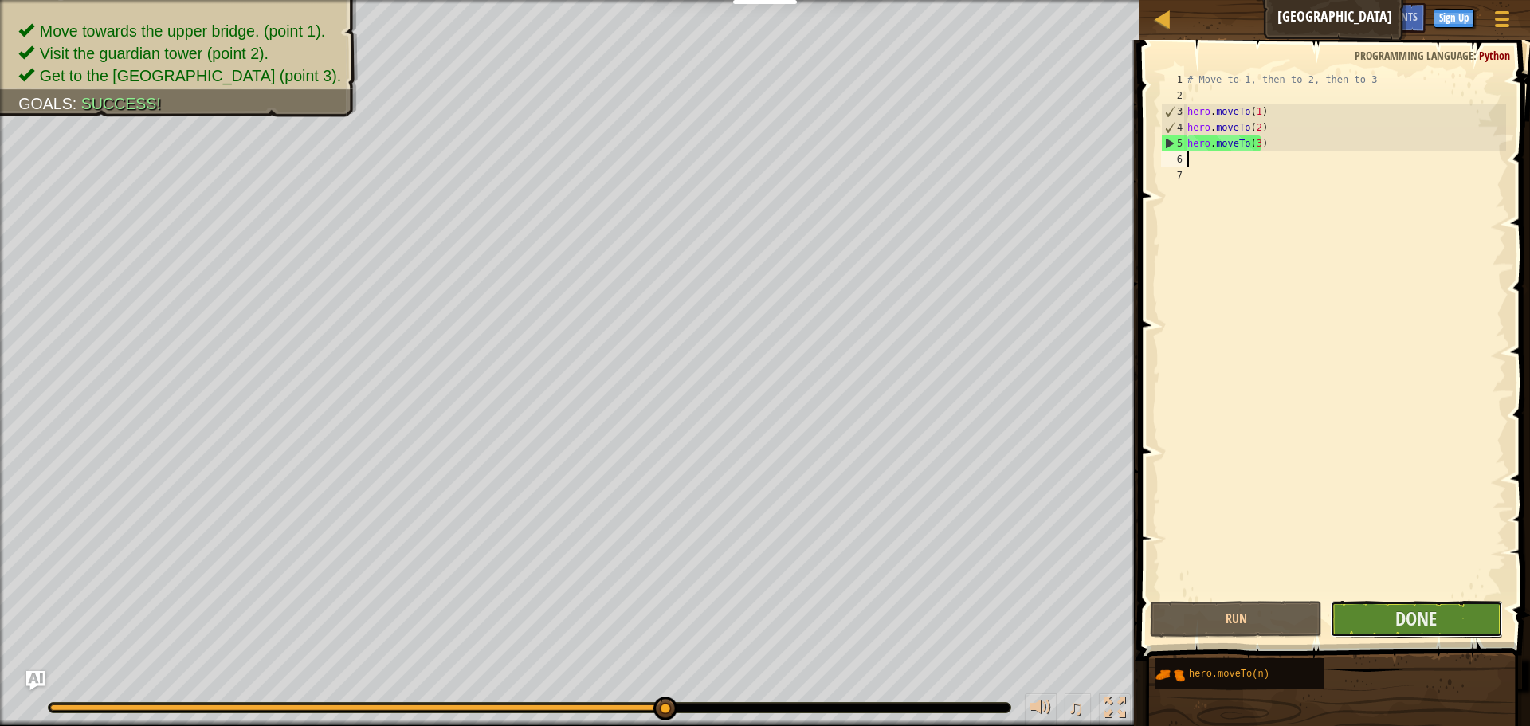
click at [1340, 615] on button "Done" at bounding box center [1416, 619] width 172 height 37
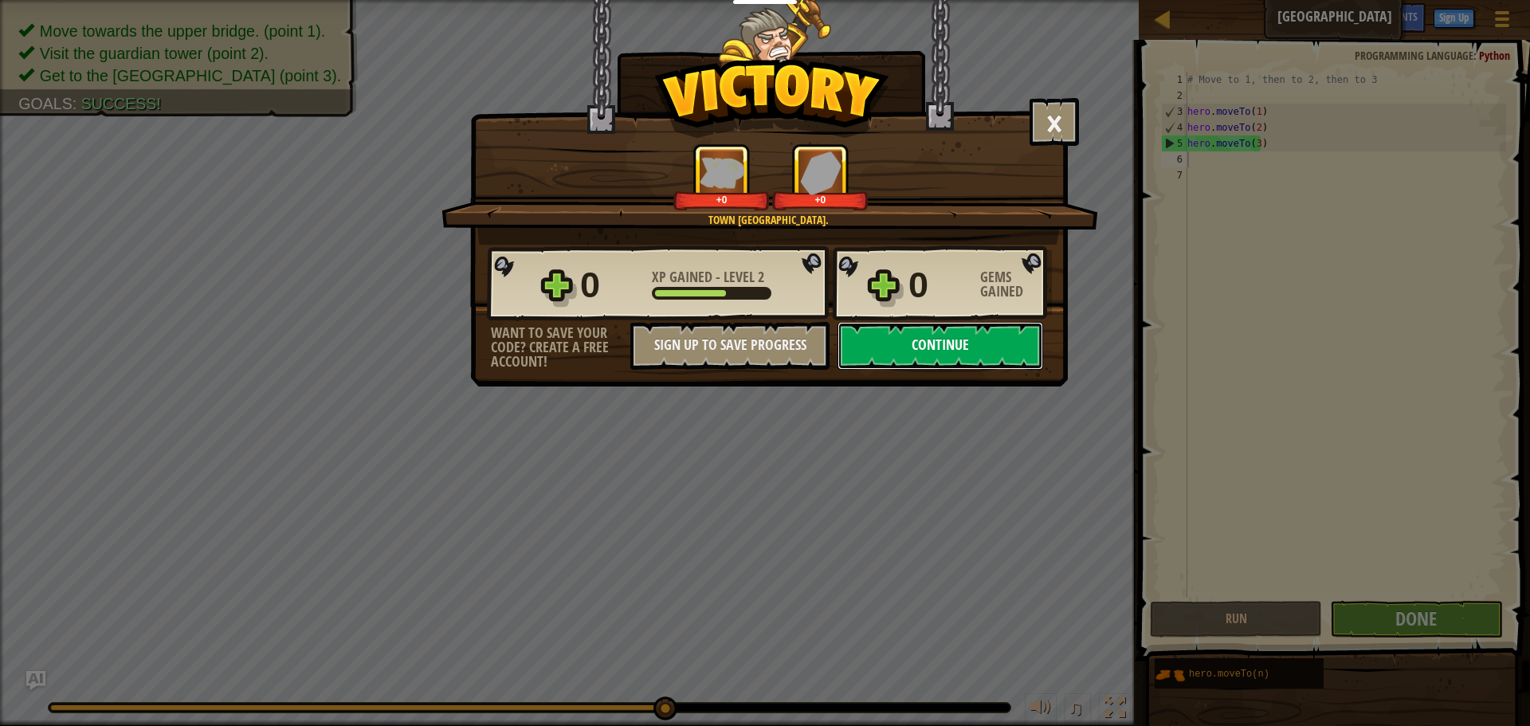
click at [1000, 343] on button "Continue" at bounding box center [941, 346] width 206 height 48
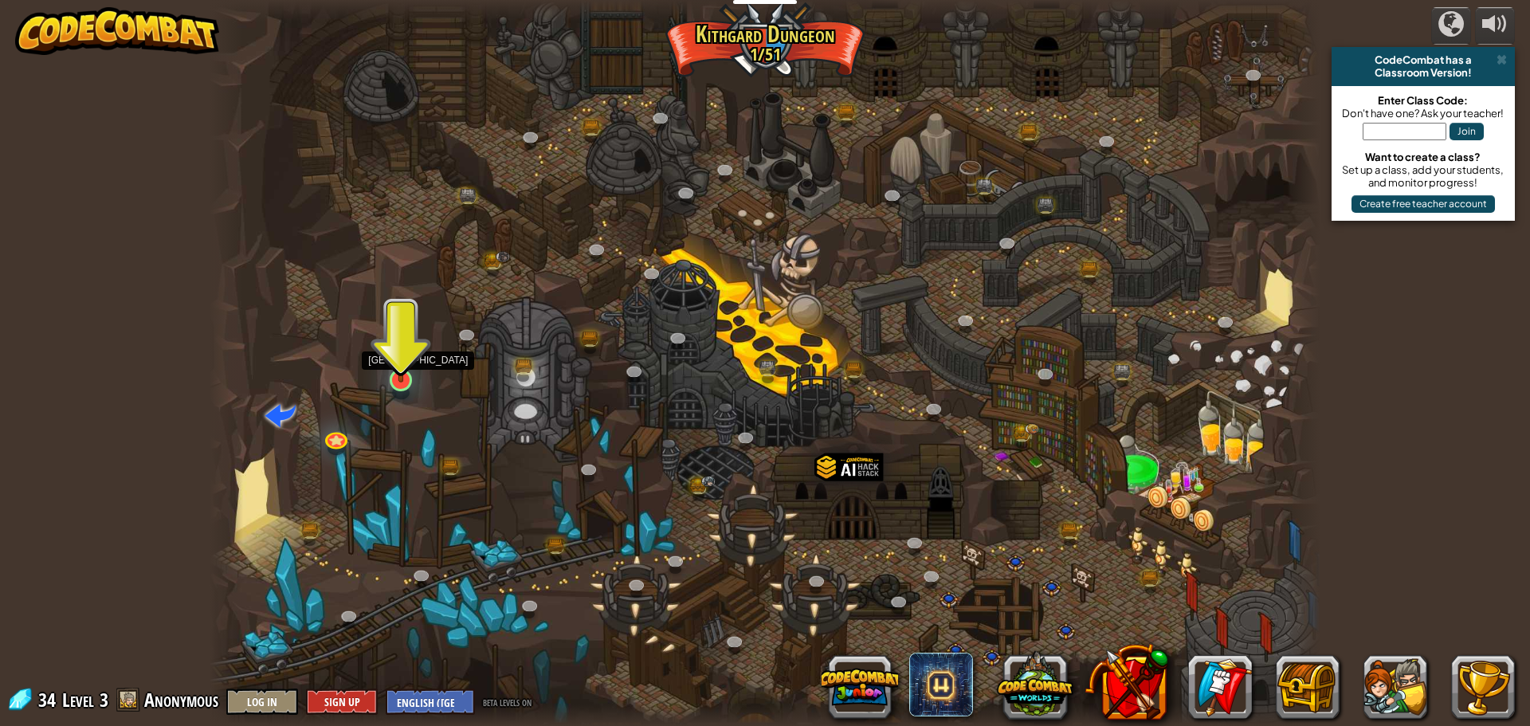
click at [387, 360] on img at bounding box center [401, 348] width 29 height 68
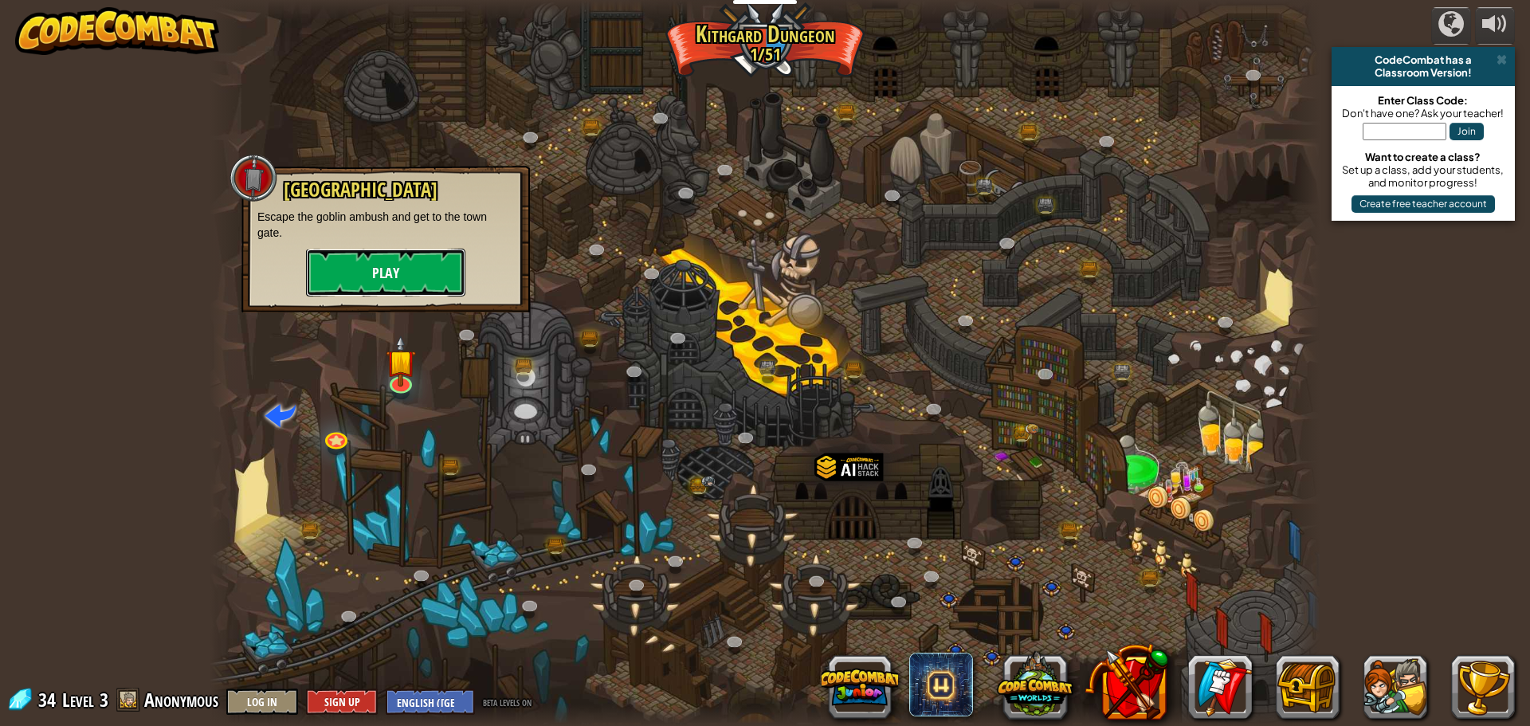
click at [352, 251] on button "Play" at bounding box center [385, 273] width 159 height 48
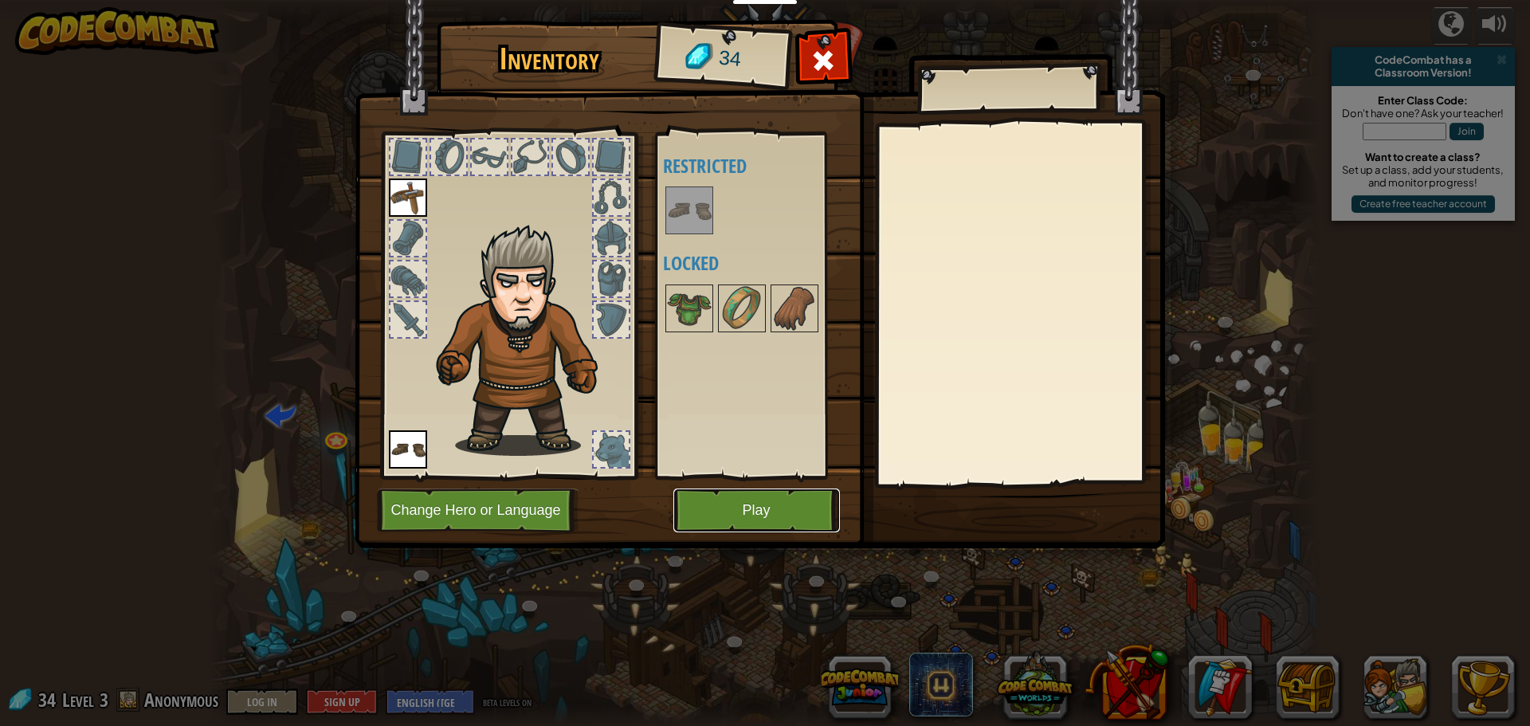
click at [768, 513] on button "Play" at bounding box center [757, 511] width 167 height 44
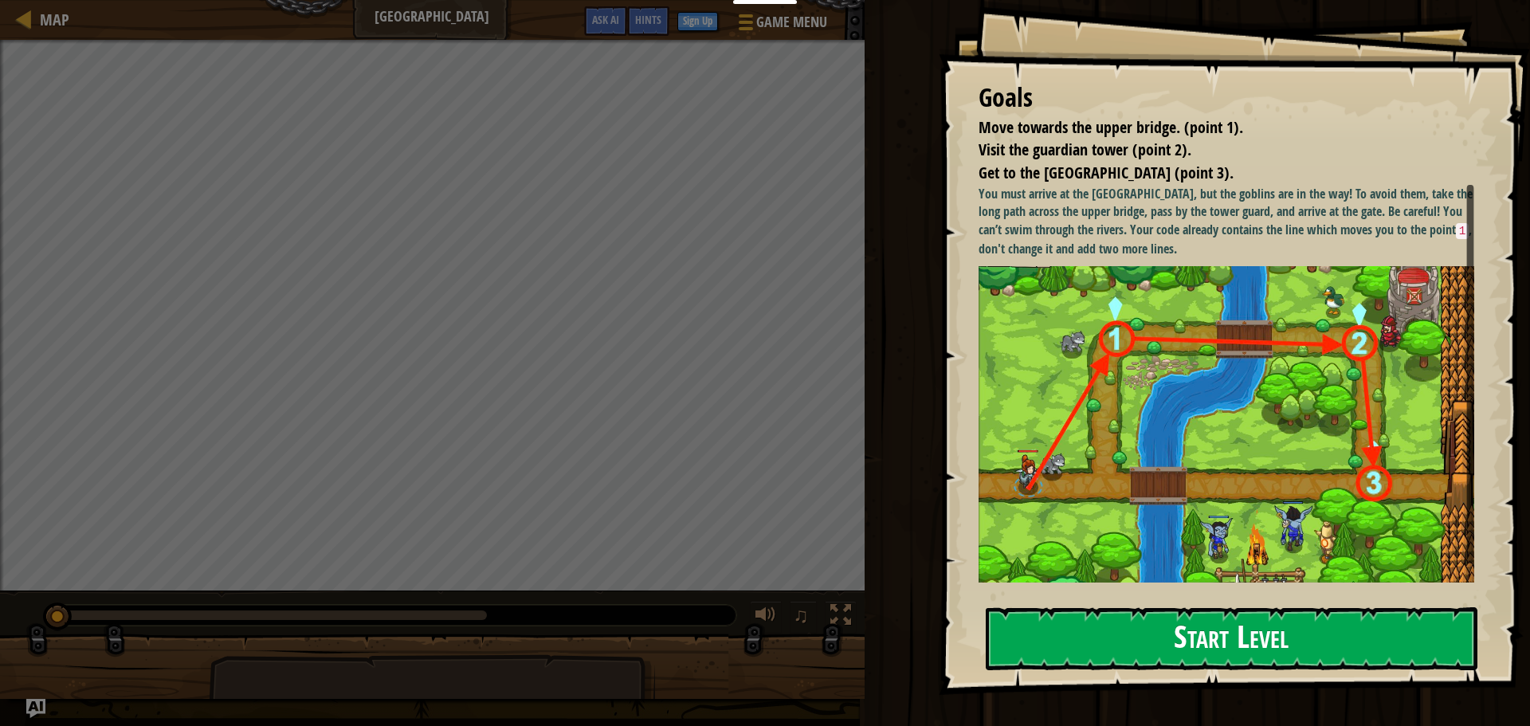
click at [1126, 622] on button "Start Level" at bounding box center [1232, 638] width 492 height 63
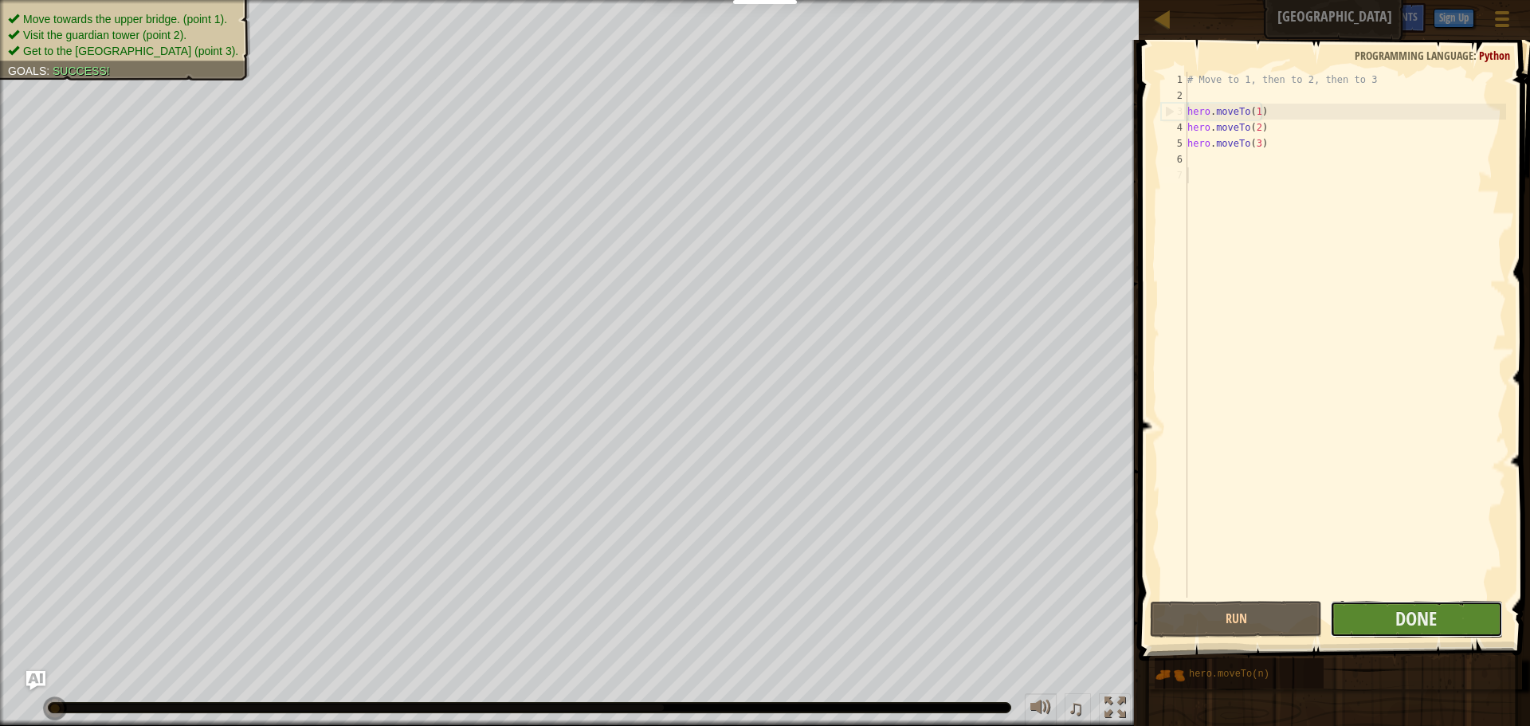
click at [1377, 627] on button "Done" at bounding box center [1416, 619] width 172 height 37
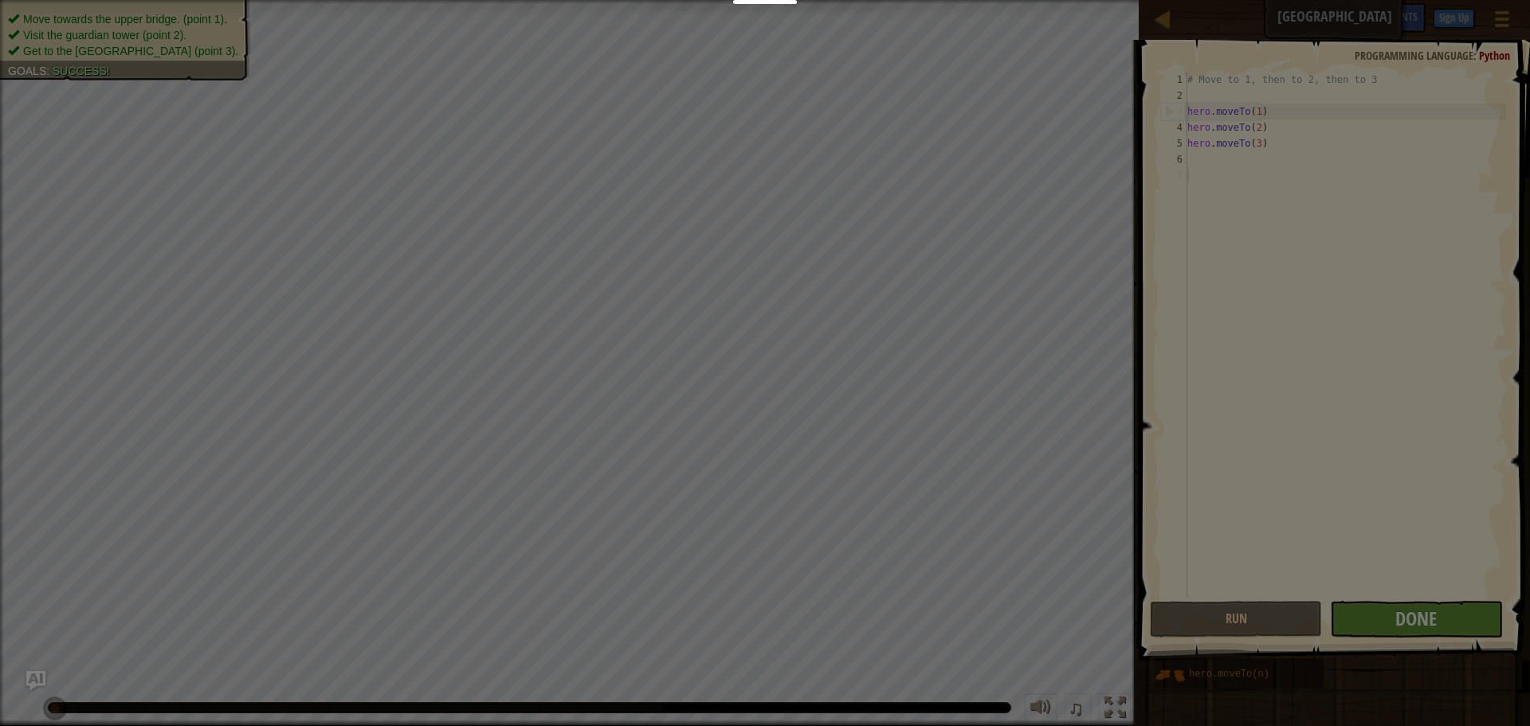
scroll to position [7, 0]
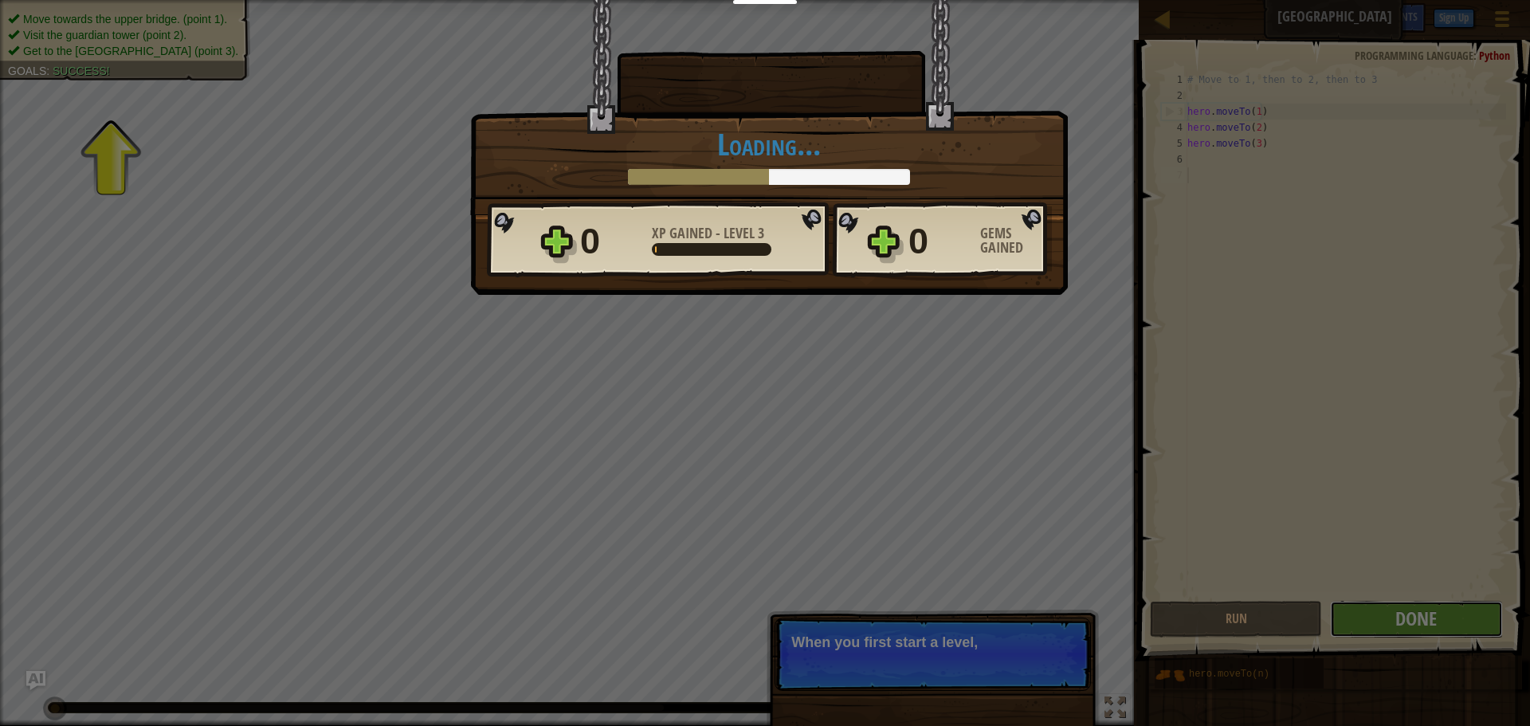
click at [1022, 611] on div "× Shortcuts can be dangerous. How fun was this level? Loading... Reticulating S…" at bounding box center [765, 363] width 1530 height 726
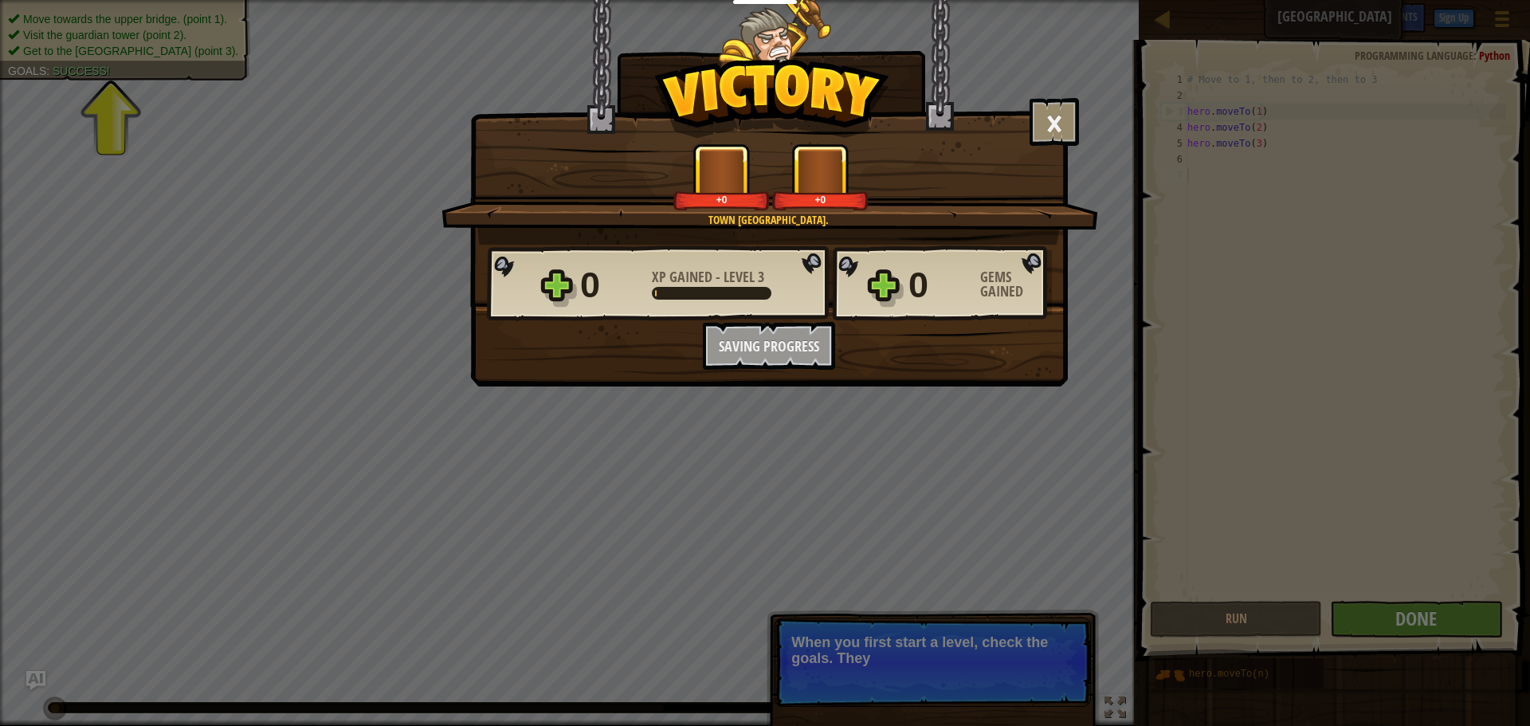
click at [850, 376] on div "× Shortcuts can be dangerous. How fun was this level? Town [GEOGRAPHIC_DATA]. +…" at bounding box center [769, 193] width 598 height 387
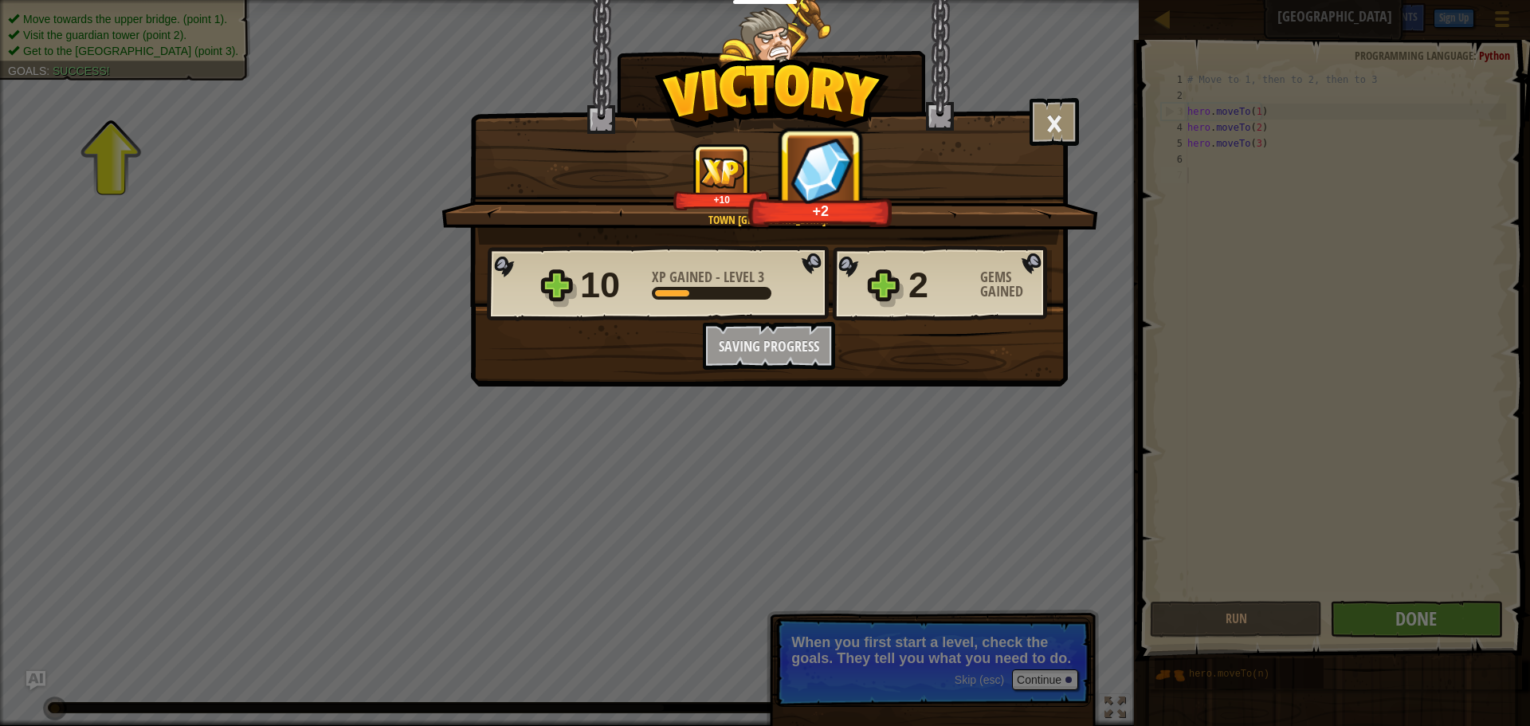
click at [948, 346] on div "10 XP Gained - Level 3 2 Gems Gained Want to save your code? Create a free acco…" at bounding box center [769, 307] width 596 height 125
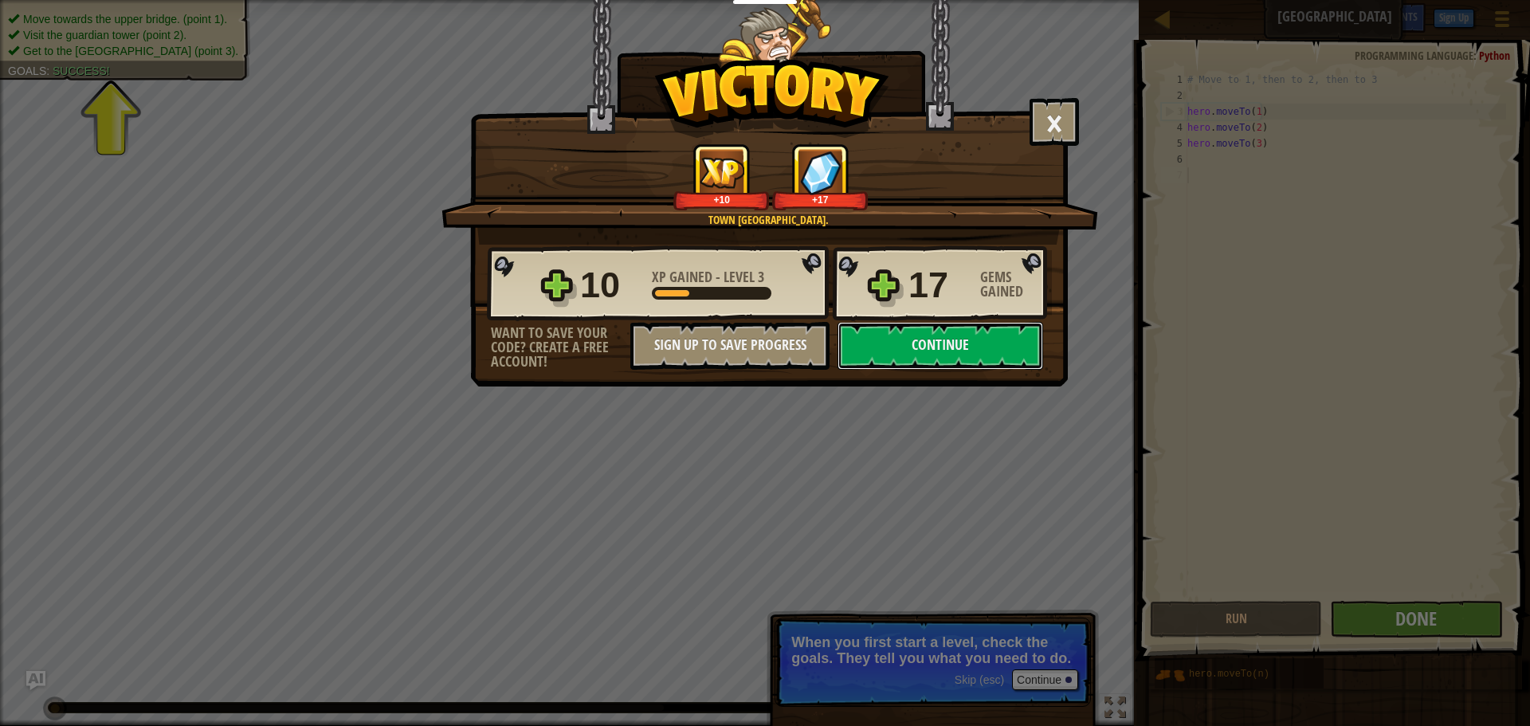
click at [948, 346] on button "Continue" at bounding box center [941, 346] width 206 height 48
